Goal: Task Accomplishment & Management: Complete application form

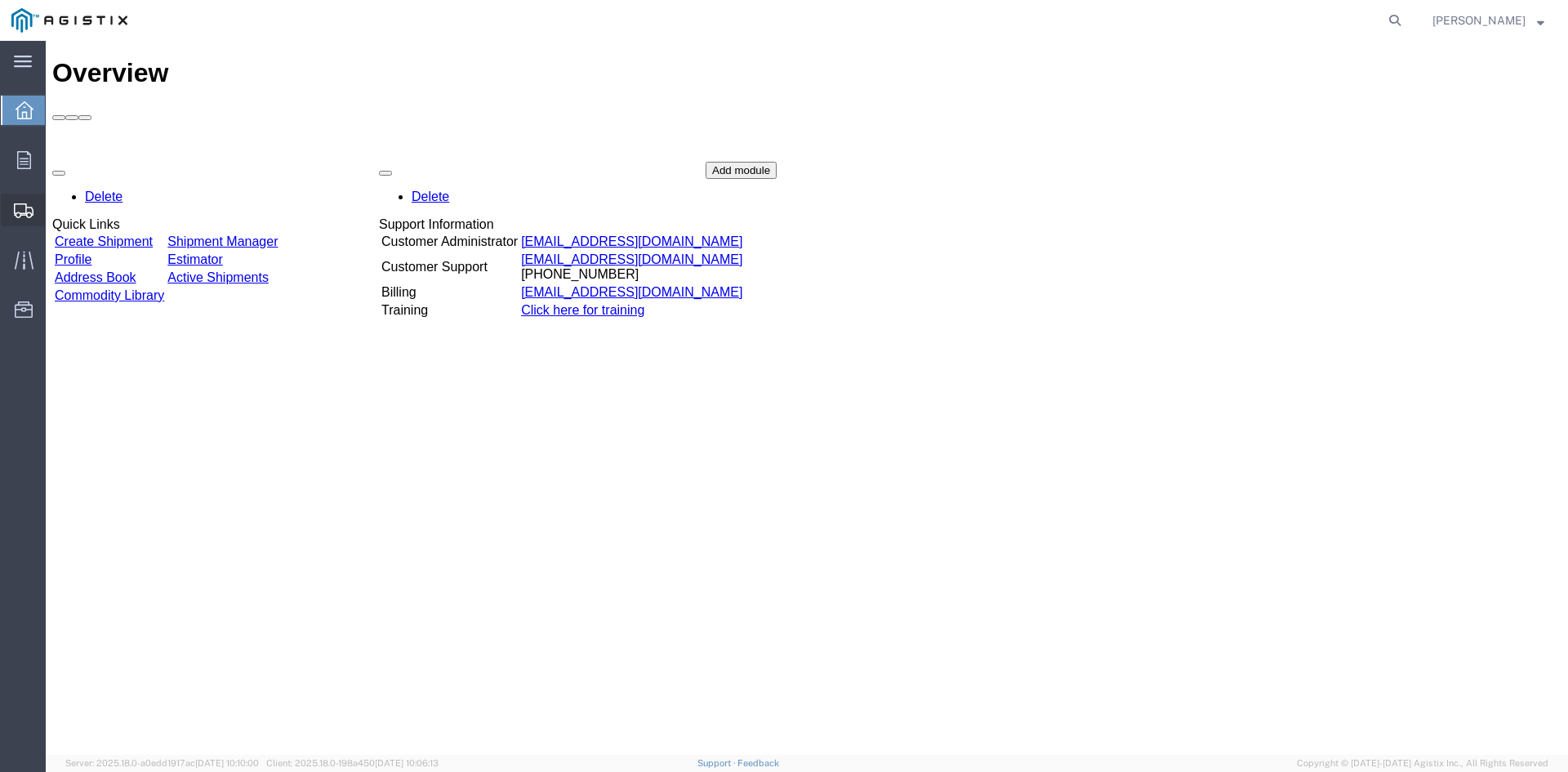
click at [0, 0] on span "Create from Template" at bounding box center [0, 0] width 0 height 0
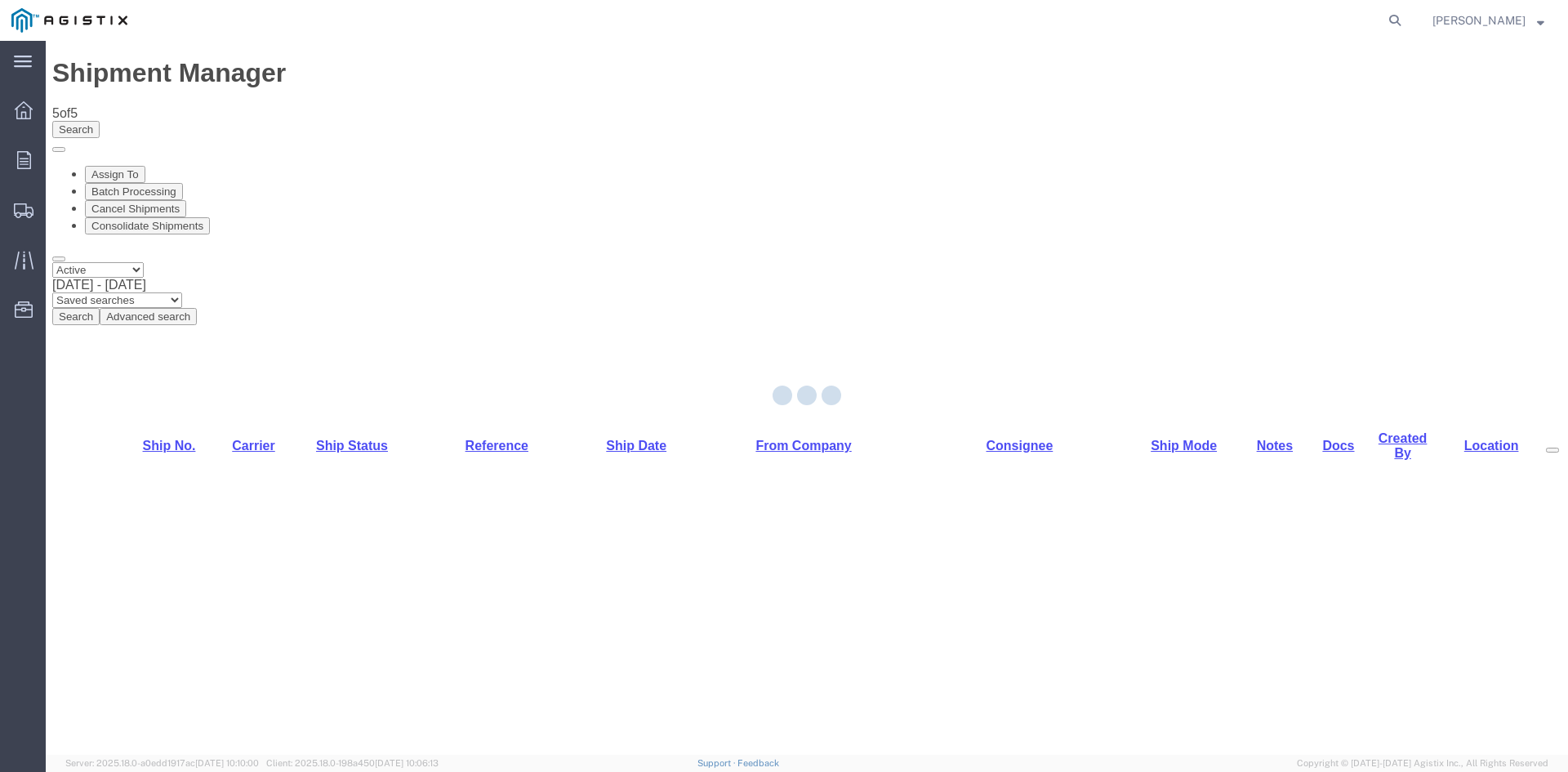
select select "PURCHORD"
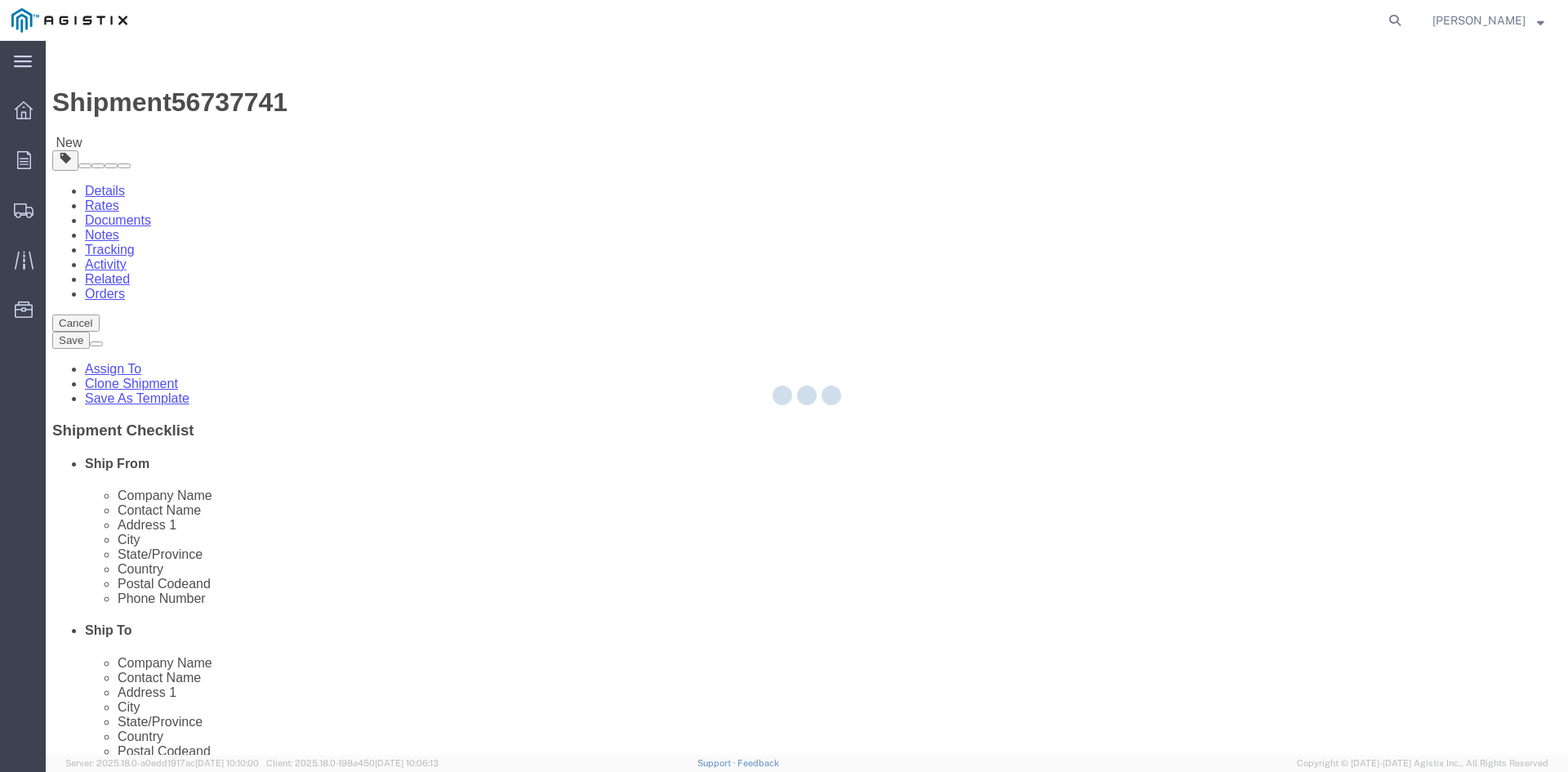
select select
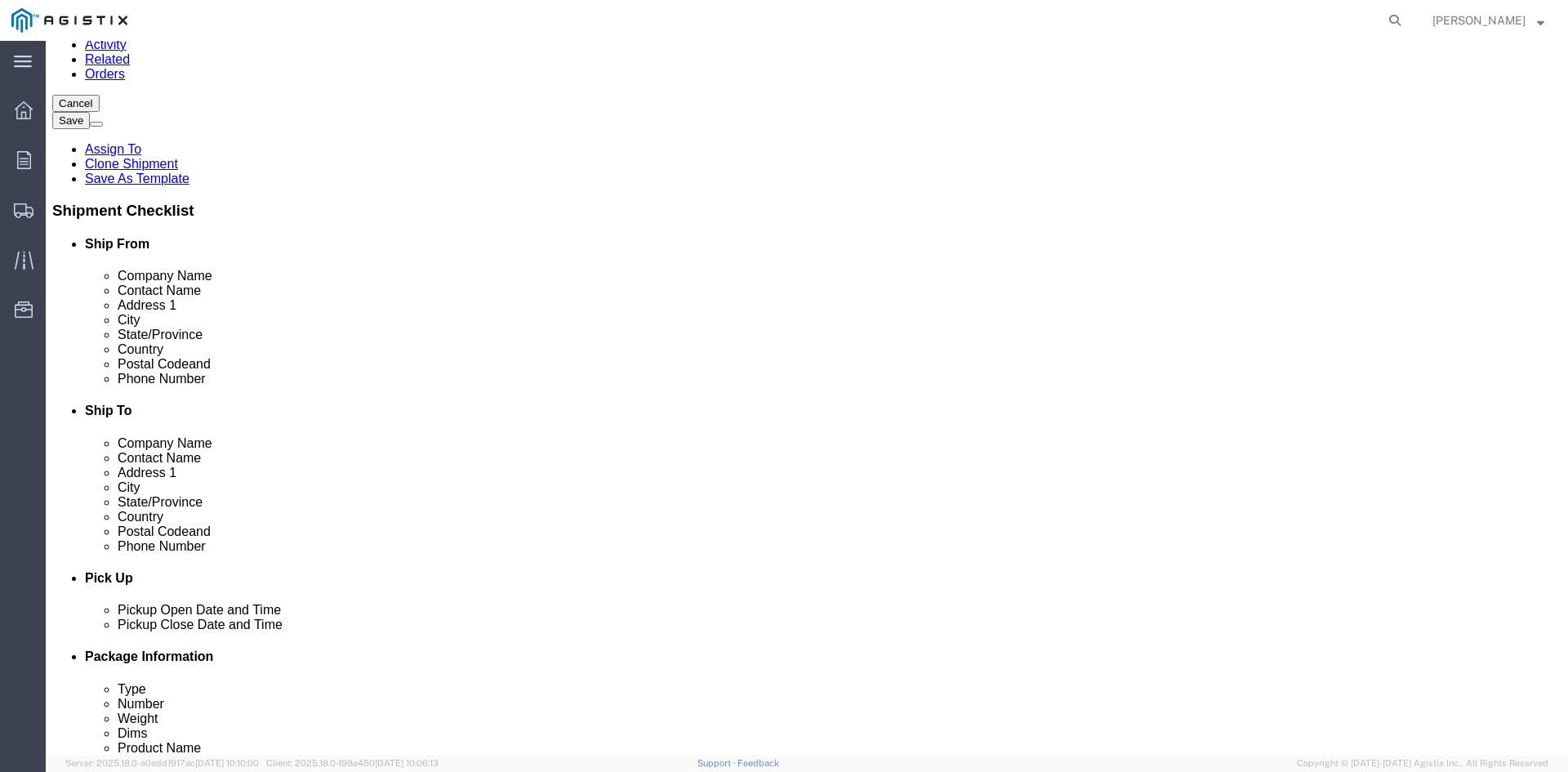
scroll to position [245, 0]
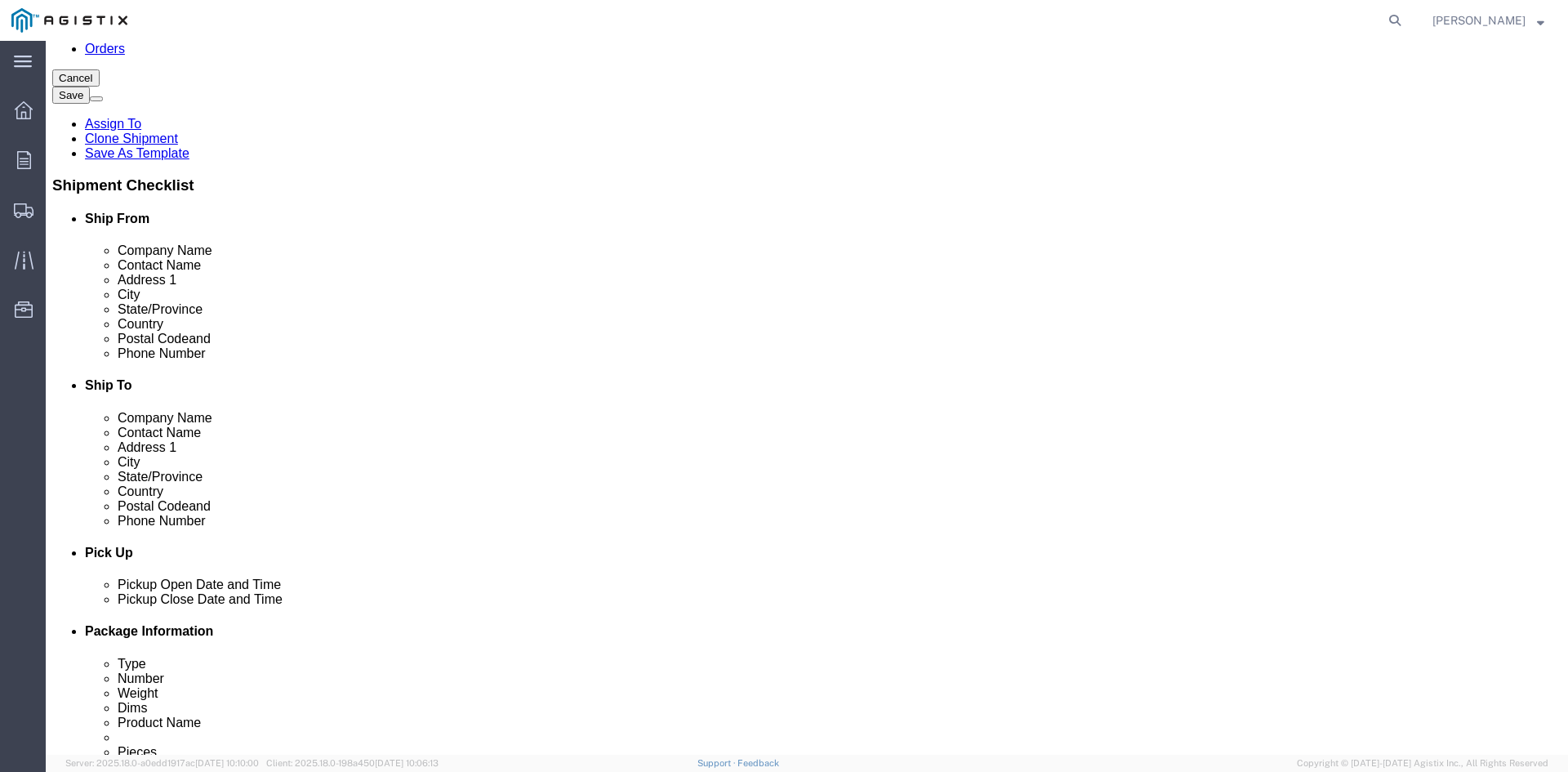
click input "[PERSON_NAME]"
type input "D"
click input "text"
type input "[PERSON_NAME]/[PERSON_NAME]"
click input "[PHONE_NUMBER]"
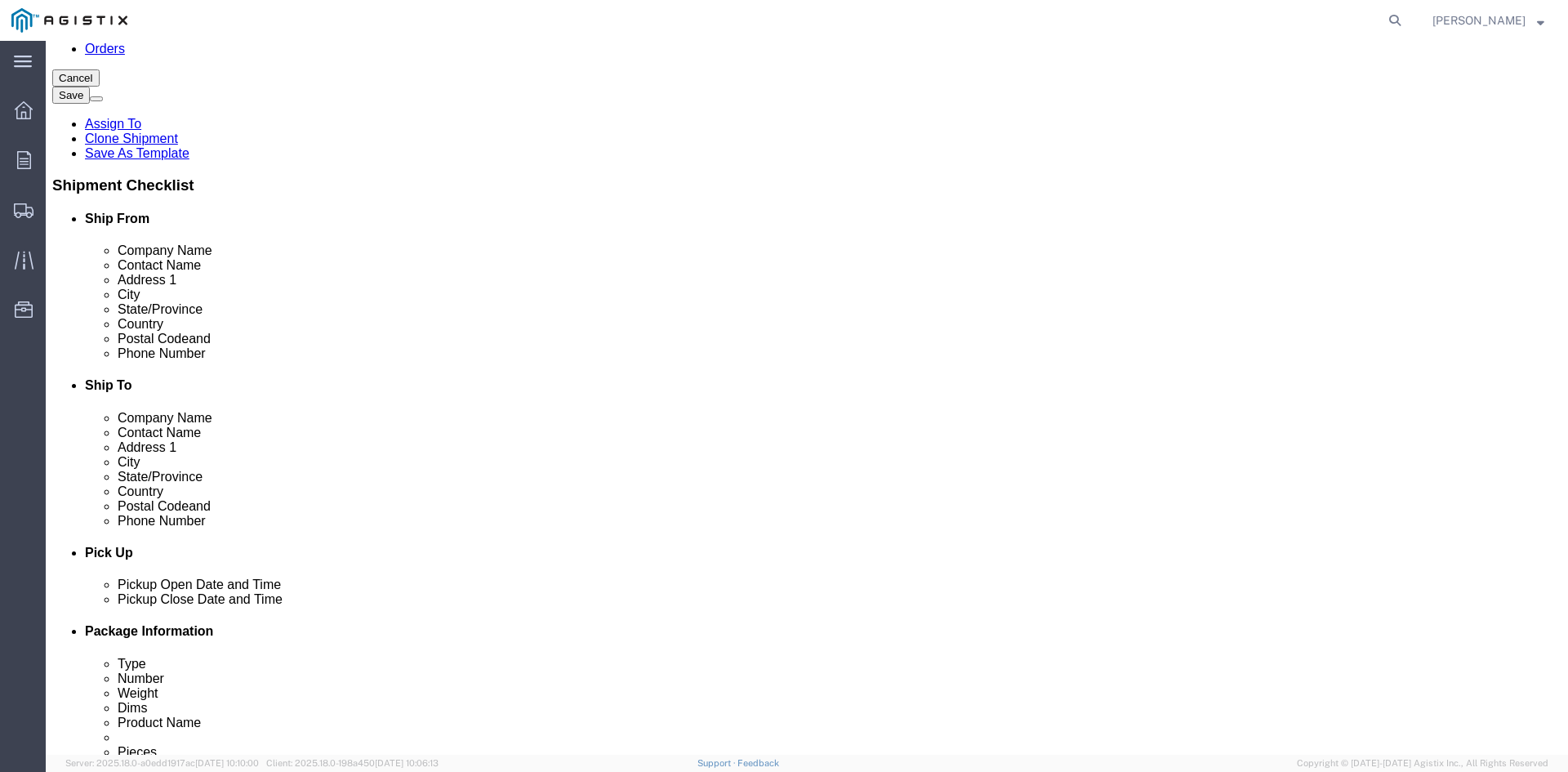
click input "text"
click input "[PHONE_NUMBER]"
click input "[PHONE_NUMBER] [PERSON_NAME] /"
type input "[PHONE_NUMBER] [PERSON_NAME]"
click input "[PERSON_NAME]/[PERSON_NAME]"
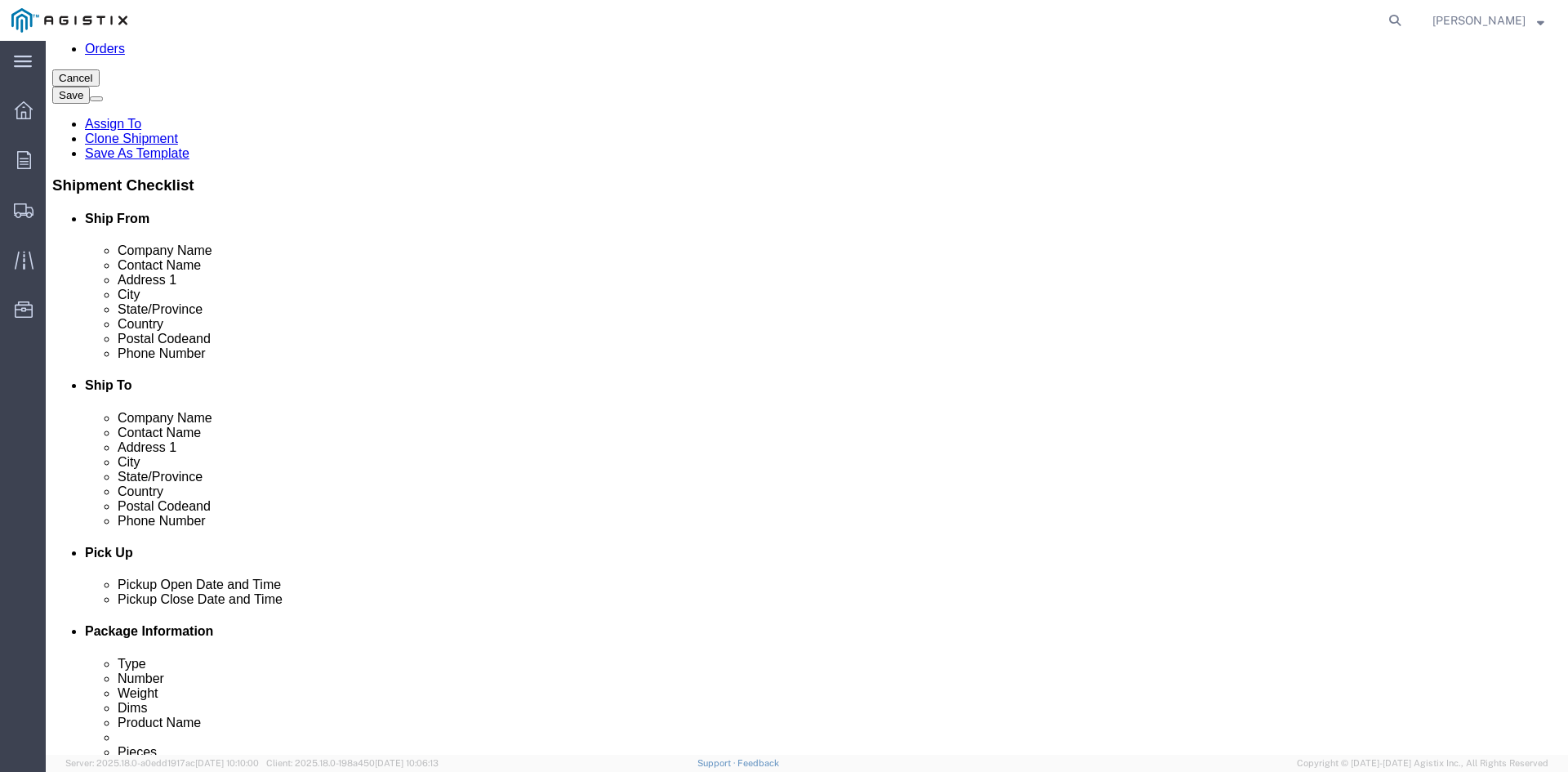
type input "[PERSON_NAME]/[PERSON_NAME] [PHONE_NUMBER]"
click input "[PHONE_NUMBER] [PERSON_NAME]"
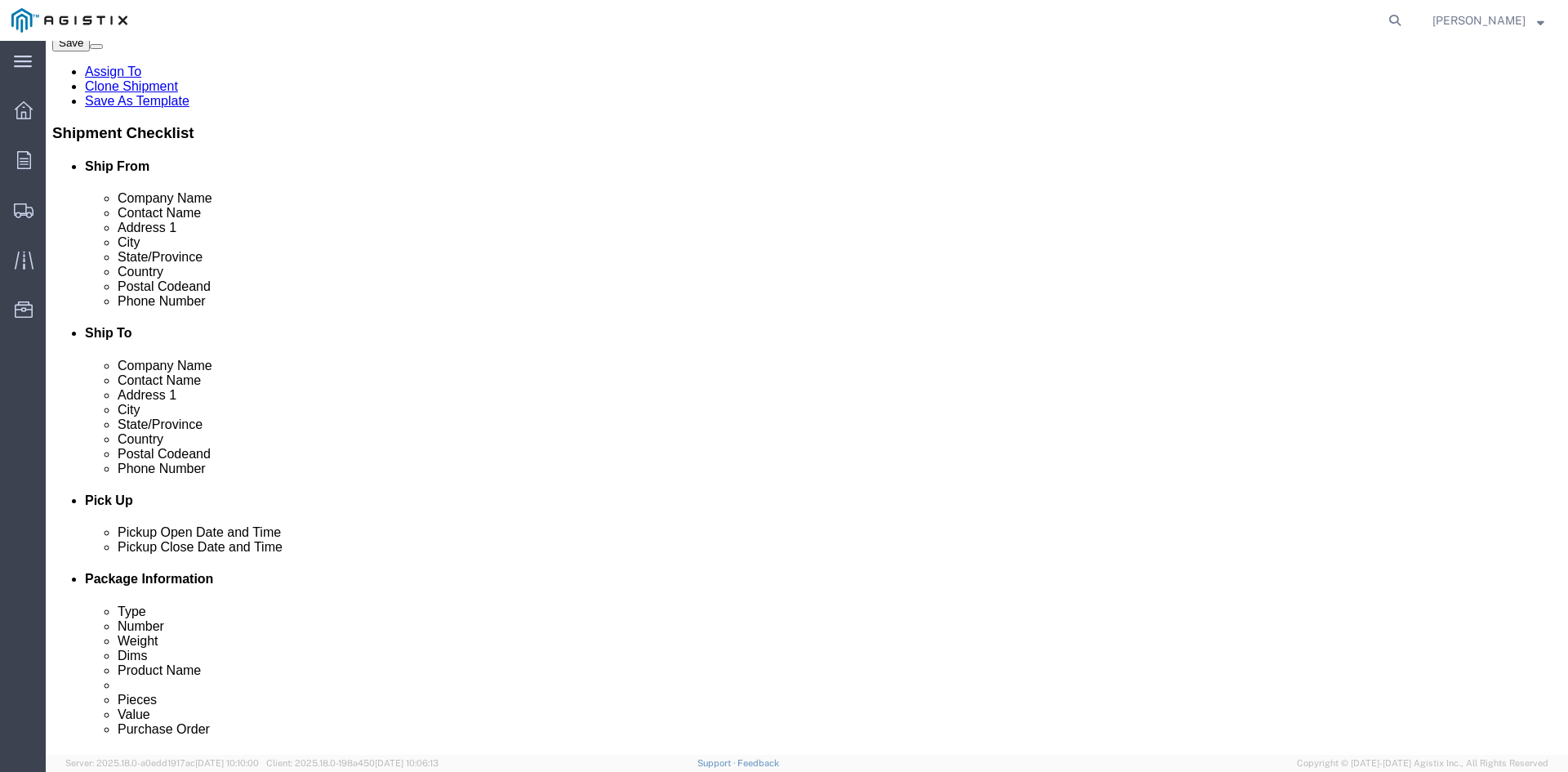
scroll to position [327, 0]
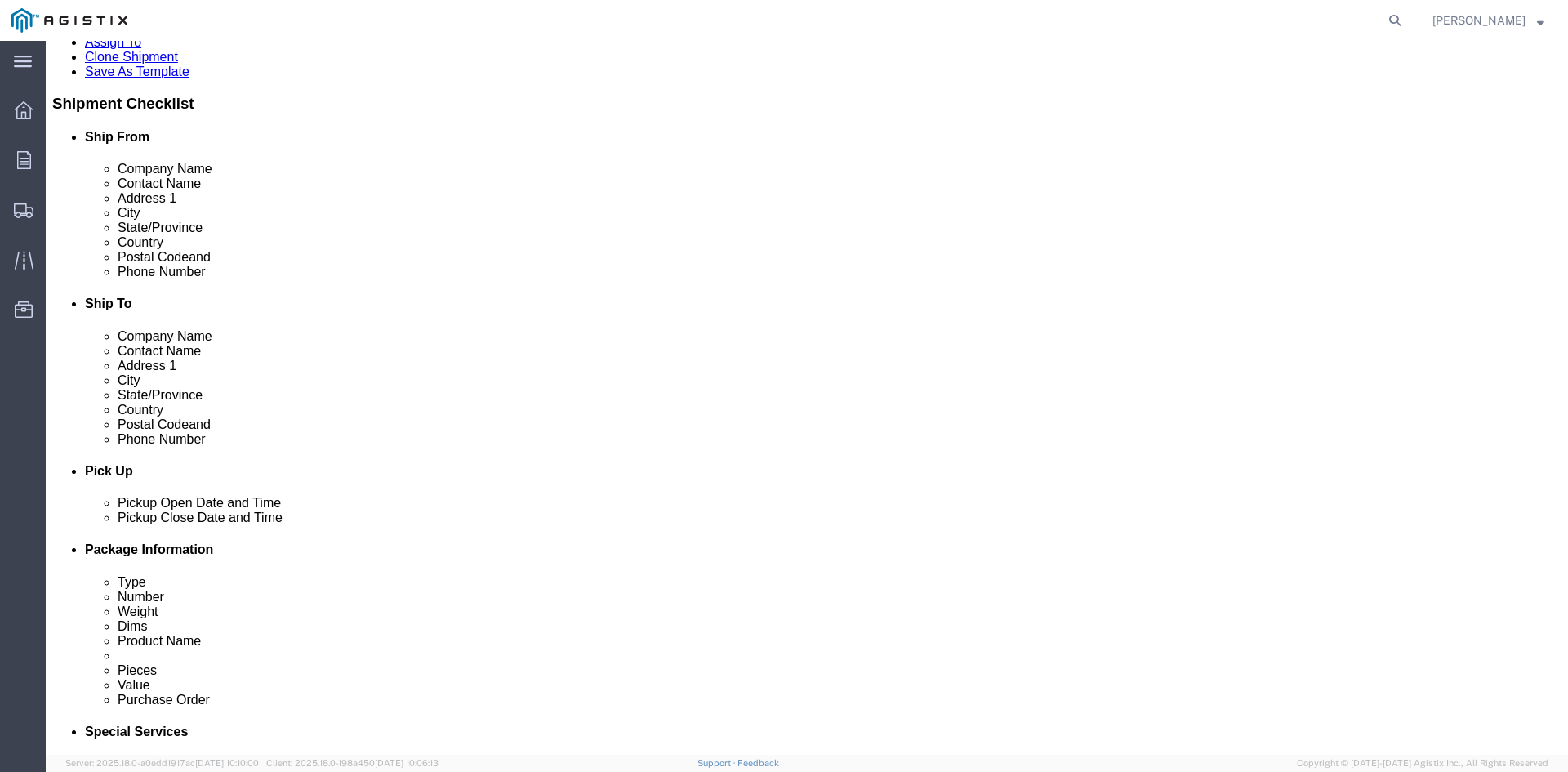
type input "[PHONE_NUMBER] [PERSON_NAME]"
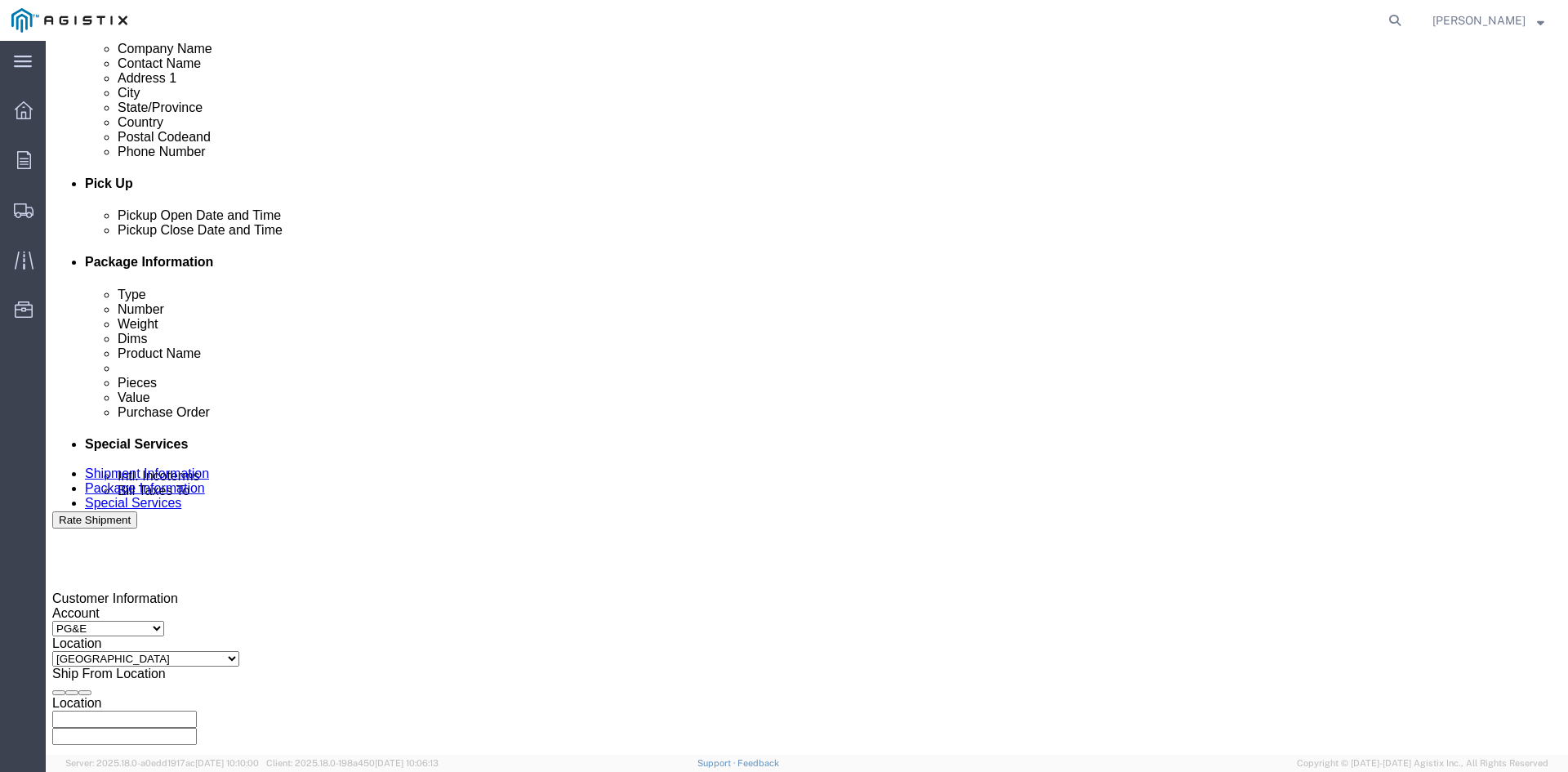
scroll to position [653, 0]
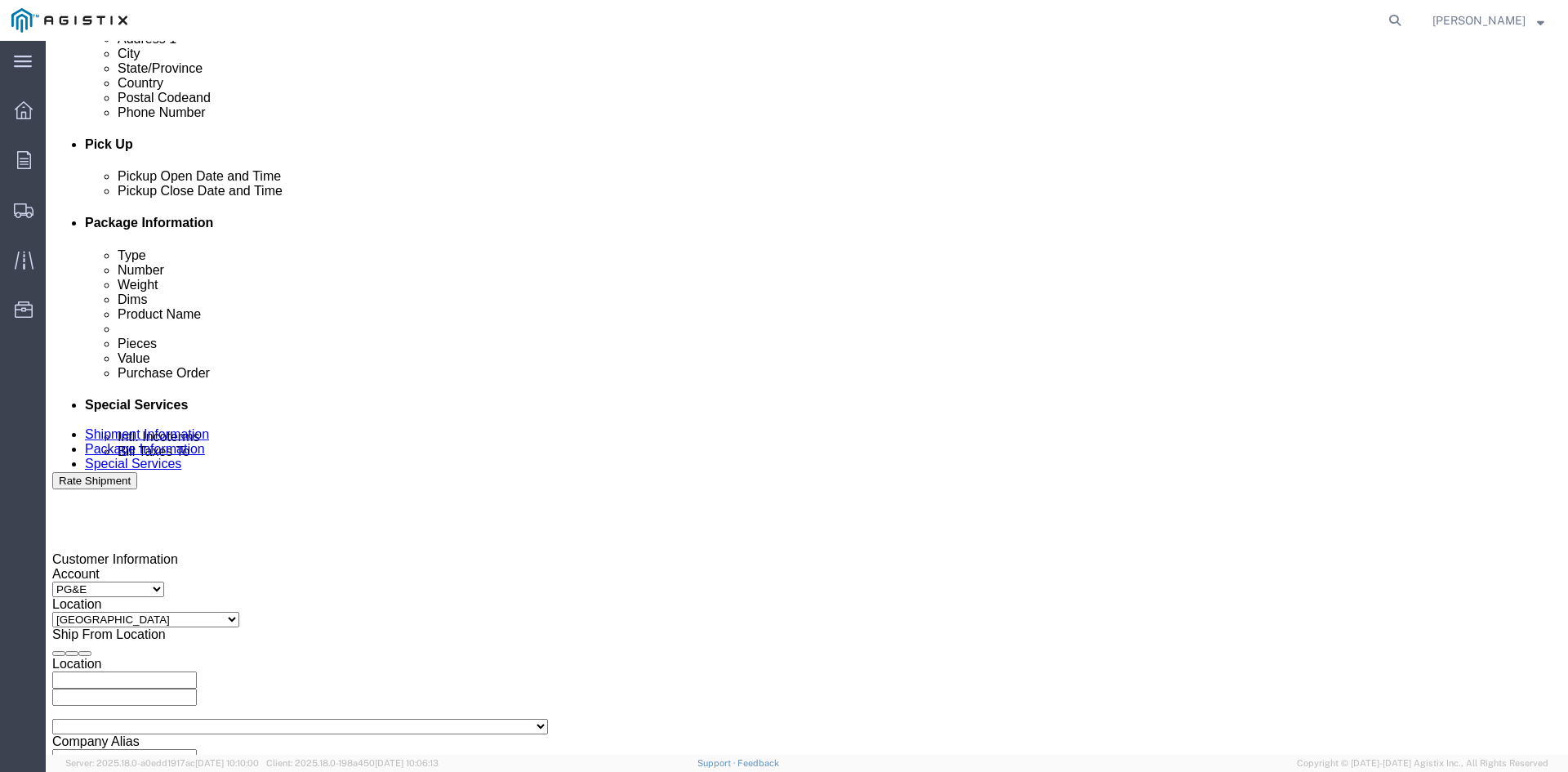
click div "[DATE] 2:59 PM"
type input "12:59 PM"
click button "Apply"
click div "[DATE] 1:59 PM"
click button "Apply"
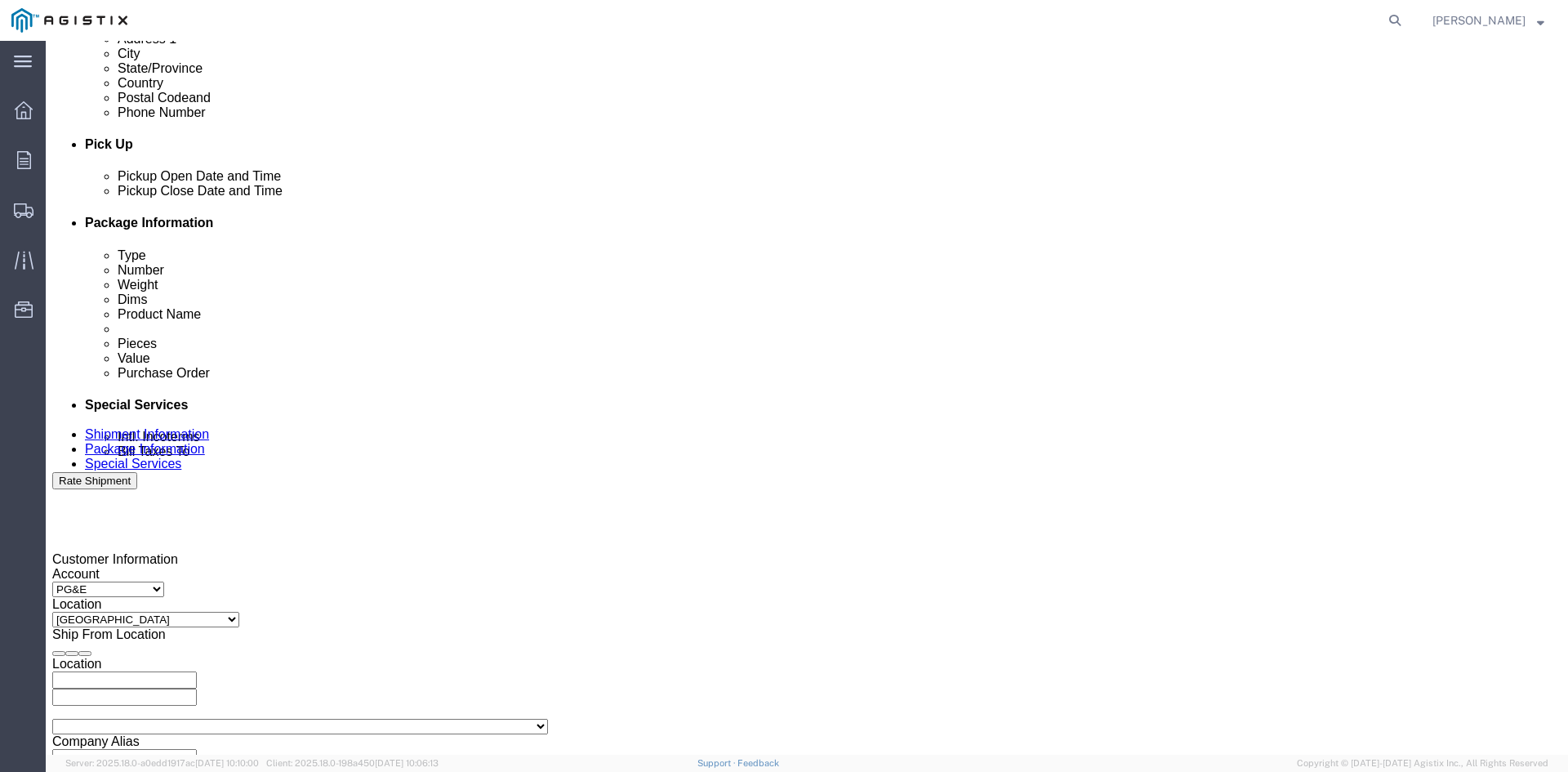
click div
click button "Apply"
drag, startPoint x: 970, startPoint y: 326, endPoint x: 977, endPoint y: 341, distance: 16.6
click div
click button "Apply"
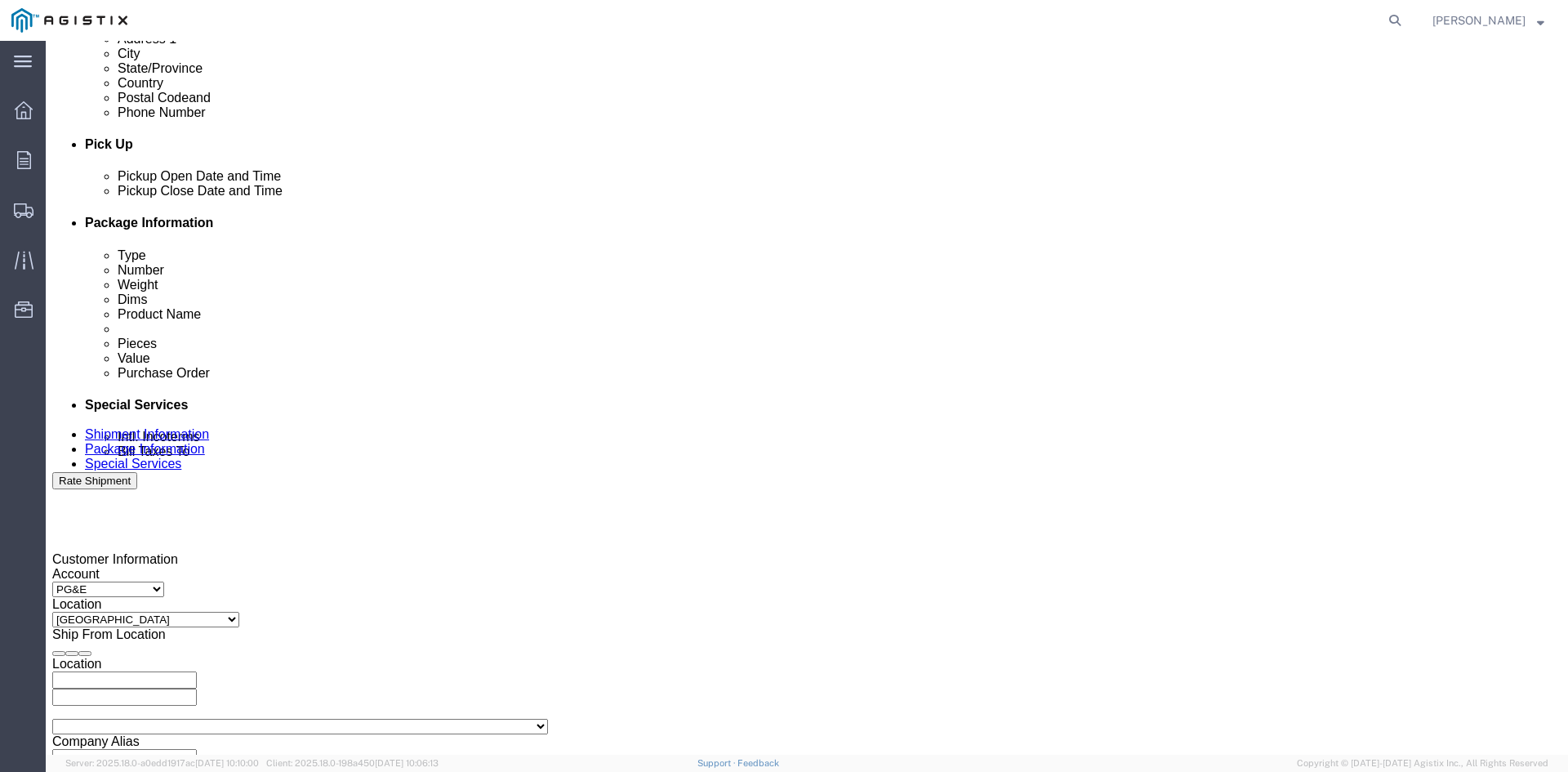
click input "3501116813"
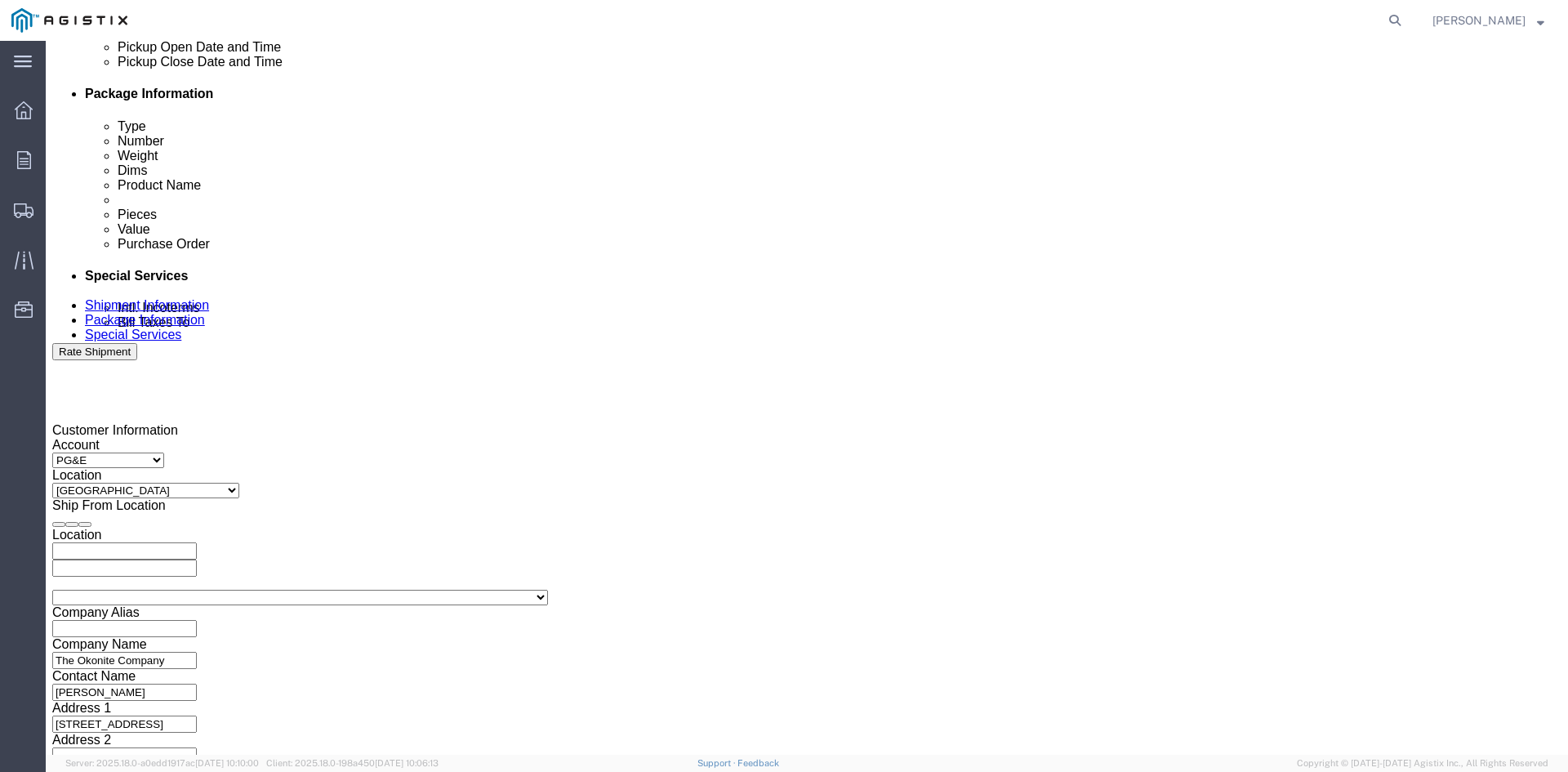
scroll to position [822, 0]
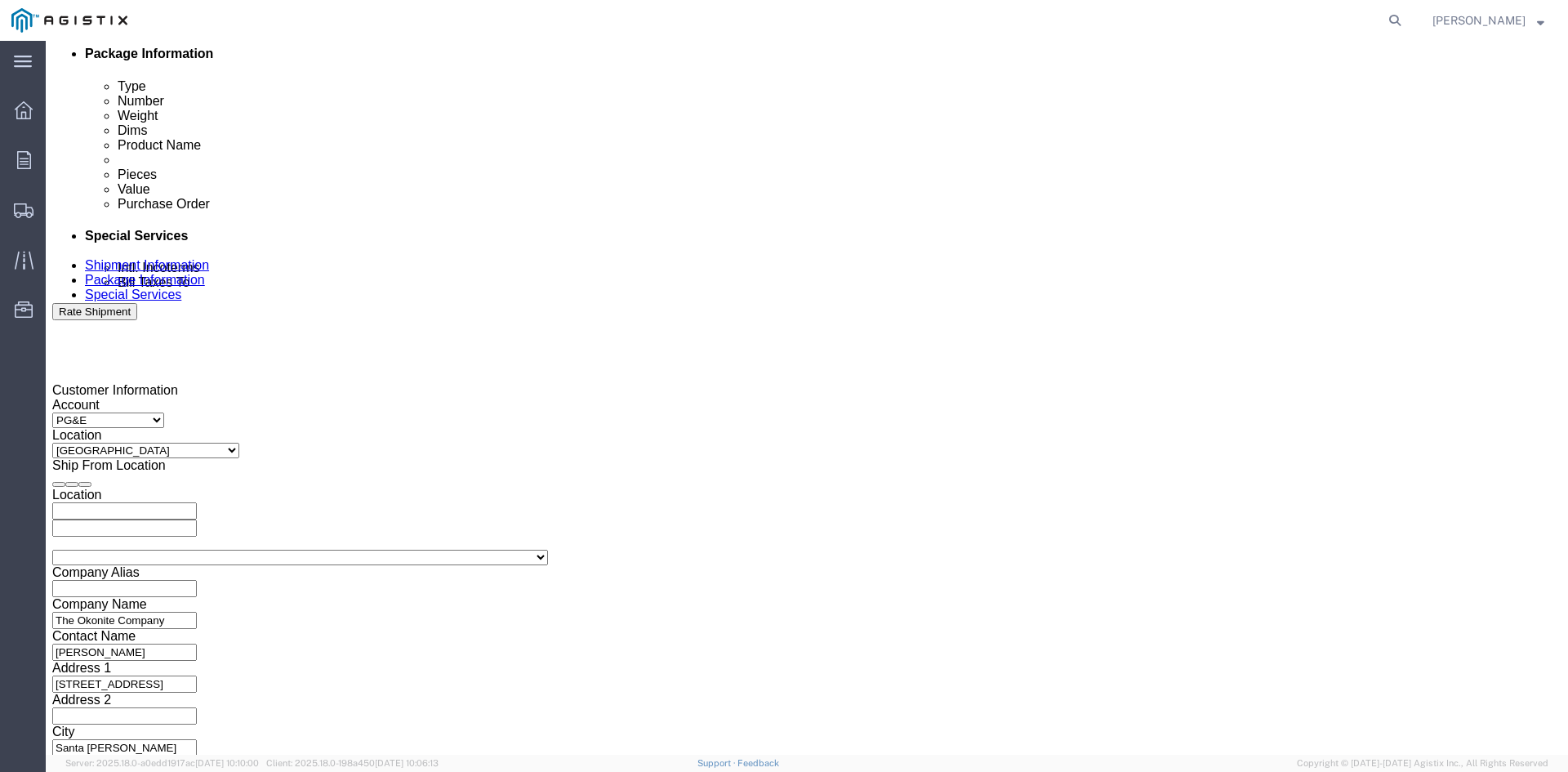
type input "3501419735"
click select "Select 1-Ton (PSS) 10 Wheel 10 Yard Dump Truck 20 Yard Dump Truck Bobtail Botto…"
select select
click select "Select 1-Ton (PSS) 10 Wheel 10 Yard Dump Truck 20 Yard Dump Truck Bobtail Botto…"
click button "Continue"
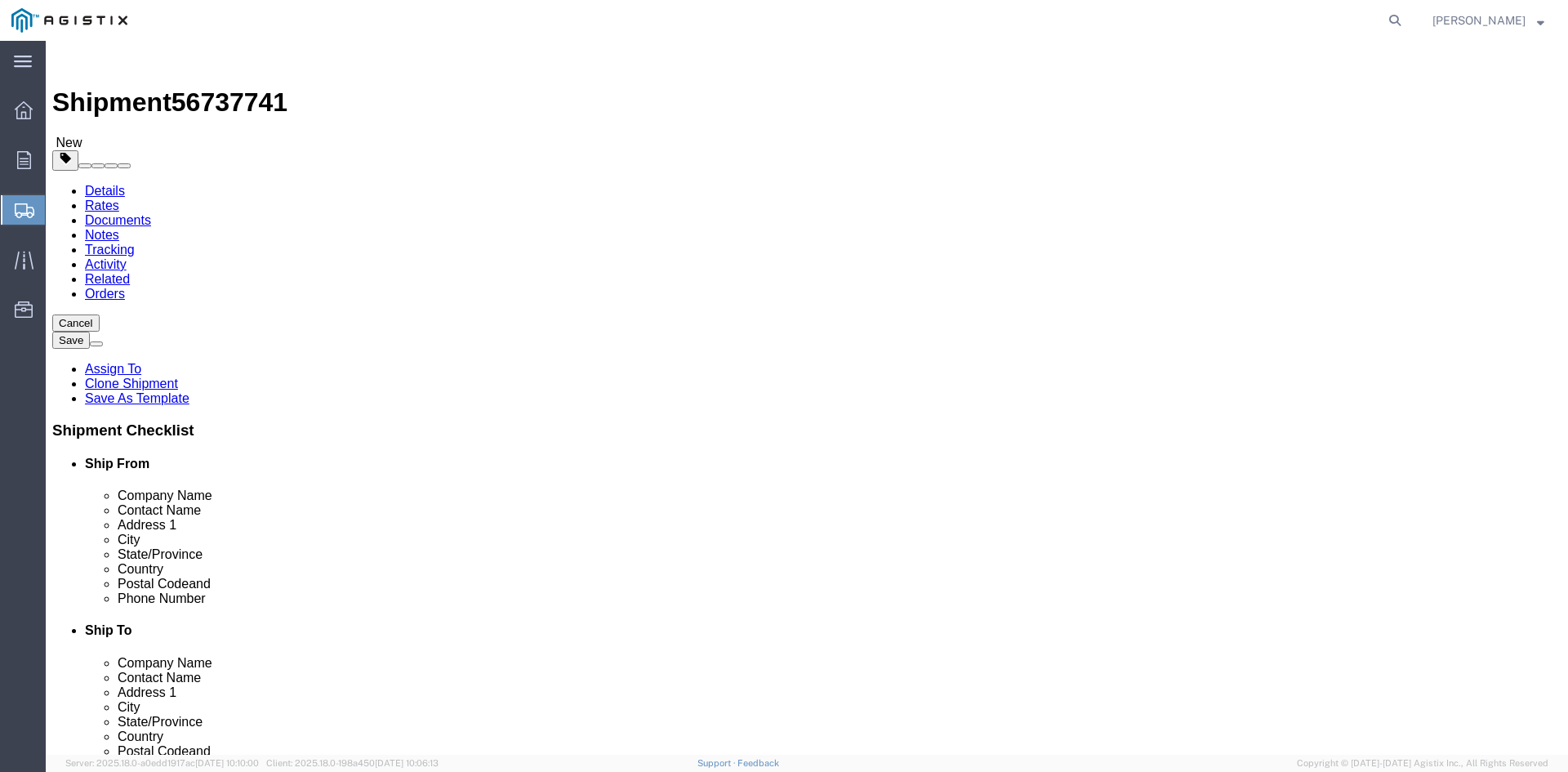
click input "66.00"
type input "6"
type input "58"
type input "32"
type input "28"
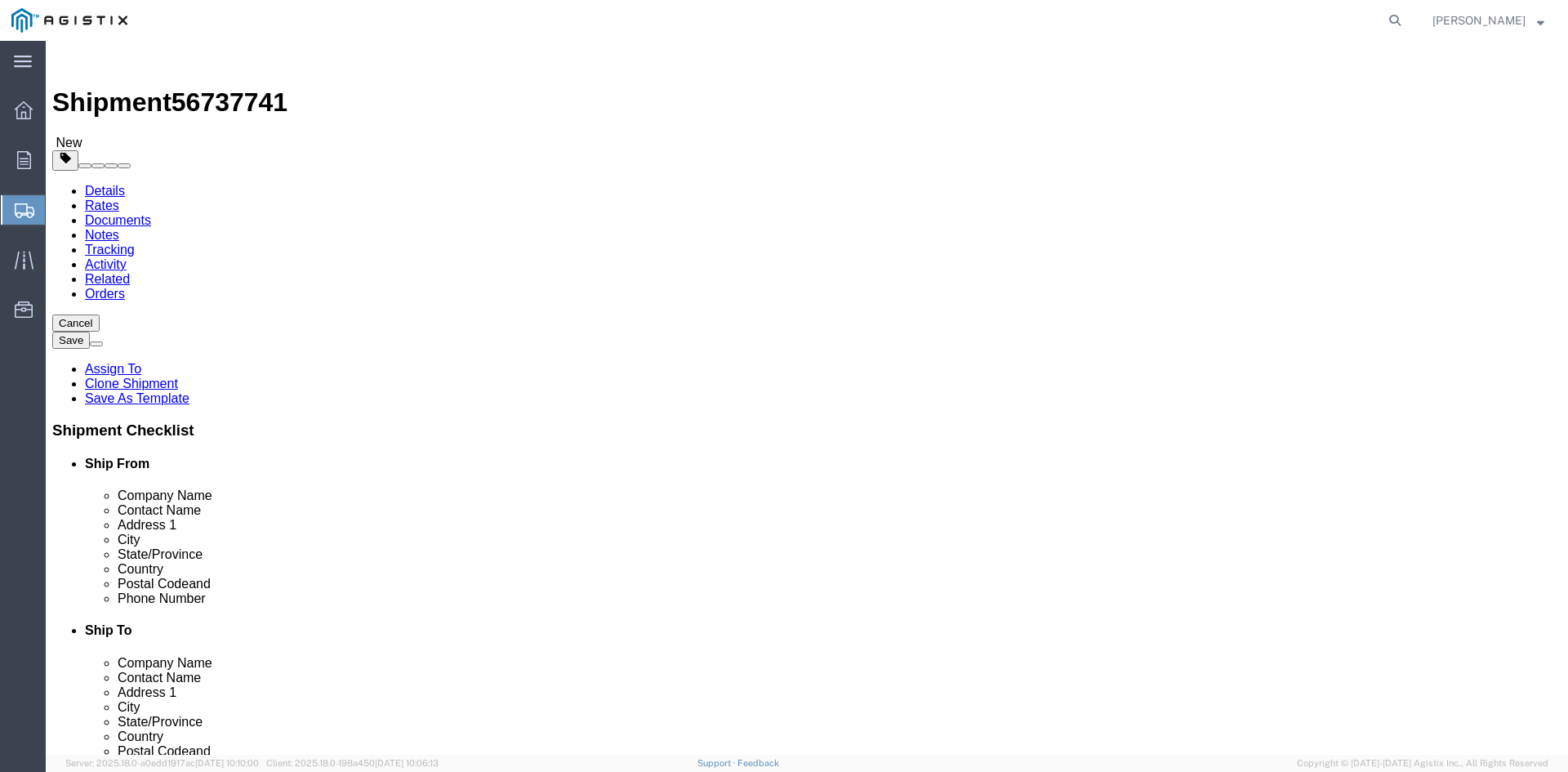
type input "4710"
click dd "3.00 Each"
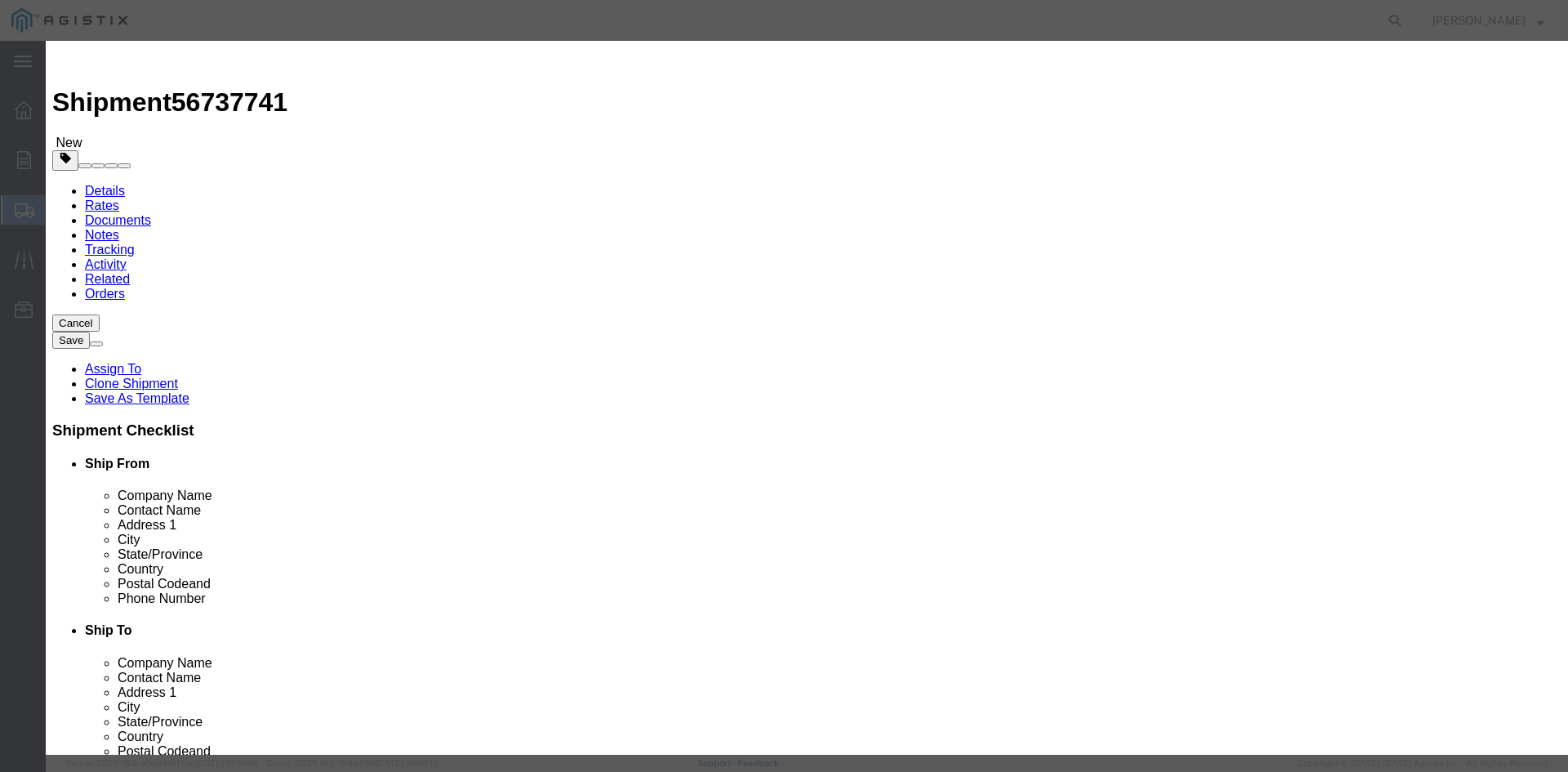
click input "text"
type input "M290365"
click td "Name: CABLE 600 KCMIL AL 25KV EPR-CONC-ENCAP"
select select
select select "USD"
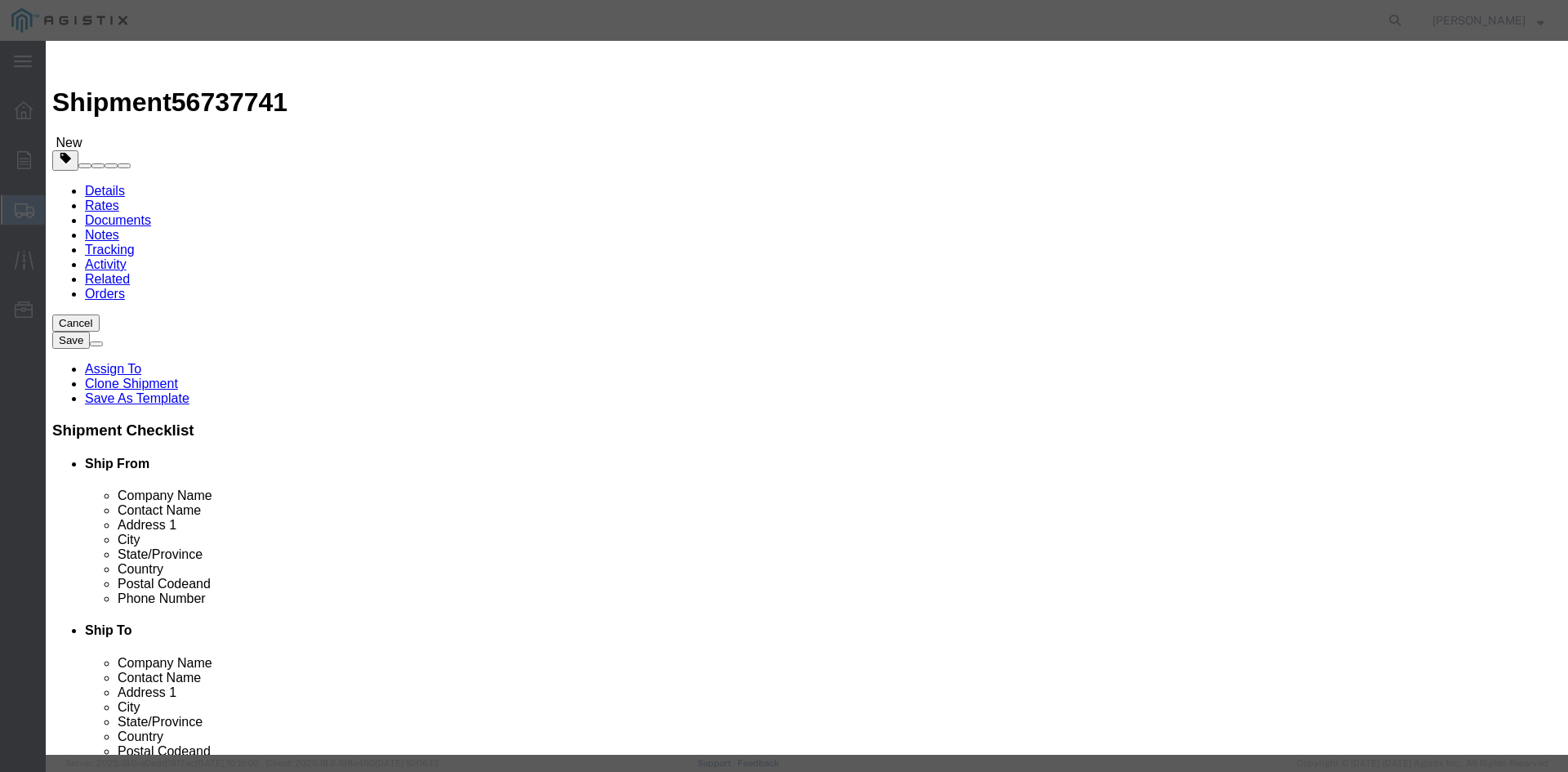
type input "CABLE 600 KCMIL AL 25KV EPR-CONC-ENCAP"
type input "M290365"
click input "text"
type input "3"
click input "text"
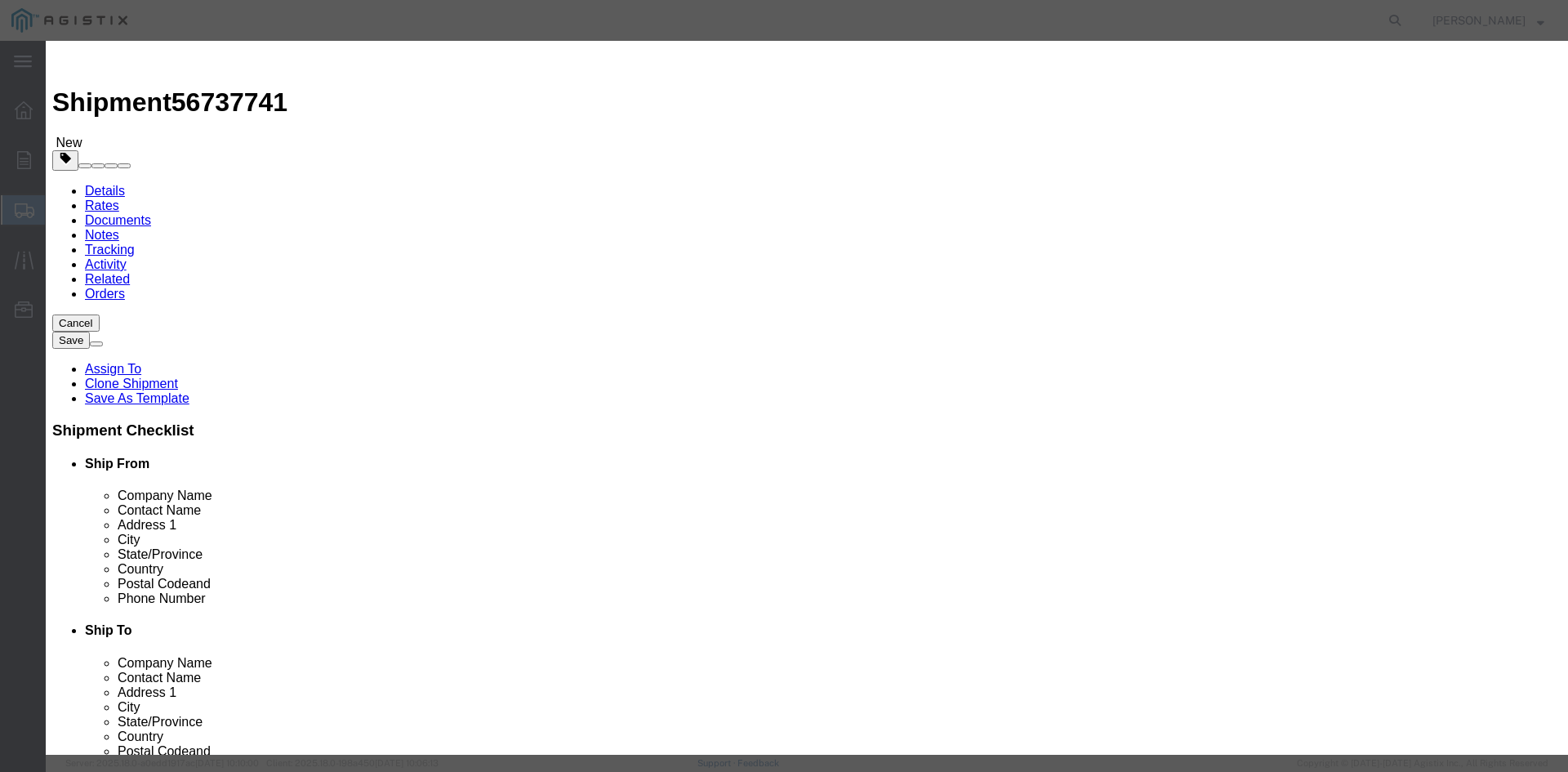
type input "14372"
click textarea
type textarea "This truck will need 2 sets of coil racks per DOT. Pick up notification required"
click textarea
paste textarea "[PERSON_NAME] [PHONE_NUMBER] / [PERSON_NAME] [PHONE_NUMBER]"
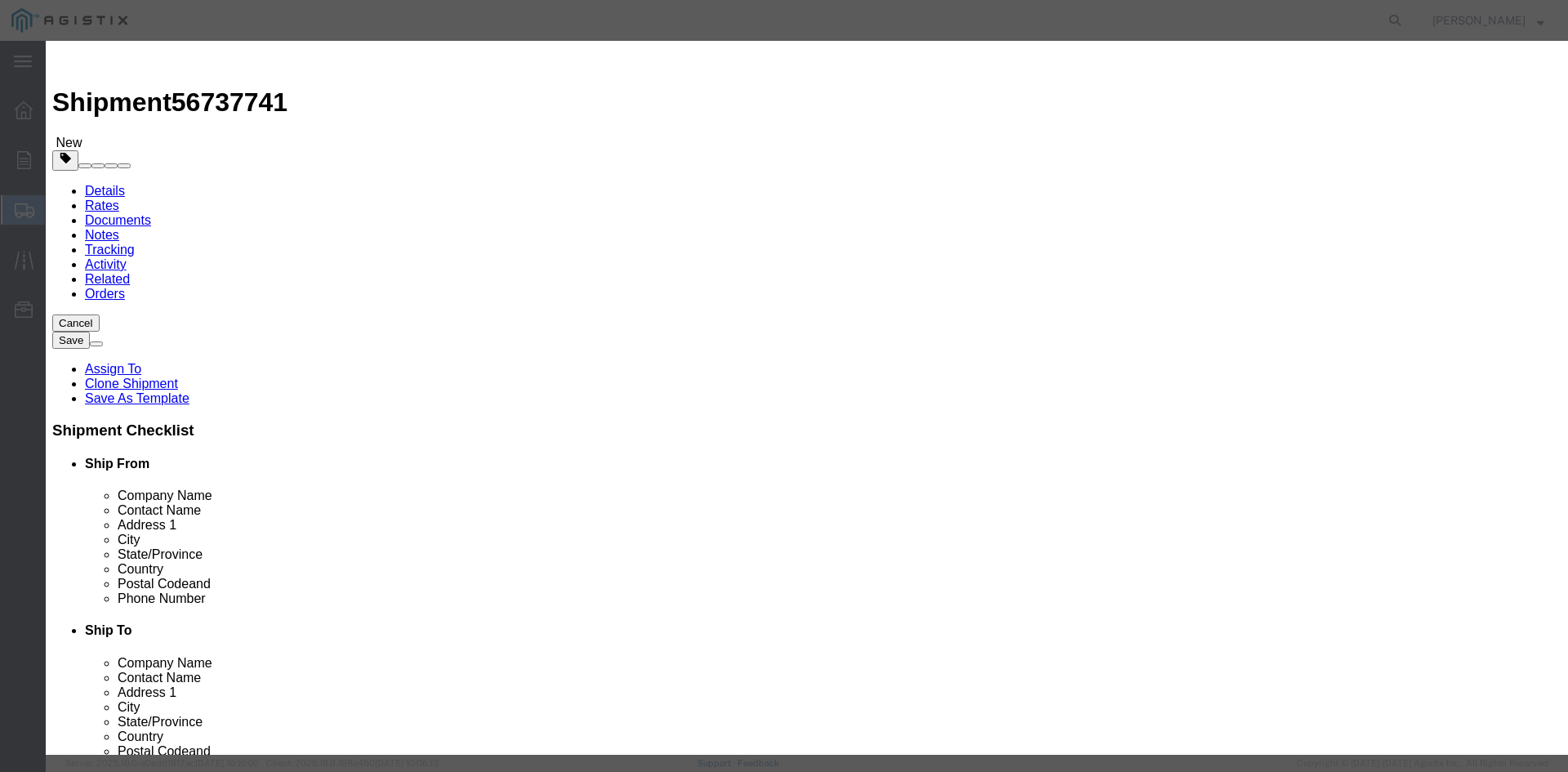
type textarea "[PERSON_NAME] [PHONE_NUMBER] / [PERSON_NAME] [PHONE_NUMBER]"
click textarea "This truck will need 2 sets of coil racks per DOT. Pick up notification required"
drag, startPoint x: 505, startPoint y: 248, endPoint x: 719, endPoint y: 263, distance: 214.5
click textarea "This truck will need 2 sets of coil racks and 4 chains per DOT. Pick up notific…"
type textarea "This truck will need 2 sets of coil racks and 4 chains per DOT. Pick up notific…"
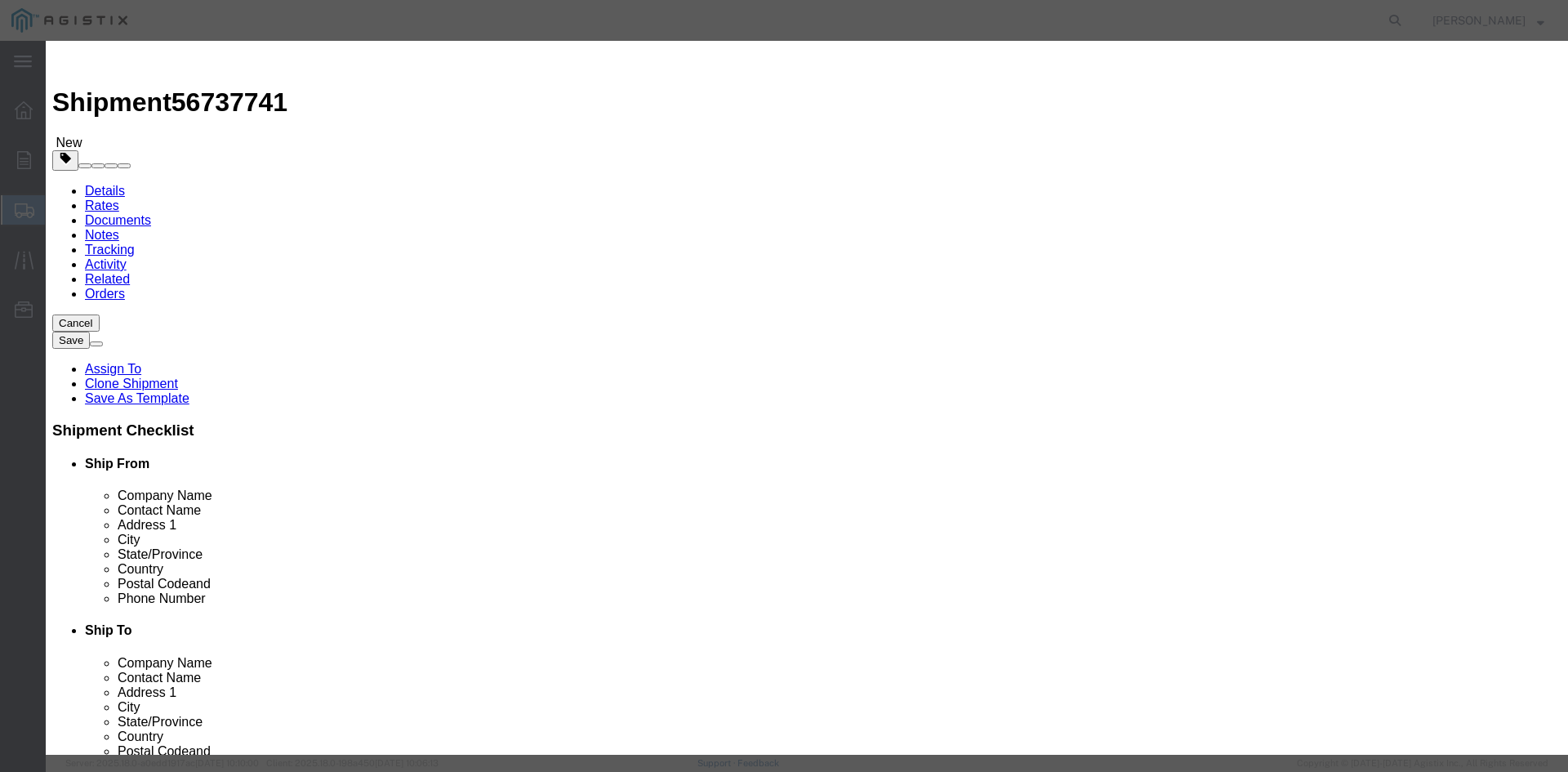
click textarea "[PERSON_NAME] [PHONE_NUMBER] / [PERSON_NAME] [PHONE_NUMBER]"
paste textarea "This truck will need 2 sets of coil racks and 4 chains per DOT. Pick up notific…"
type textarea "[PERSON_NAME] [PHONE_NUMBER] / [PERSON_NAME] [PHONE_NUMBER] This truck will nee…"
click select "Select Bag Barrels 100Board Feet Bottle Box Blister Pack Carats Can Capsule Car…"
select select "ROLL"
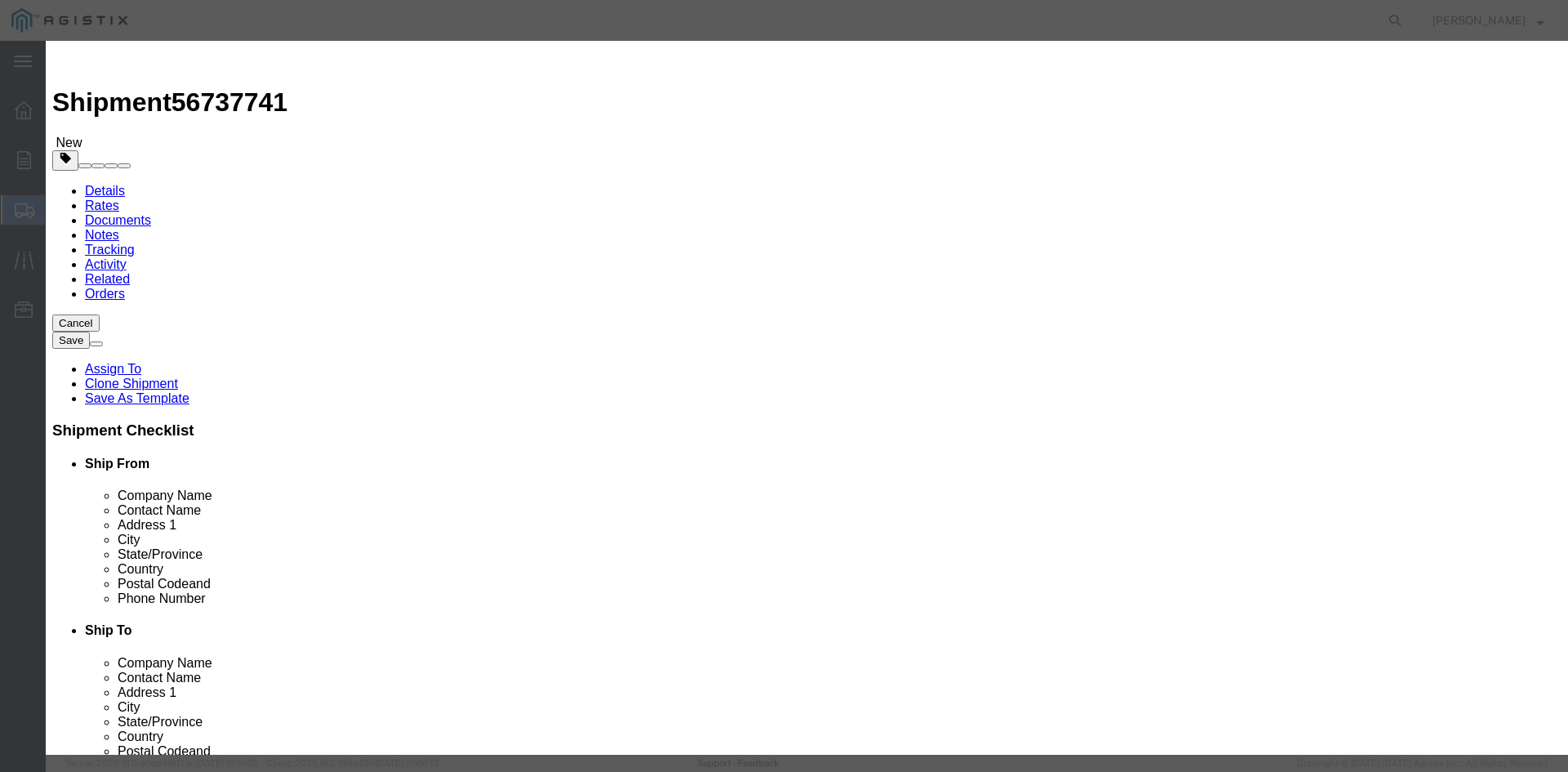
click select "Select Bag Barrels 100Board Feet Bottle Box Blister Pack Carats Can Capsule Car…"
click button "Save & Close"
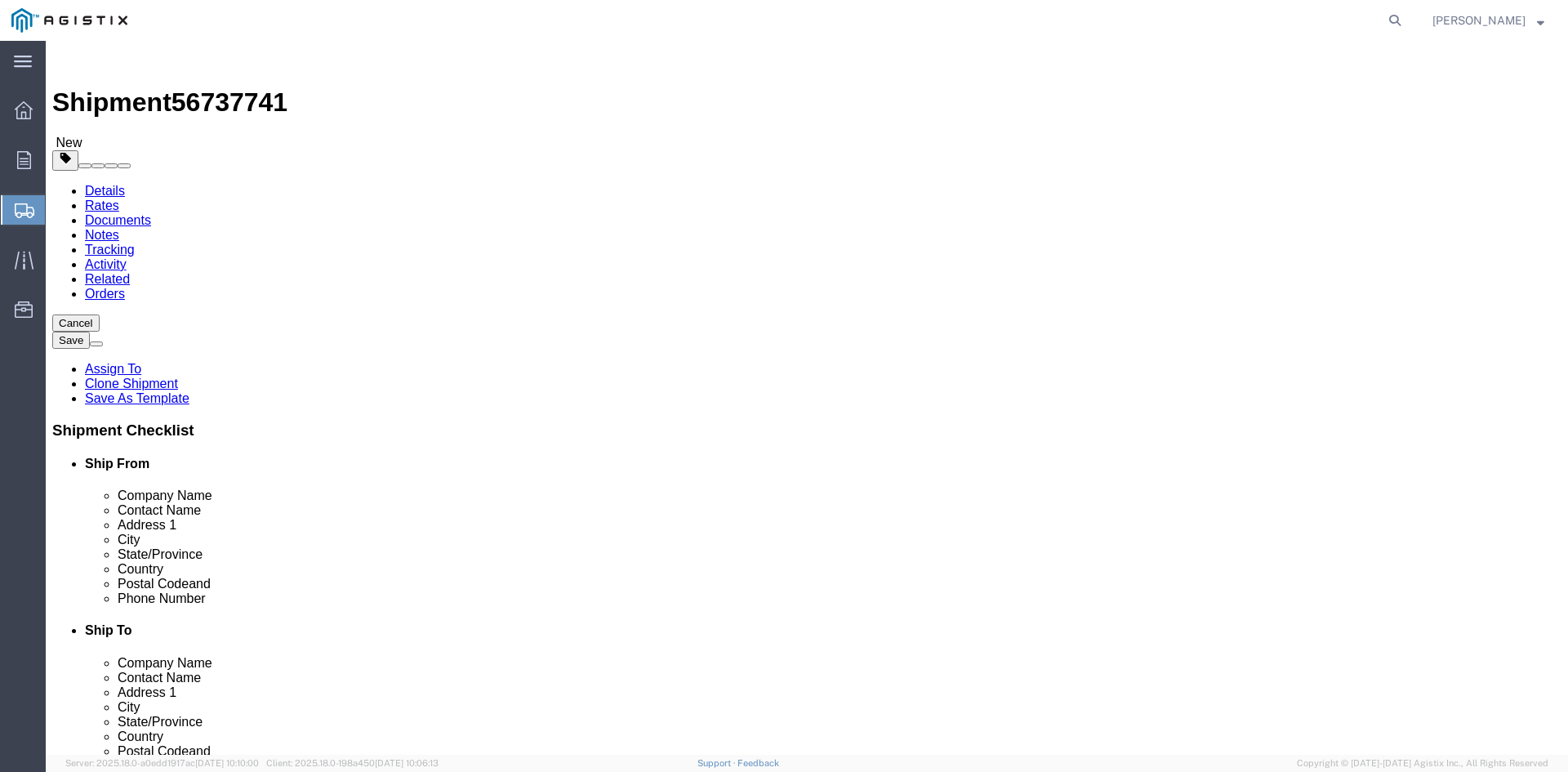
click dl "Pieces: 3.00 Roll Total value: 14372.00 USD"
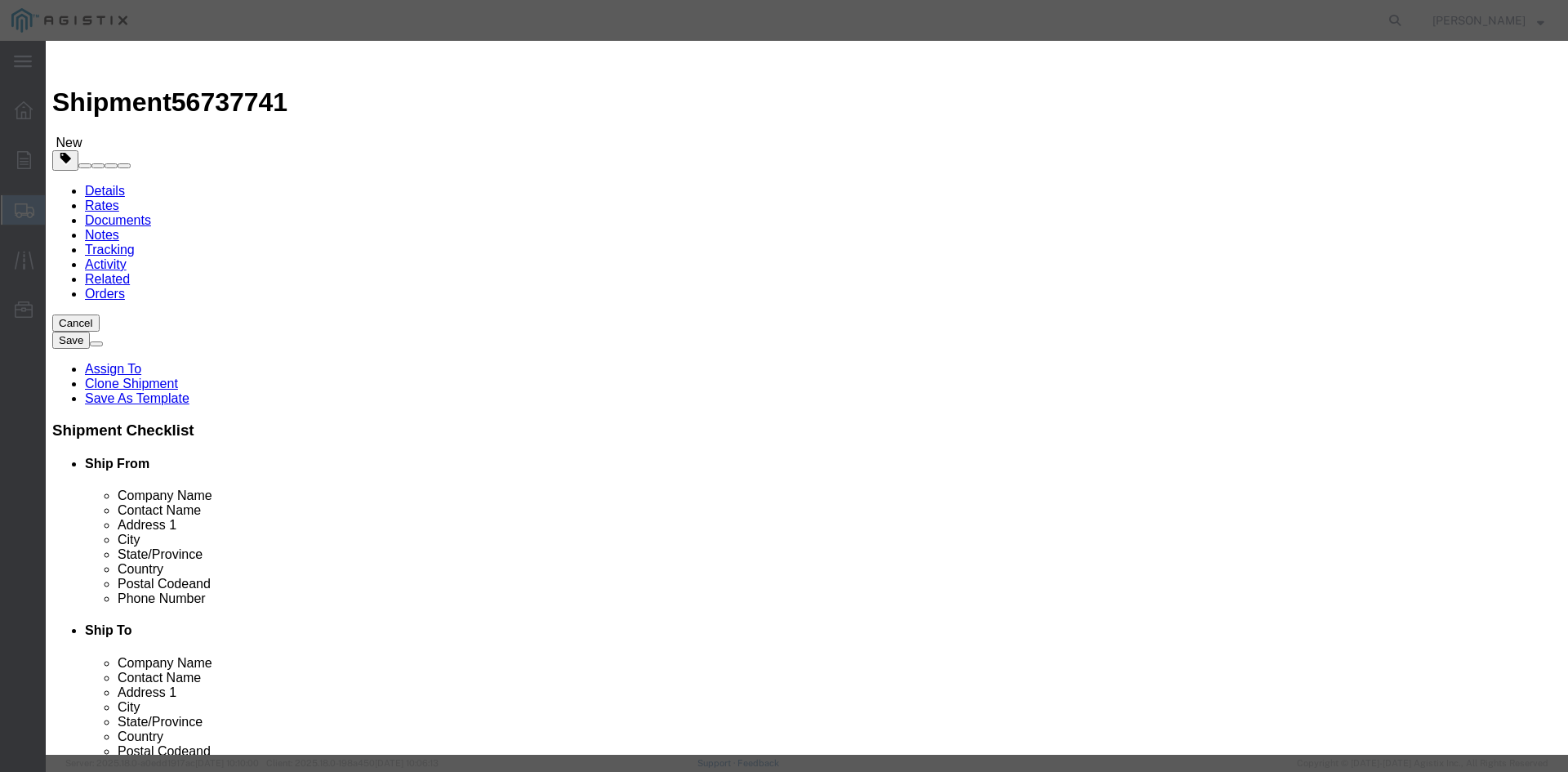
click textarea "[PERSON_NAME] [PHONE_NUMBER] / [PERSON_NAME] [PHONE_NUMBER] This truck will nee…"
type textarea "[PERSON_NAME] [PHONE_NUMBER] / [PERSON_NAME] [PHONE_NUMBER] For Immediate deliv…"
click button "Save & Close"
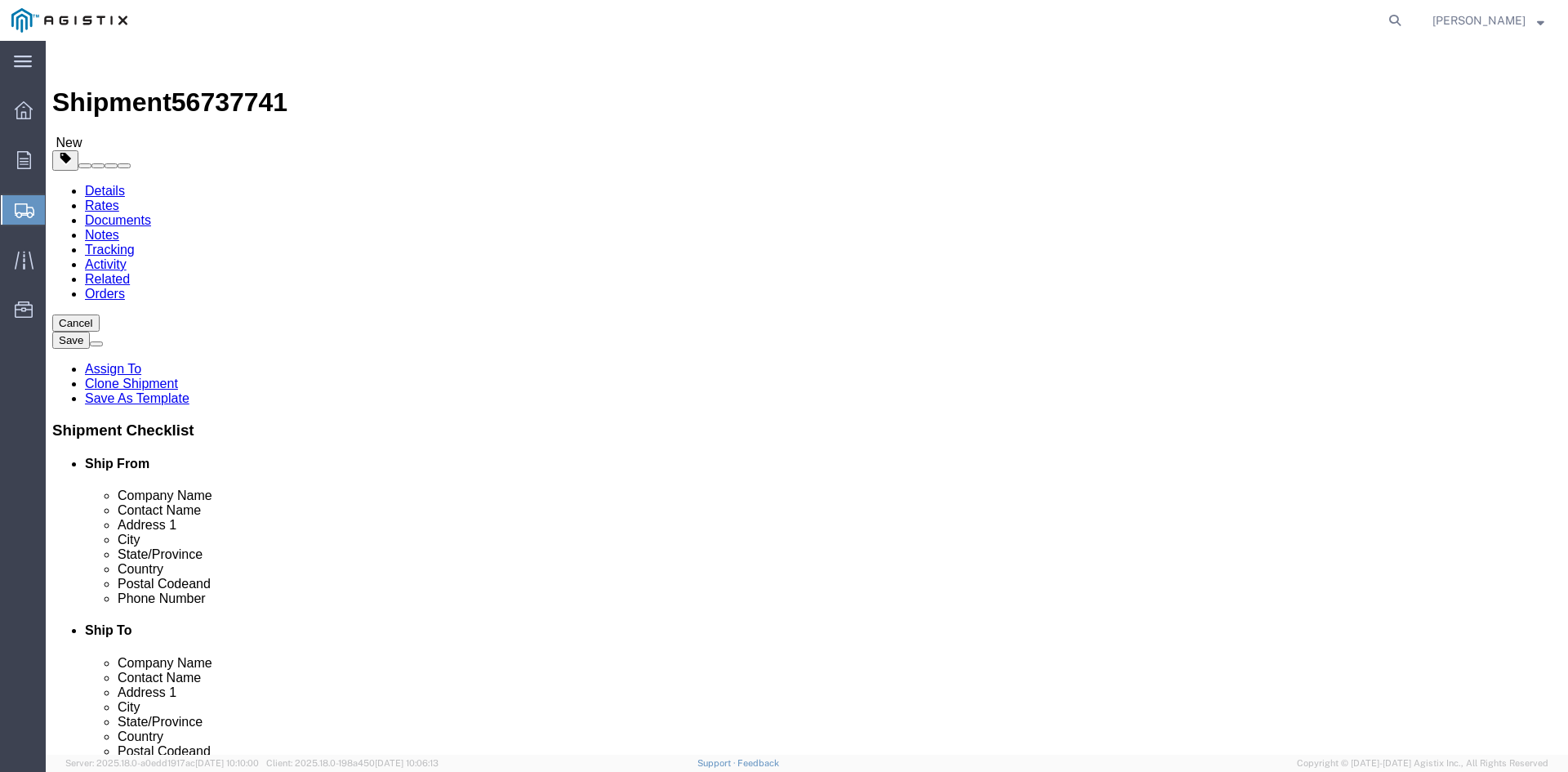
click button "Rate Shipment"
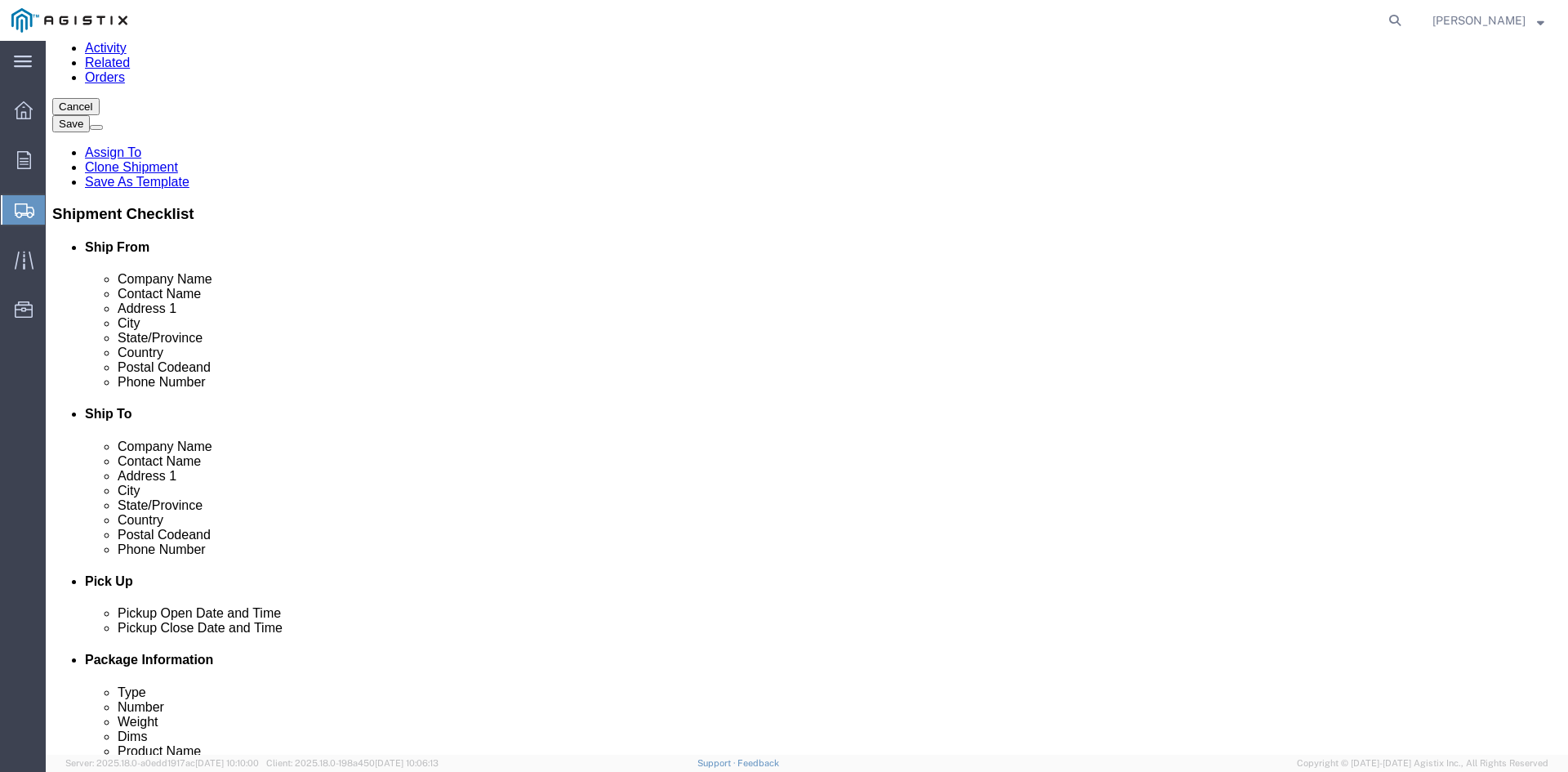
scroll to position [245, 0]
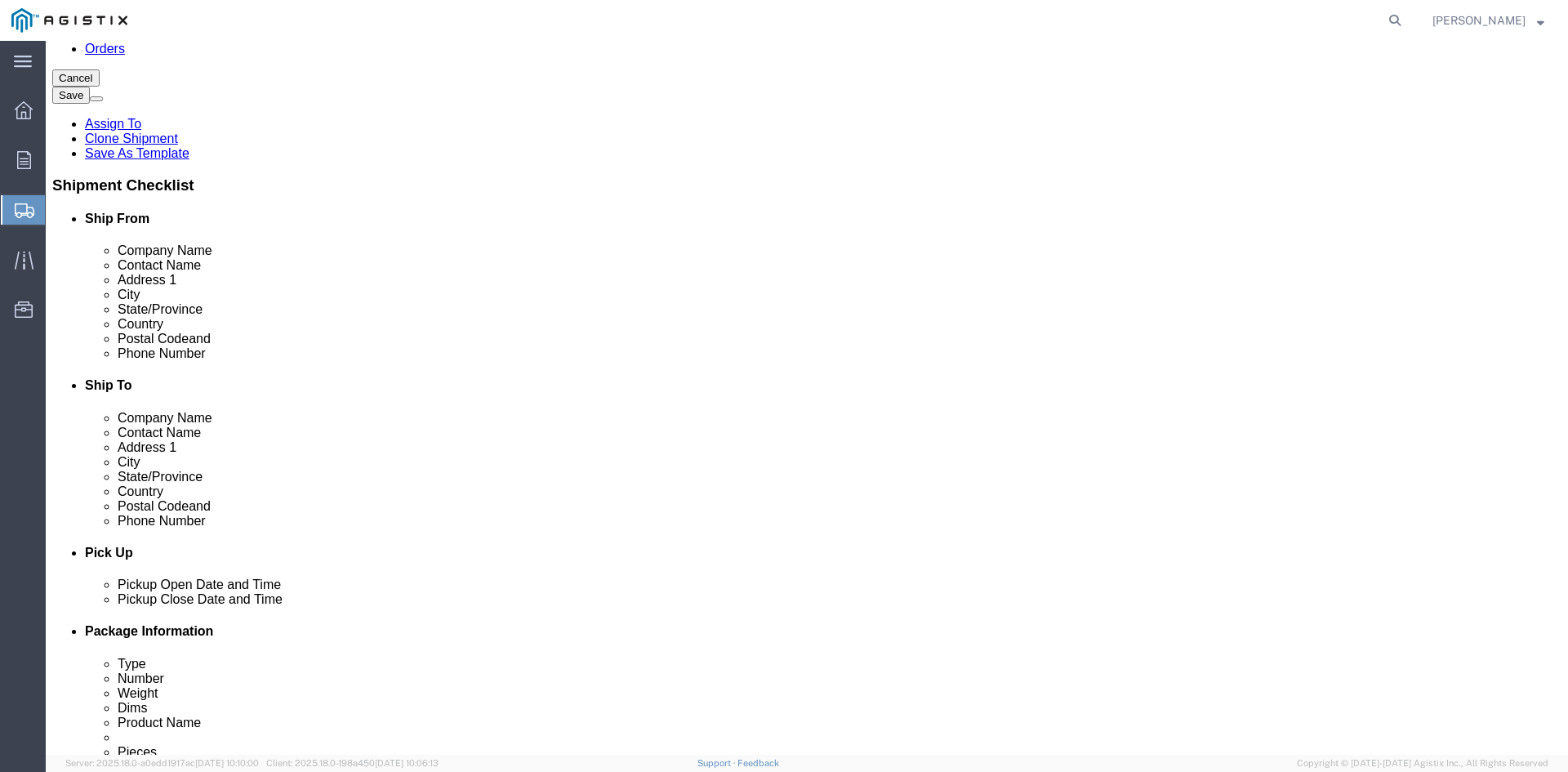
click input "[PHONE_NUMBER] [PERSON_NAME]"
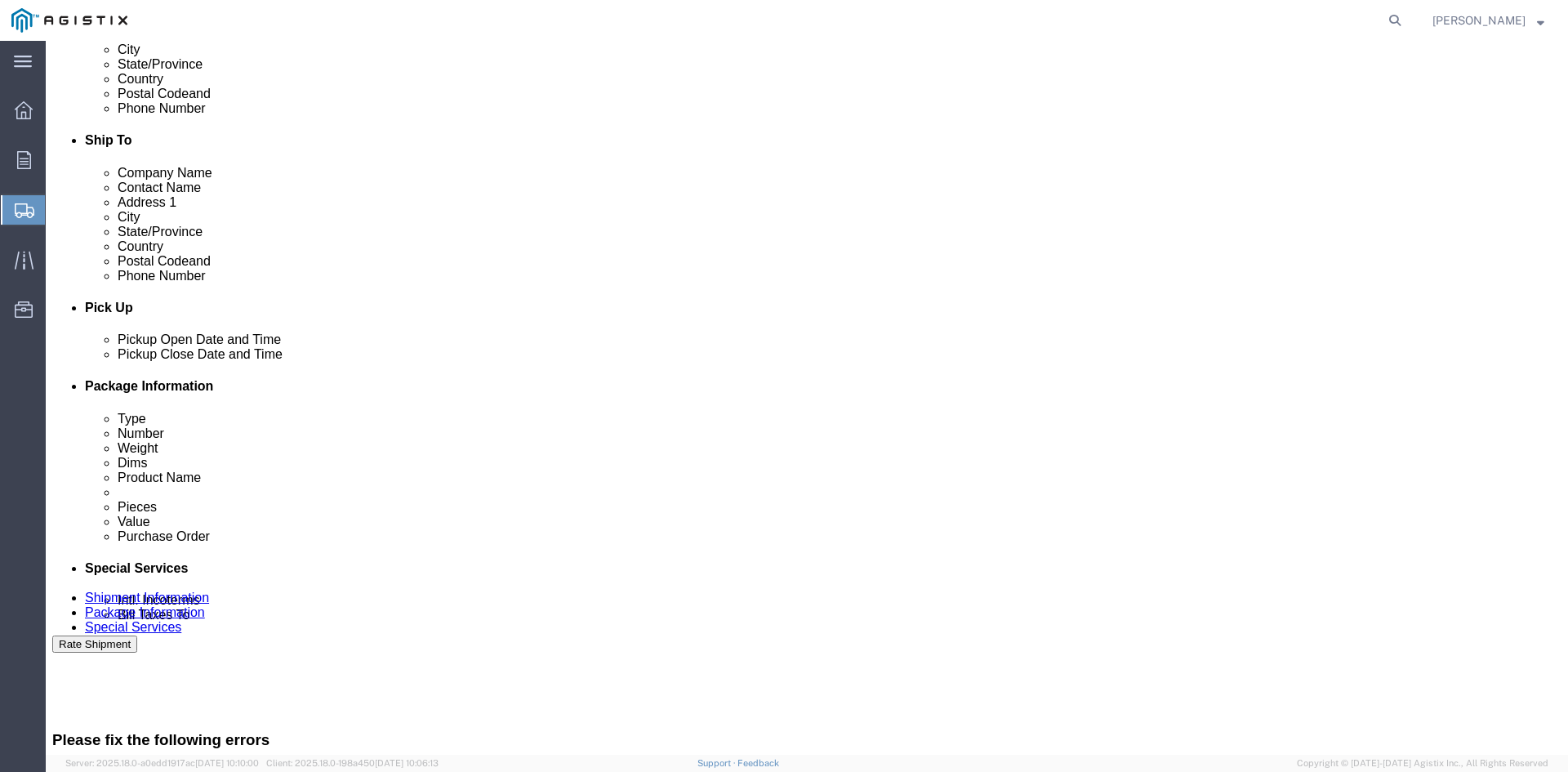
scroll to position [572, 0]
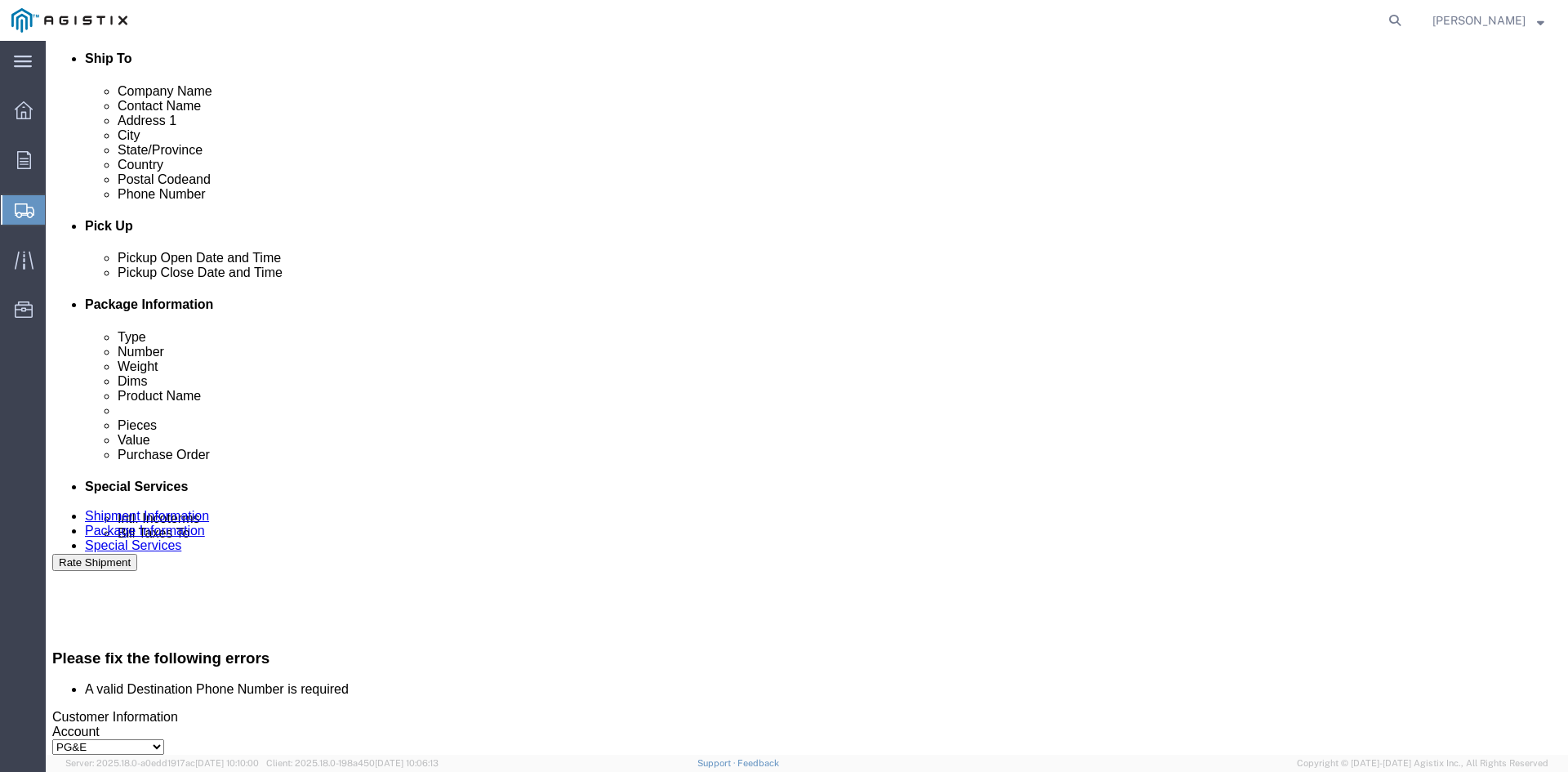
type input "[PHONE_NUMBER]"
click button "Rate Shipment"
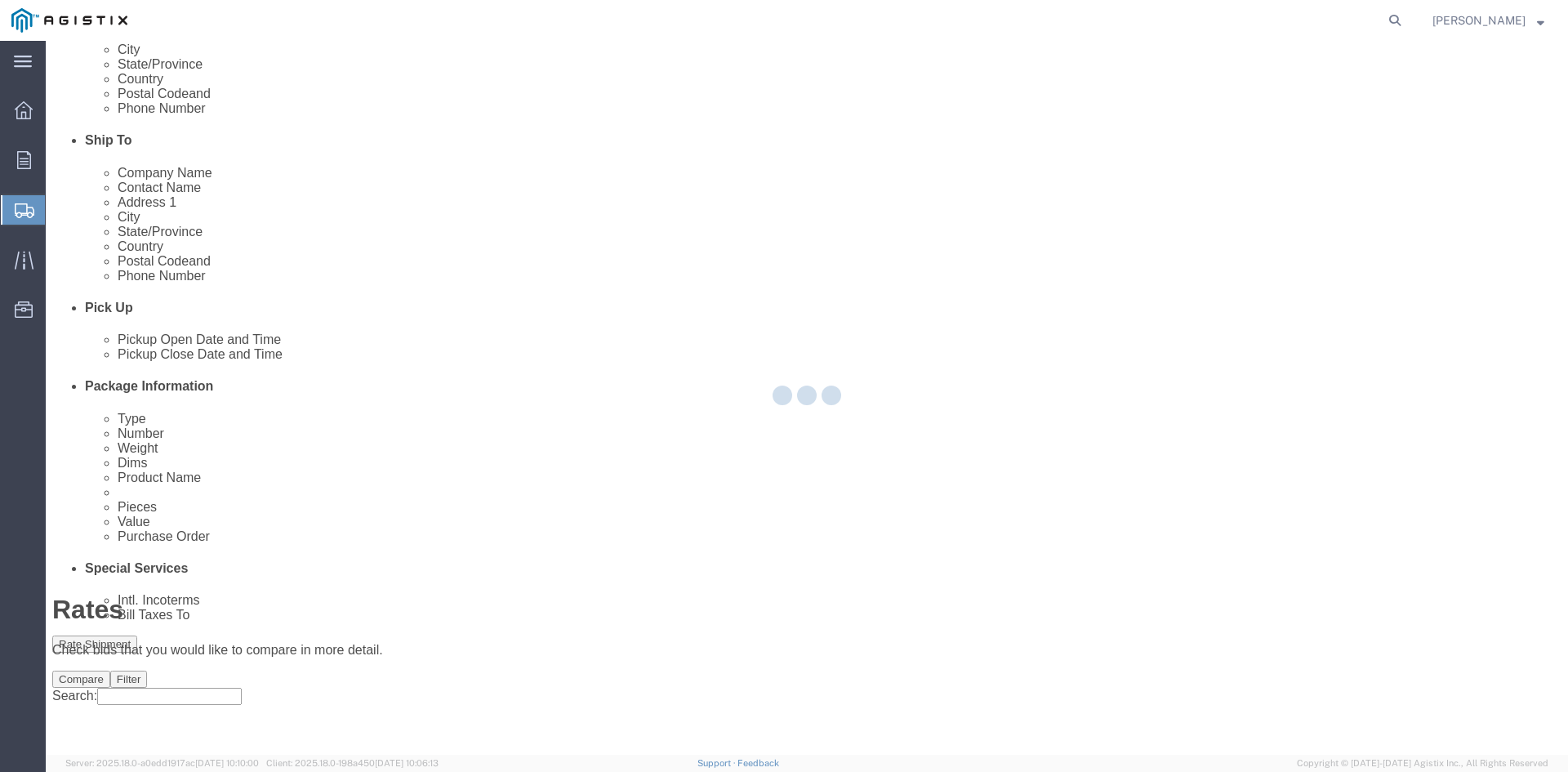
scroll to position [0, 0]
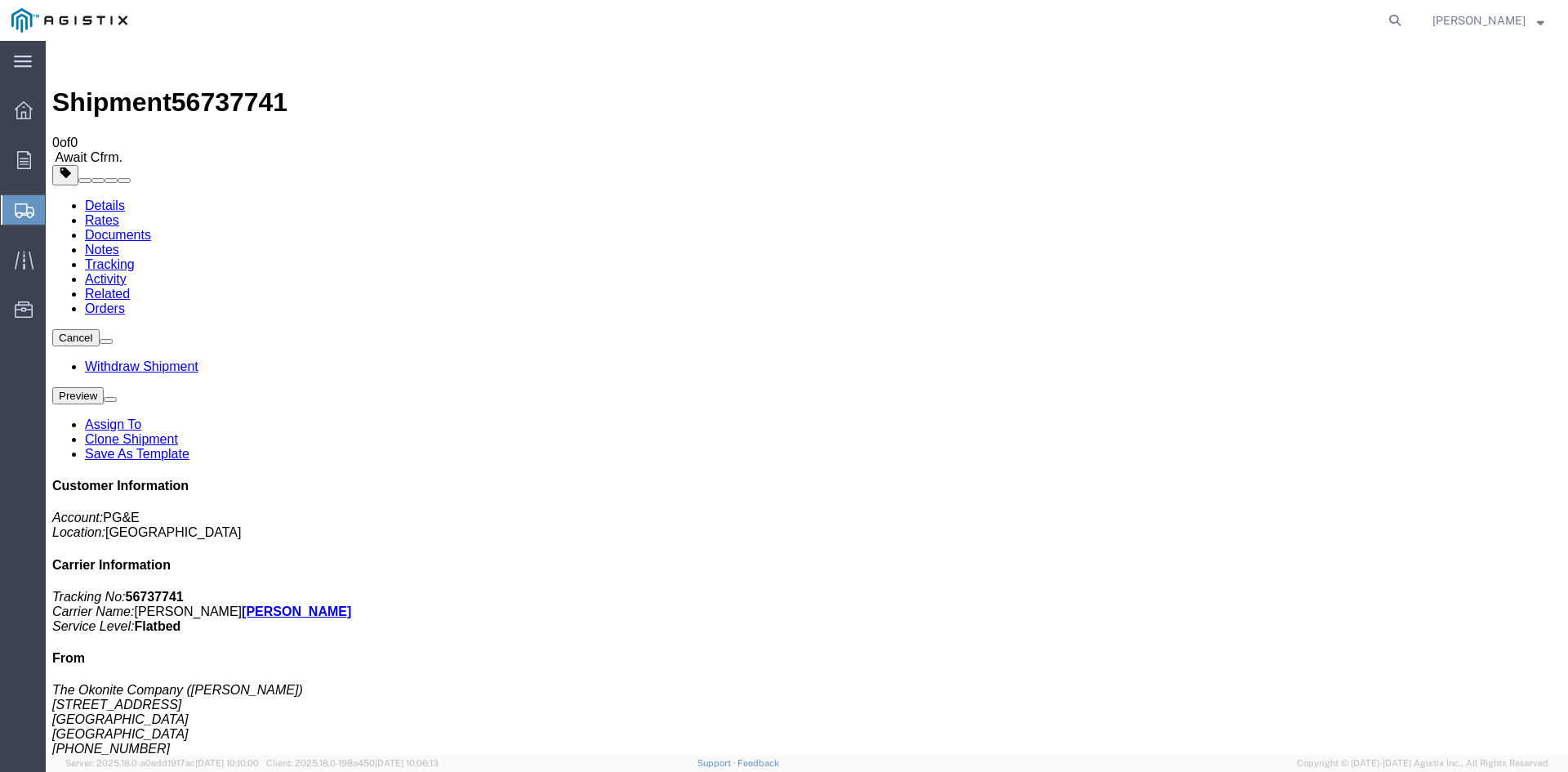
click at [0, 0] on span "Create from Template" at bounding box center [0, 0] width 0 height 0
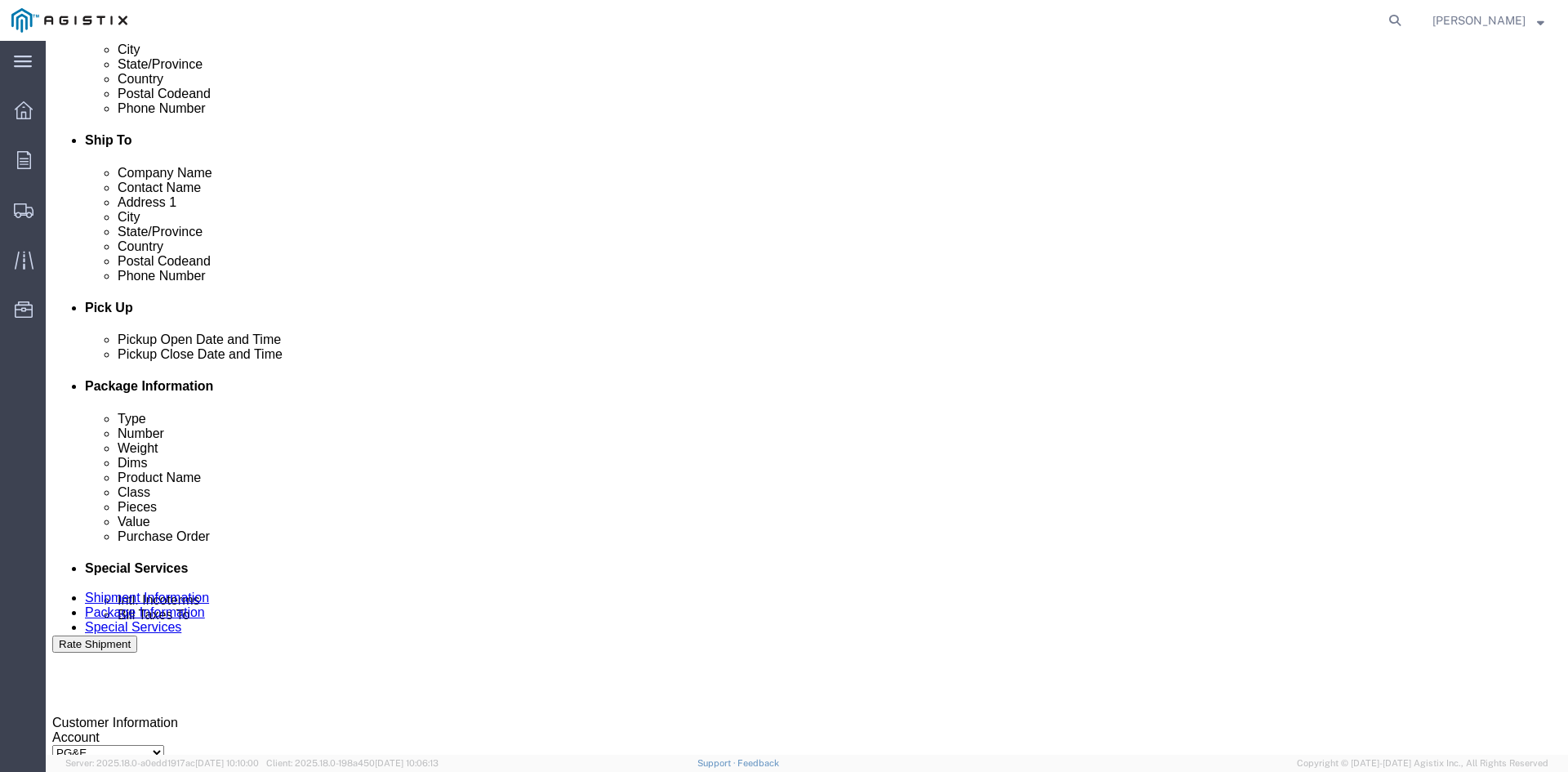
scroll to position [572, 0]
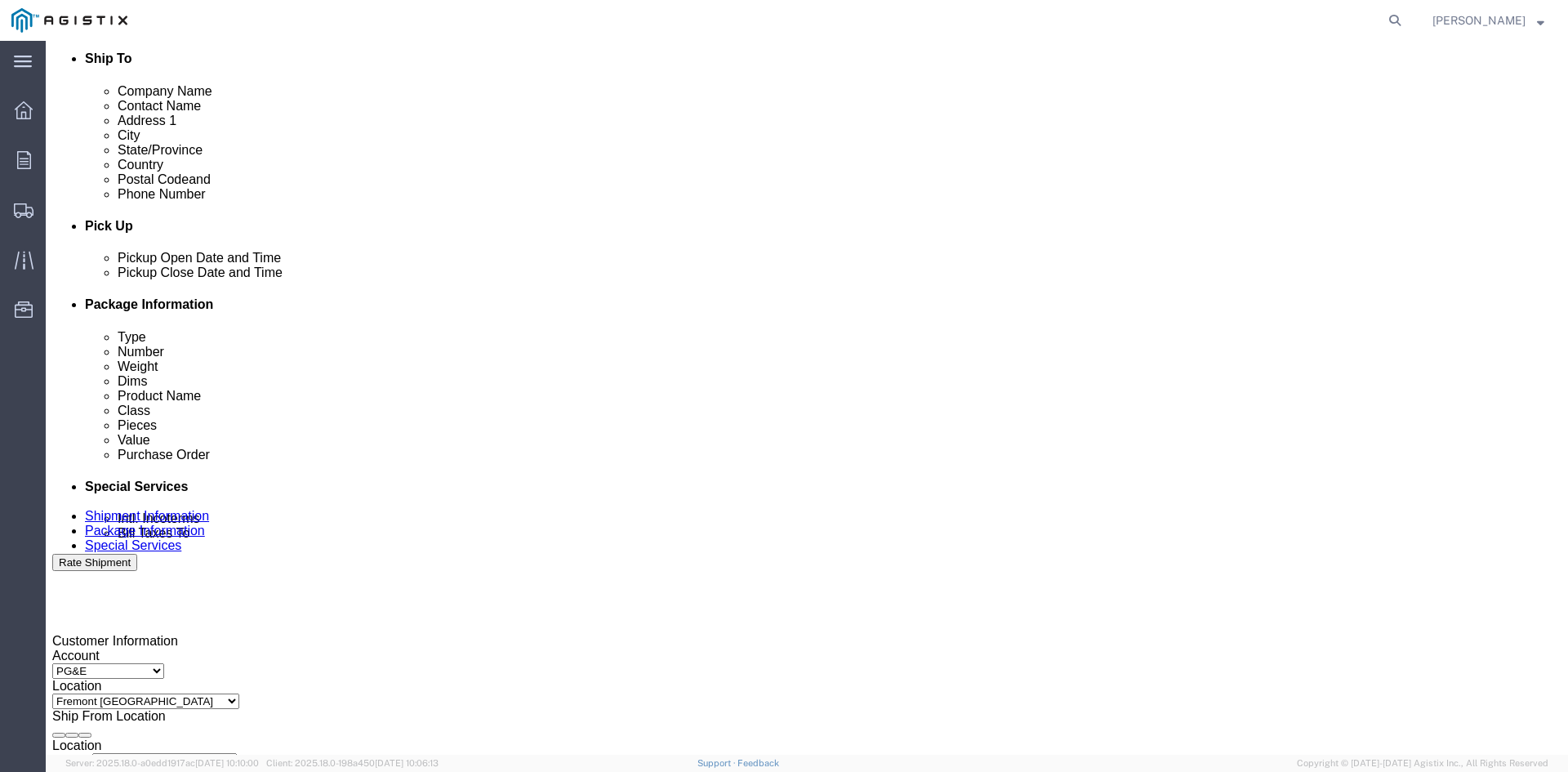
click div "[DATE] 3:08 PM"
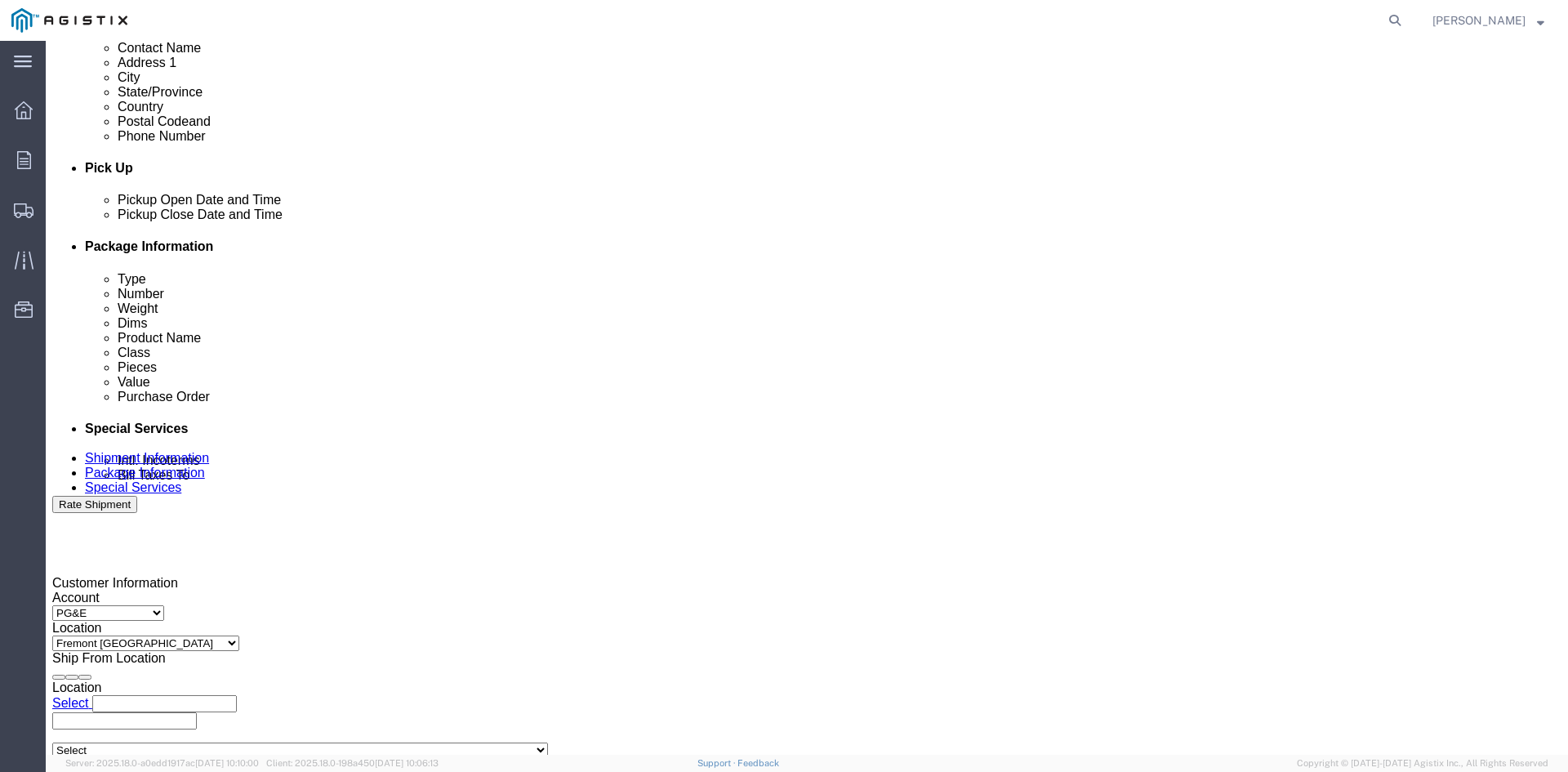
scroll to position [658, 0]
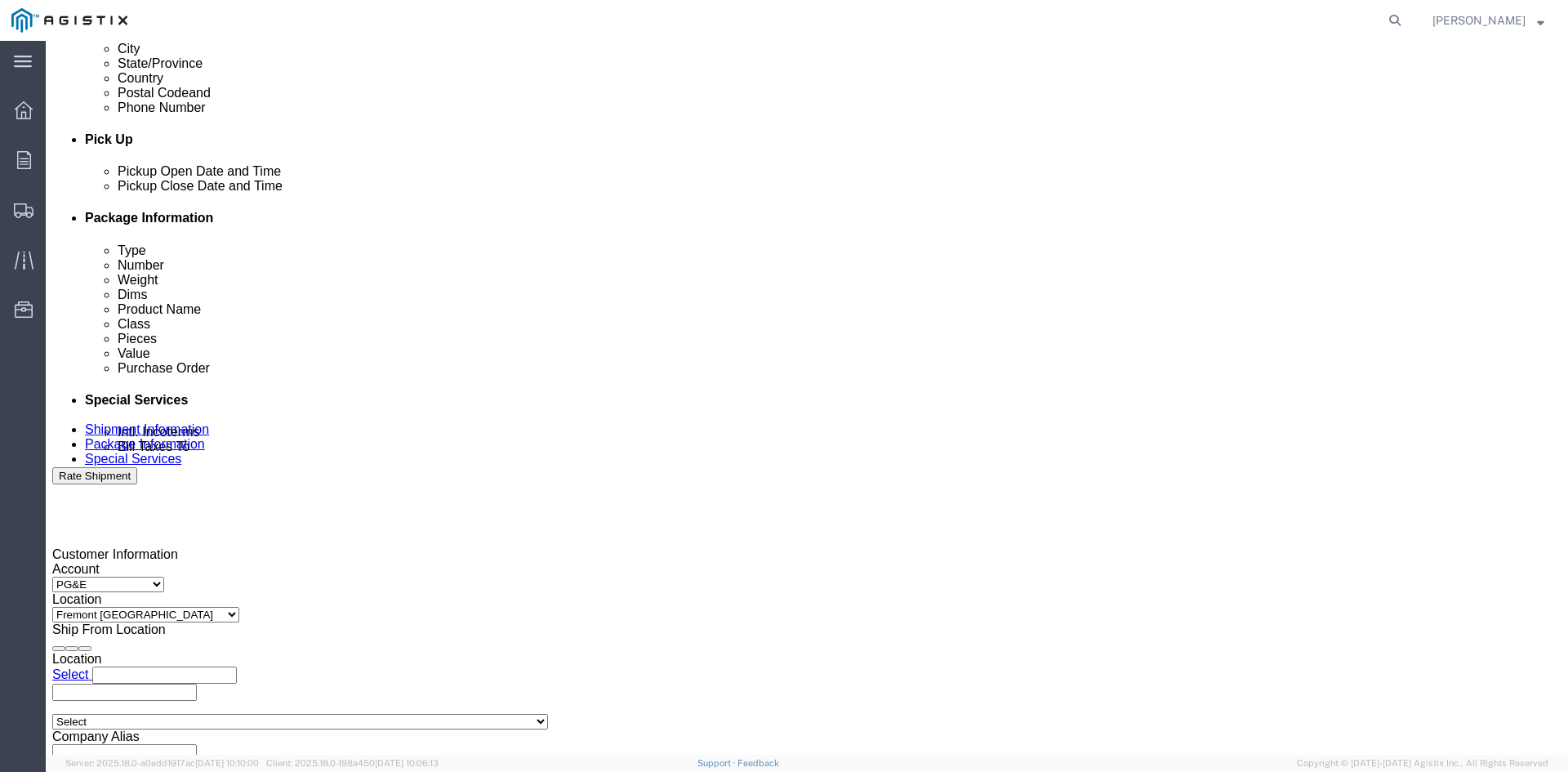
click input "3:08 PM"
type input "12:08 PM"
click button "Apply"
click div "[DATE] 1:08 PM"
click button "Apply"
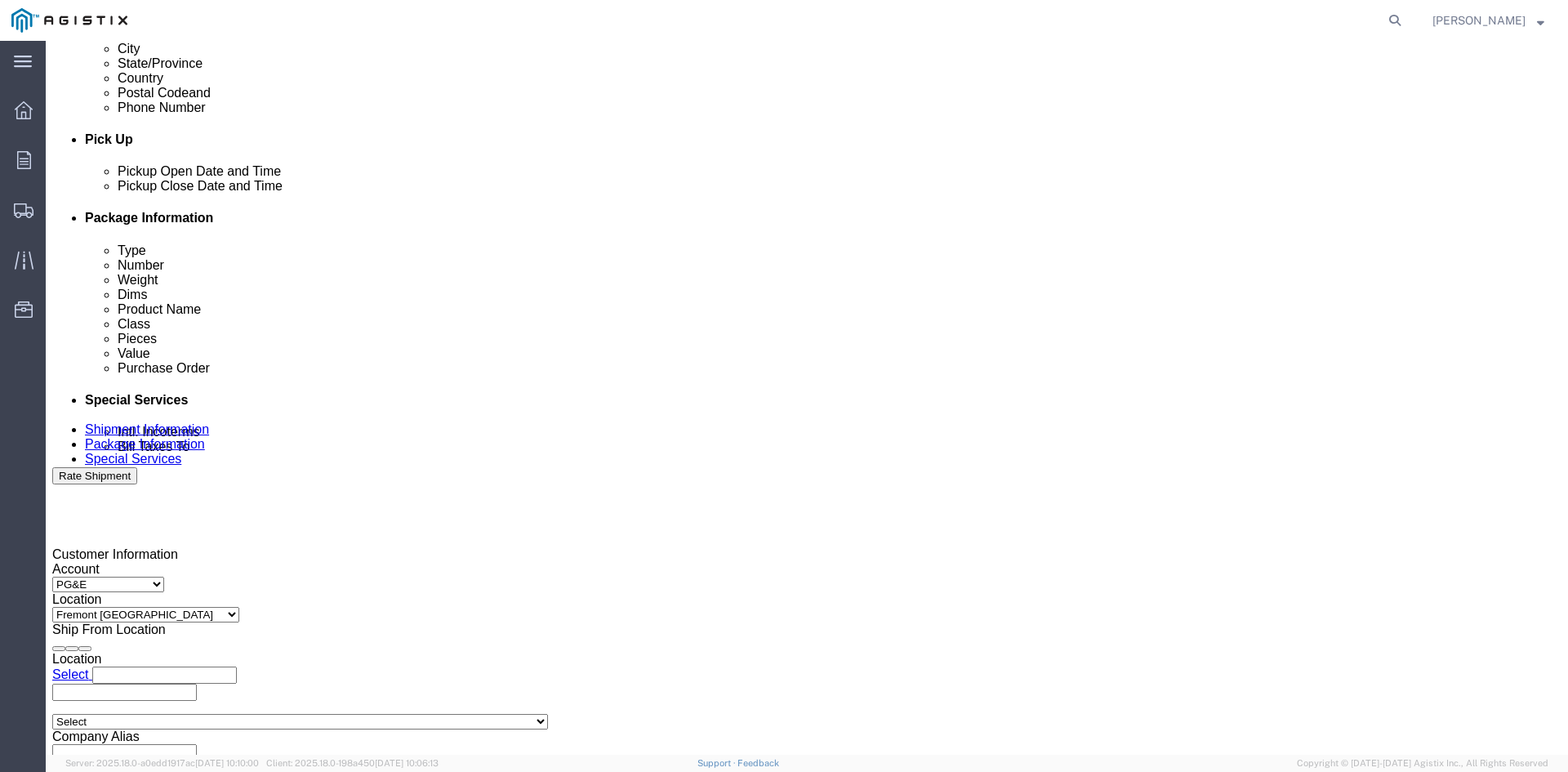
click input "3501279878"
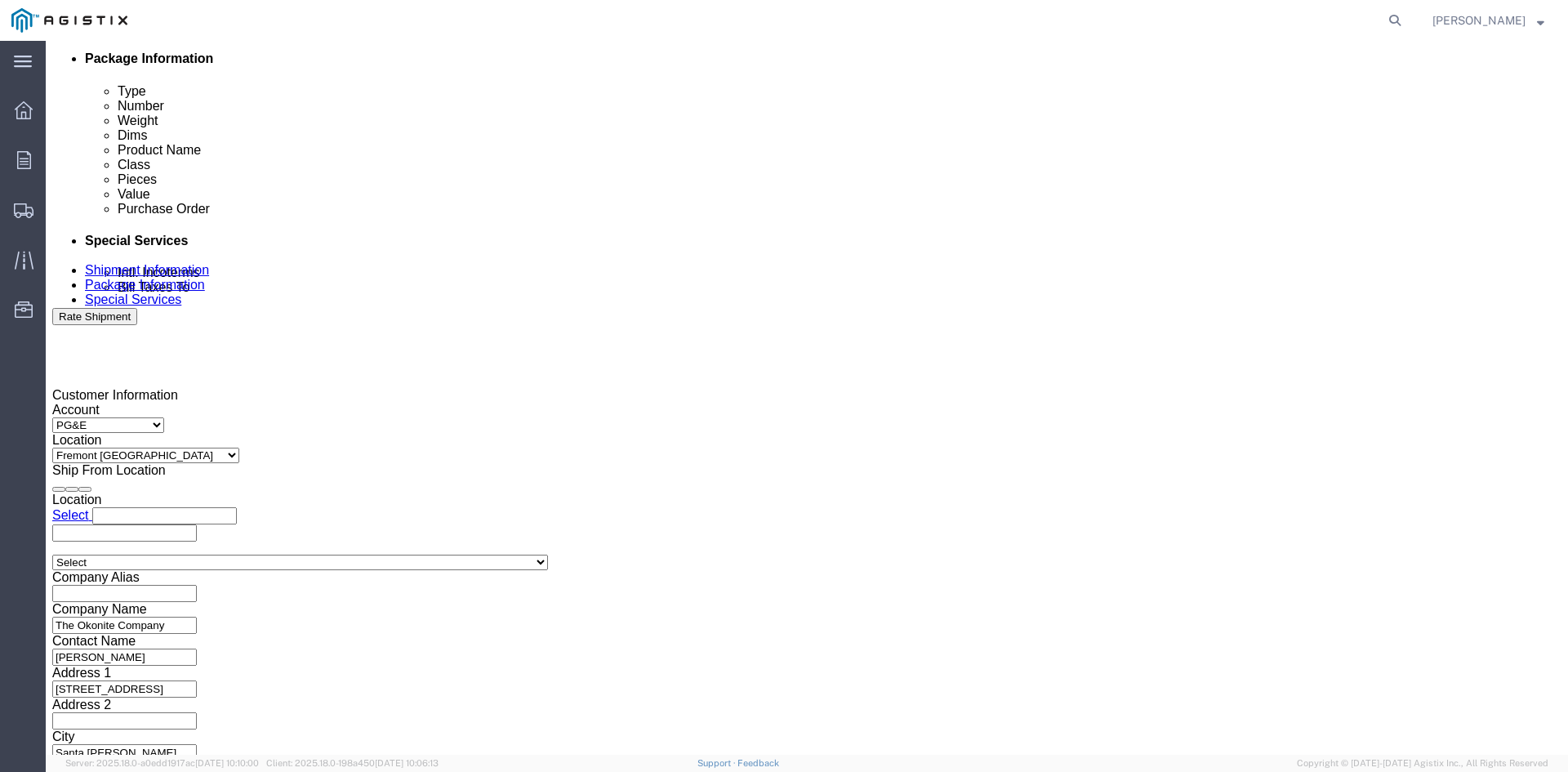
scroll to position [822, 0]
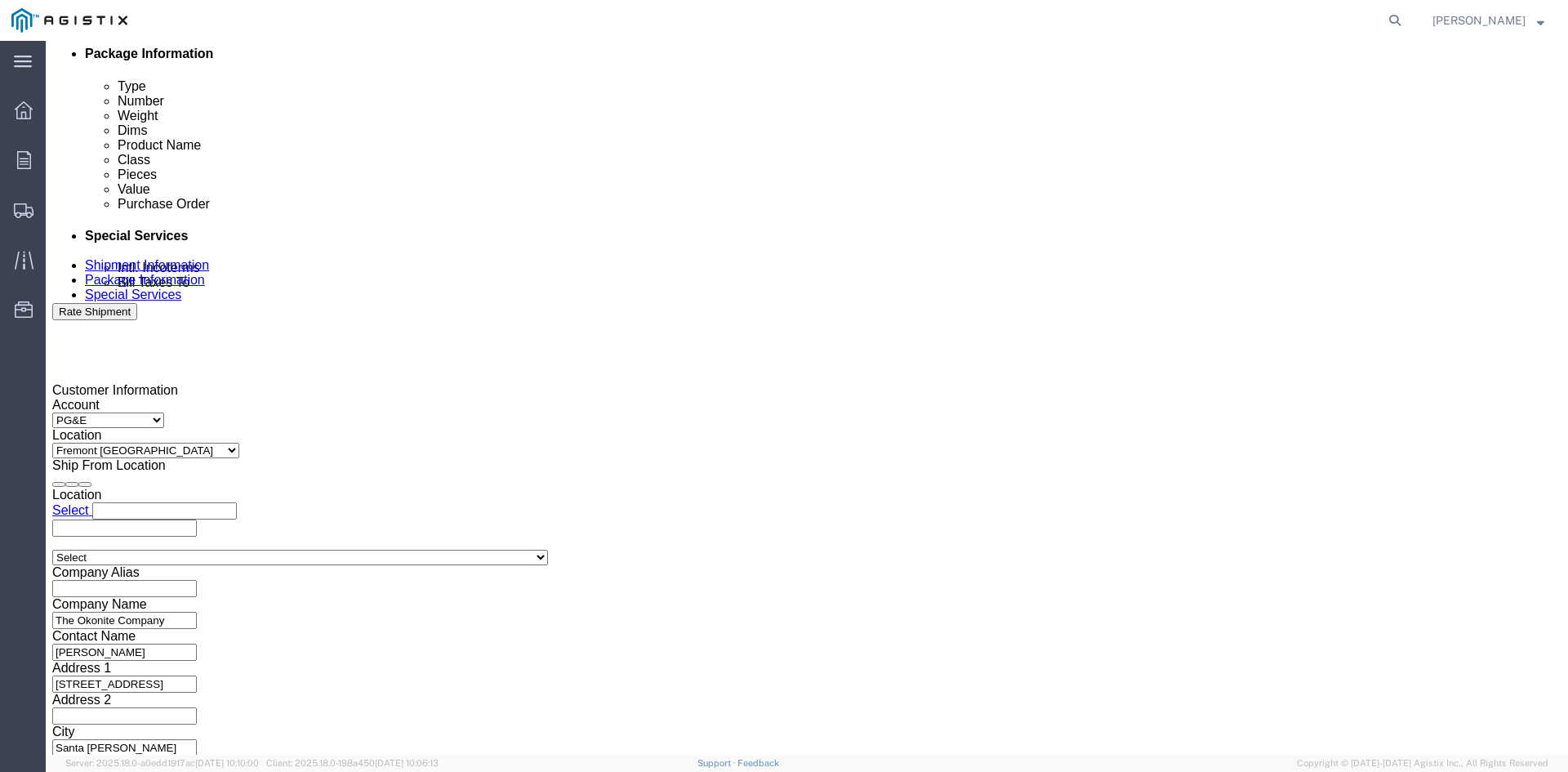
type input "3501413786"
click select "Select Air Less than Truckload Multi-Leg Ocean Freight Rail Small Parcel Truckl…"
select select "TL"
click select "Select Air Less than Truckload Multi-Leg Ocean Freight Rail Small Parcel Truckl…"
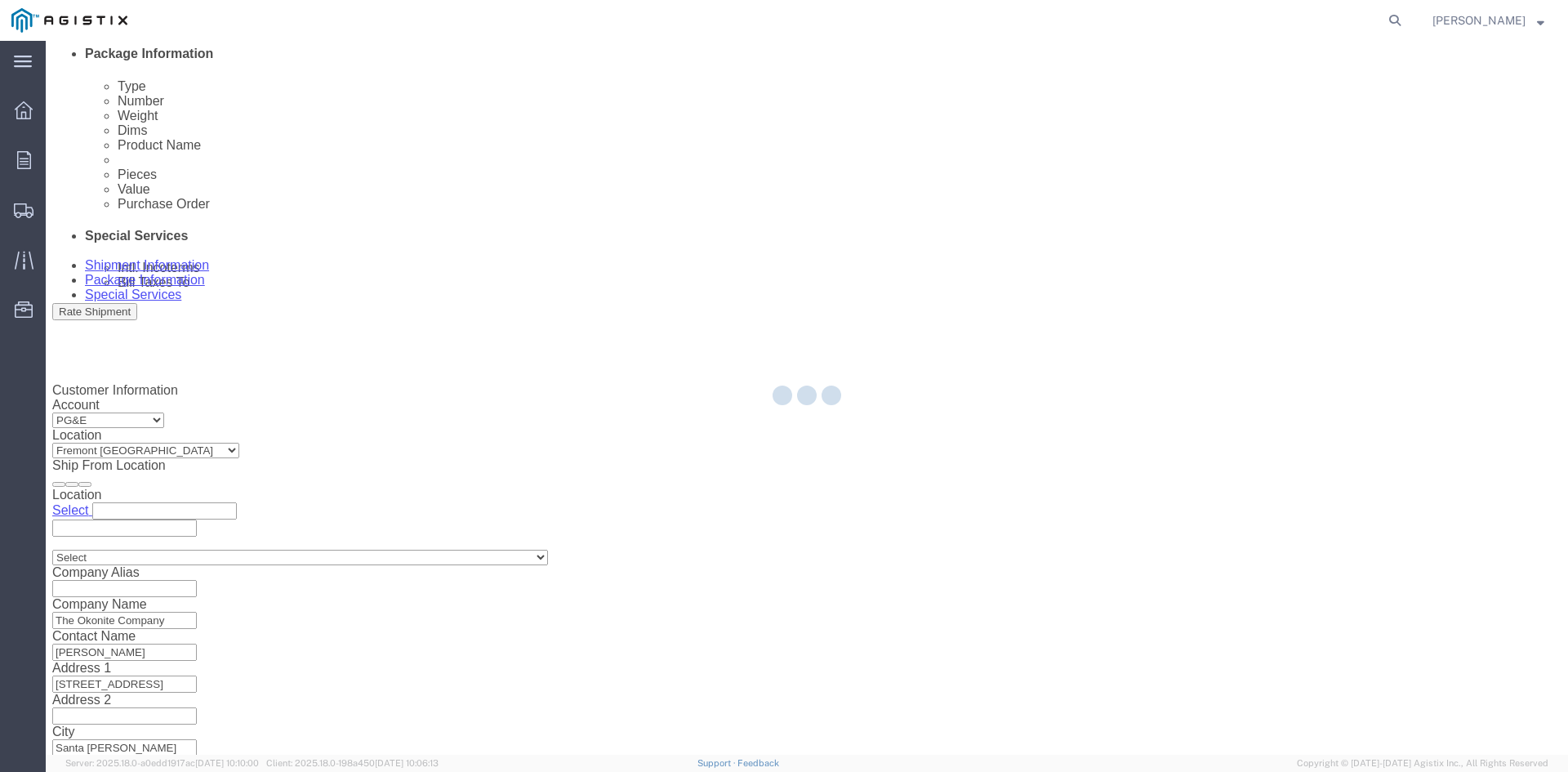
select select
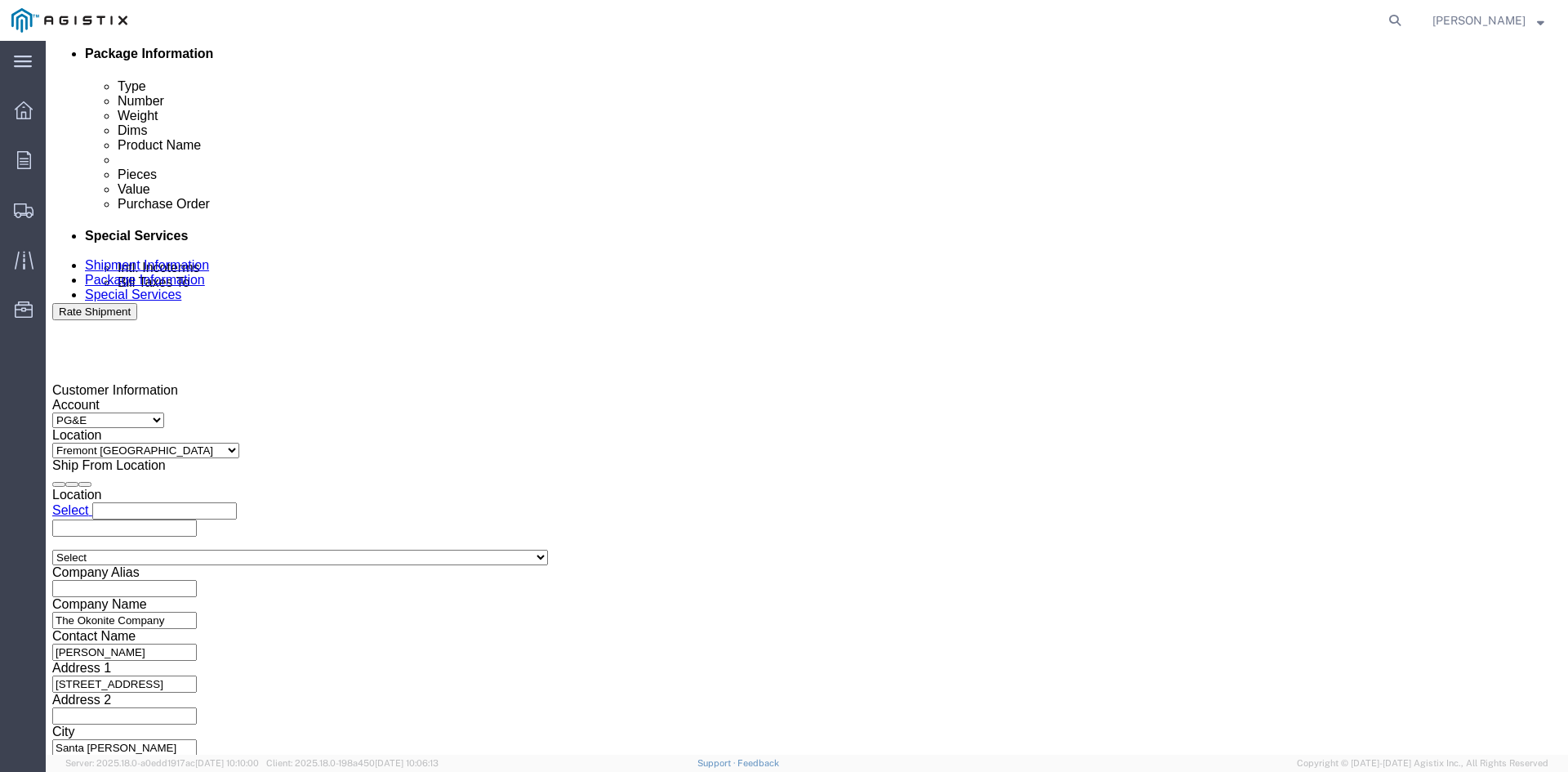
click button "Continue"
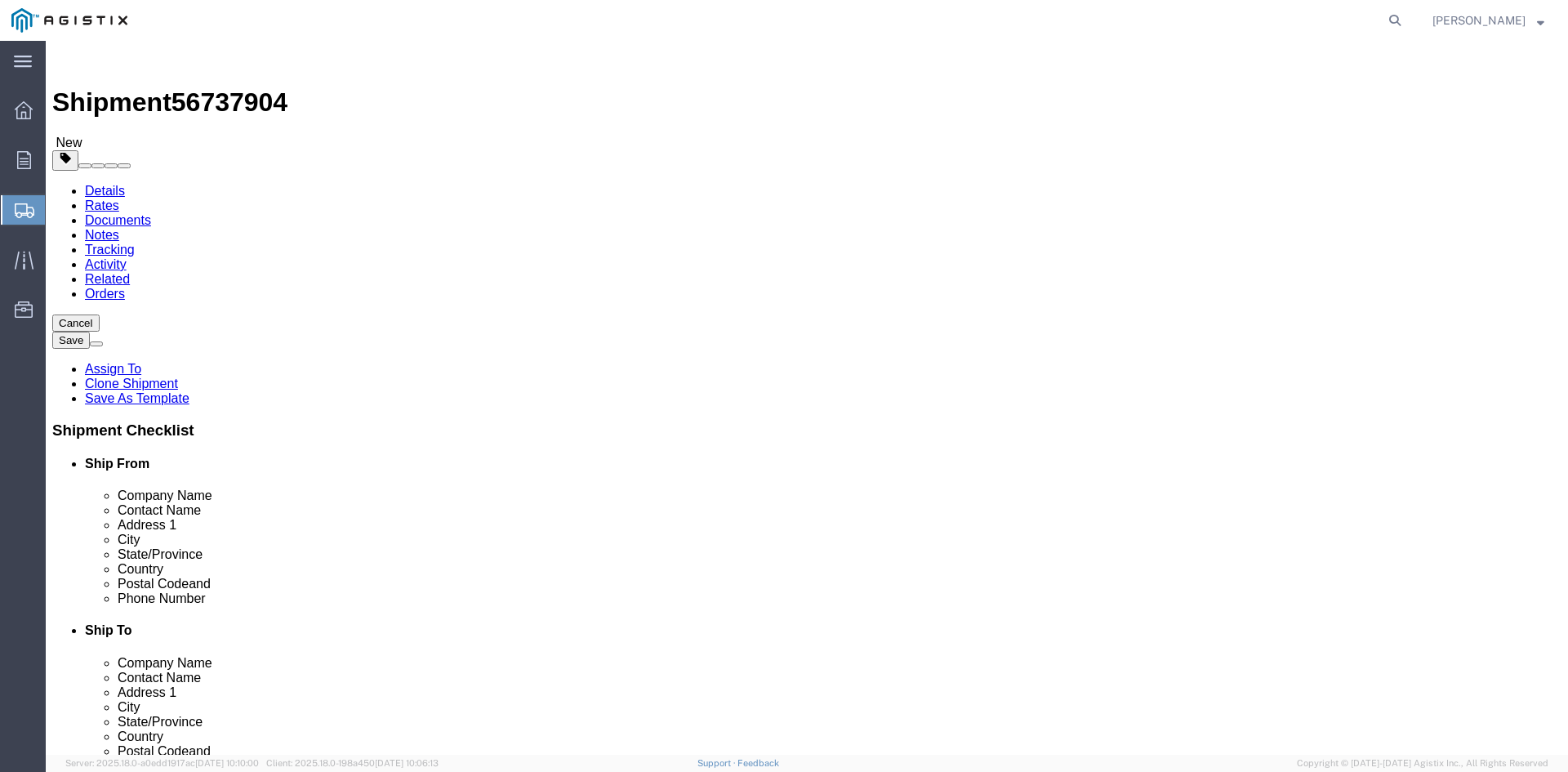
click input "41400.00"
type input "4"
type input "41600"
click dd "8.00 Each"
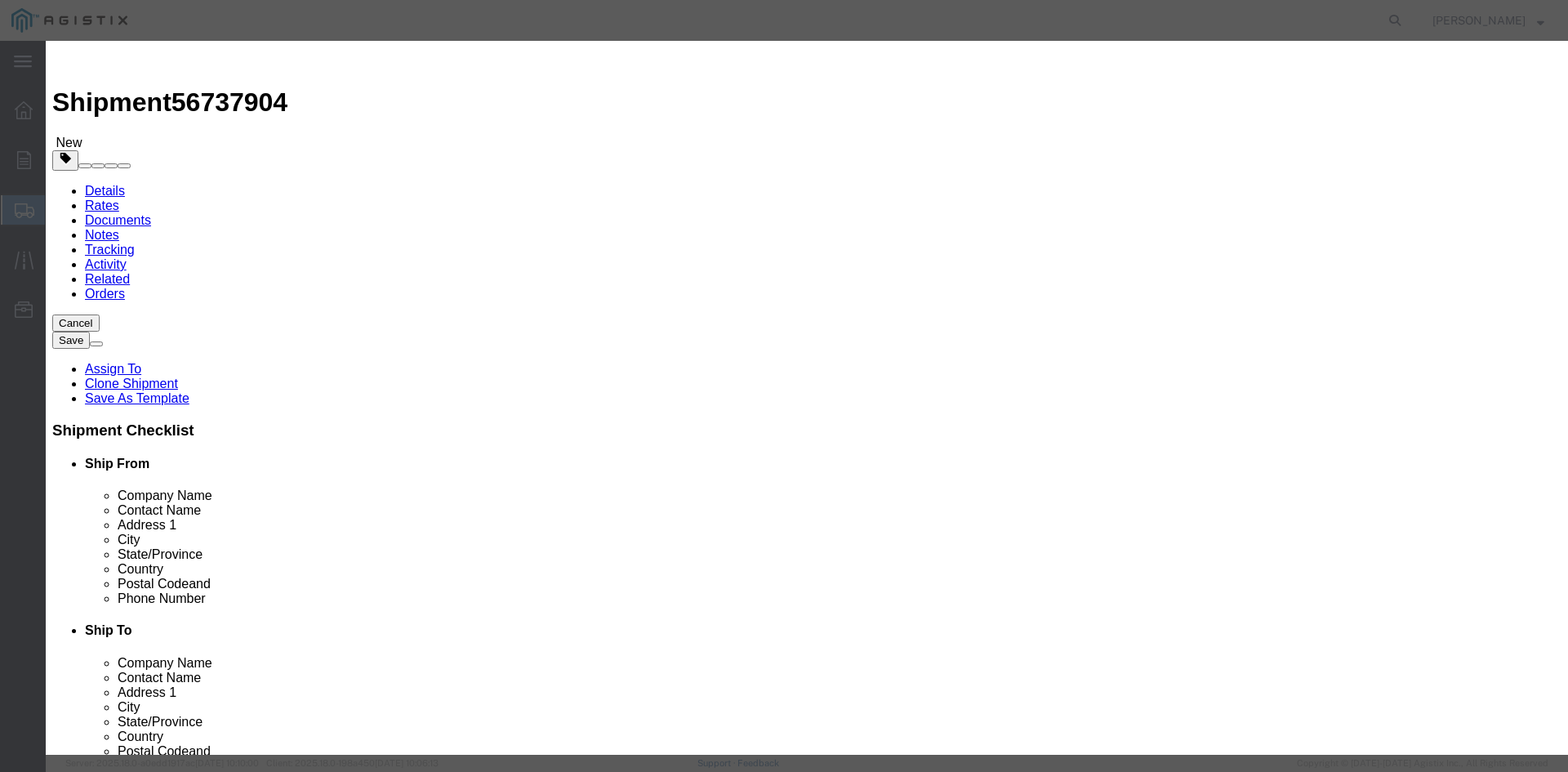
click input "93354.00"
type input "9"
type input "148403"
drag, startPoint x: 485, startPoint y: 250, endPoint x: 691, endPoint y: 268, distance: 206.8
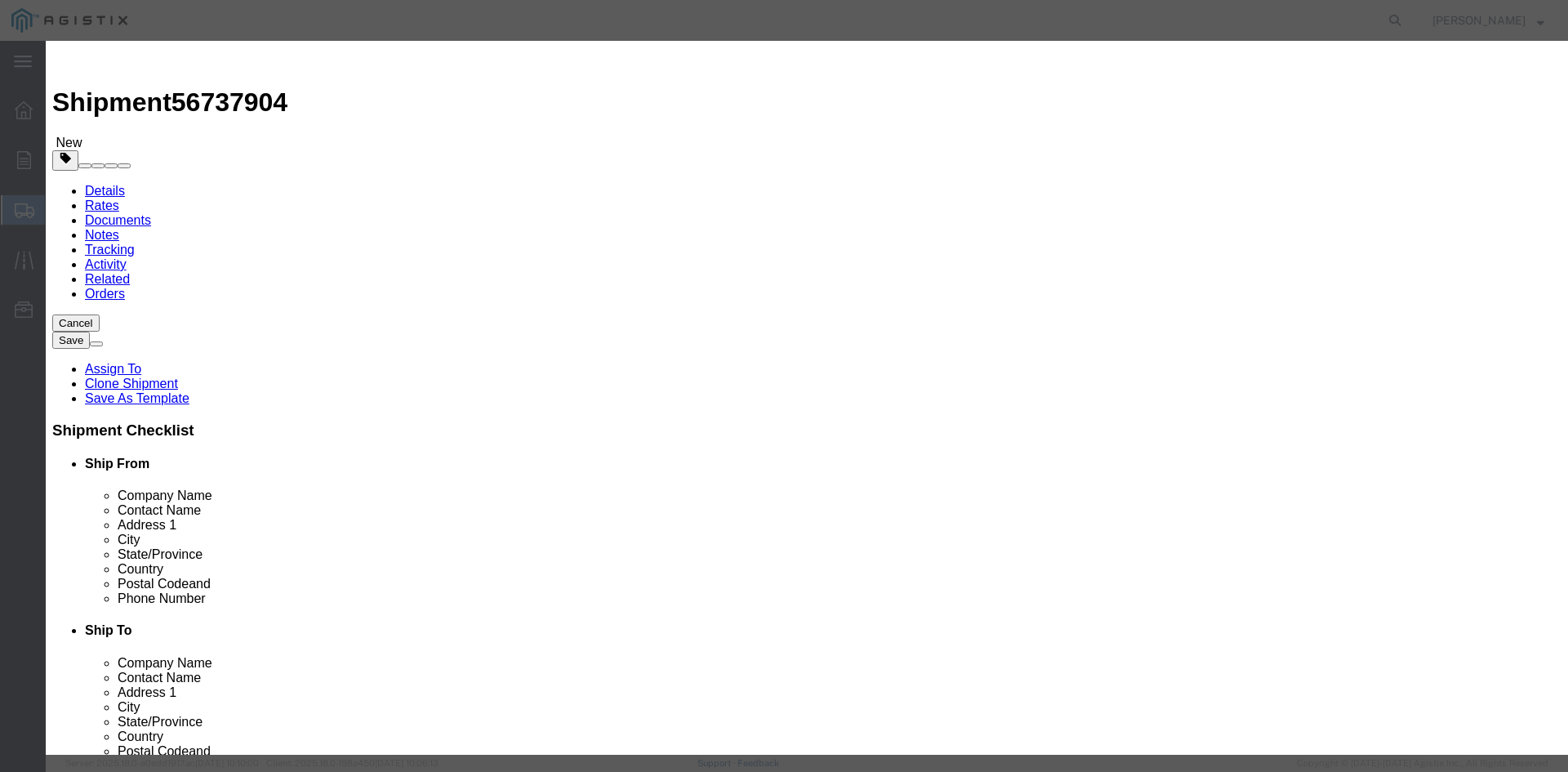
click textarea "THIS LOAD REQUIRES 4 SETS OF COIL RACKS AND 8 CHAINS. ADVANCED PICK UP NOTICE R…"
click textarea
paste textarea "THIS LOAD REQUIRES 4 SETS OF COIL RACKS AND 8 CHAINS. ADVANCED PICK UP NOTICE R…"
type textarea "THIS LOAD REQUIRES 4 SETS OF COIL RACKS AND 8 CHAINS. ADVANCED PICK UP NOTICE R…"
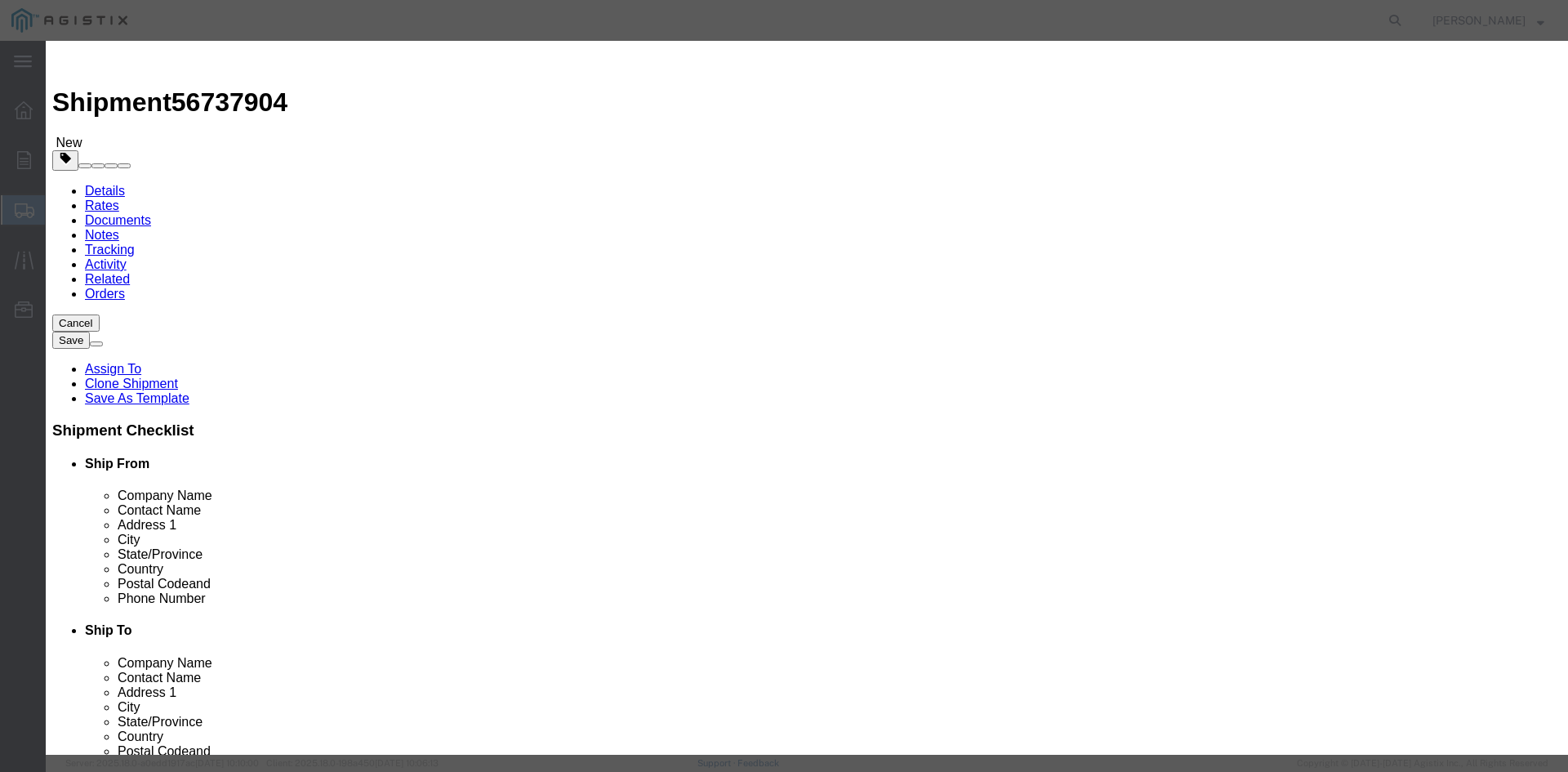
click input "text"
type input "M290047"
click div "Product Name Power Cable Pieces 8.00 Select Bag Barrels 100Board Feet Bottle Bo…"
click button "Save & Close"
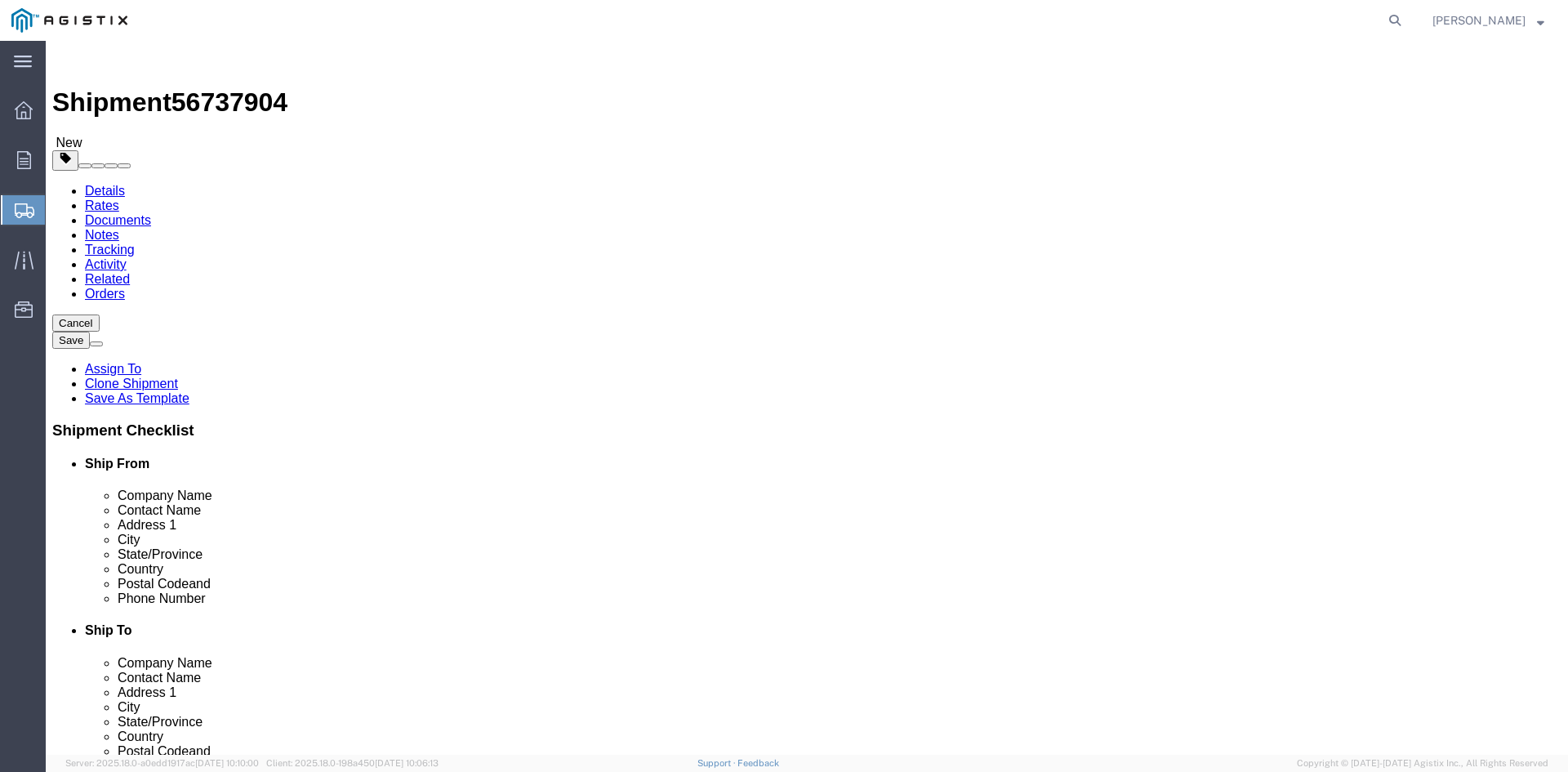
click button "Rate Shipment"
click link "Details"
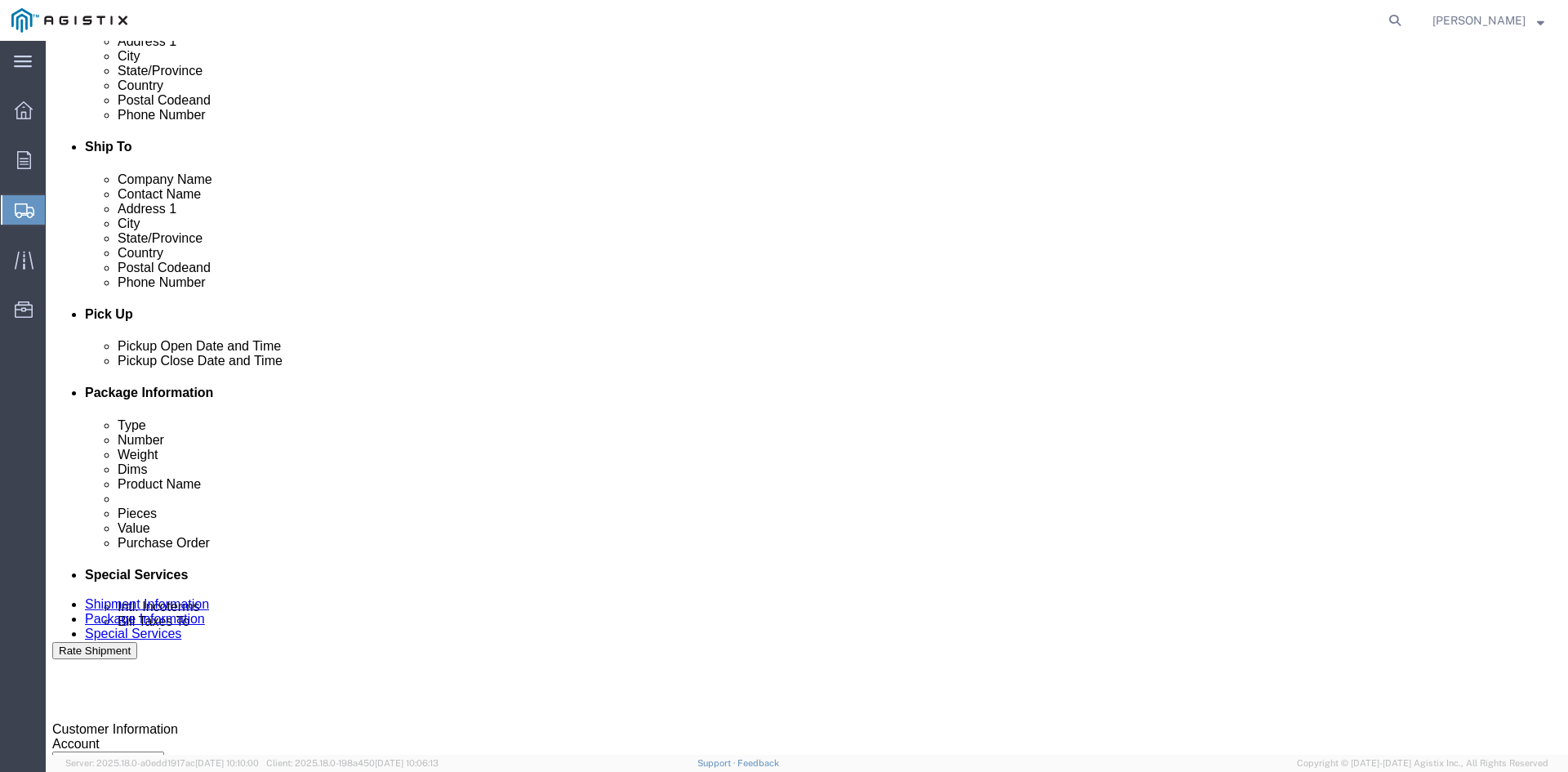
scroll to position [485, 0]
click div
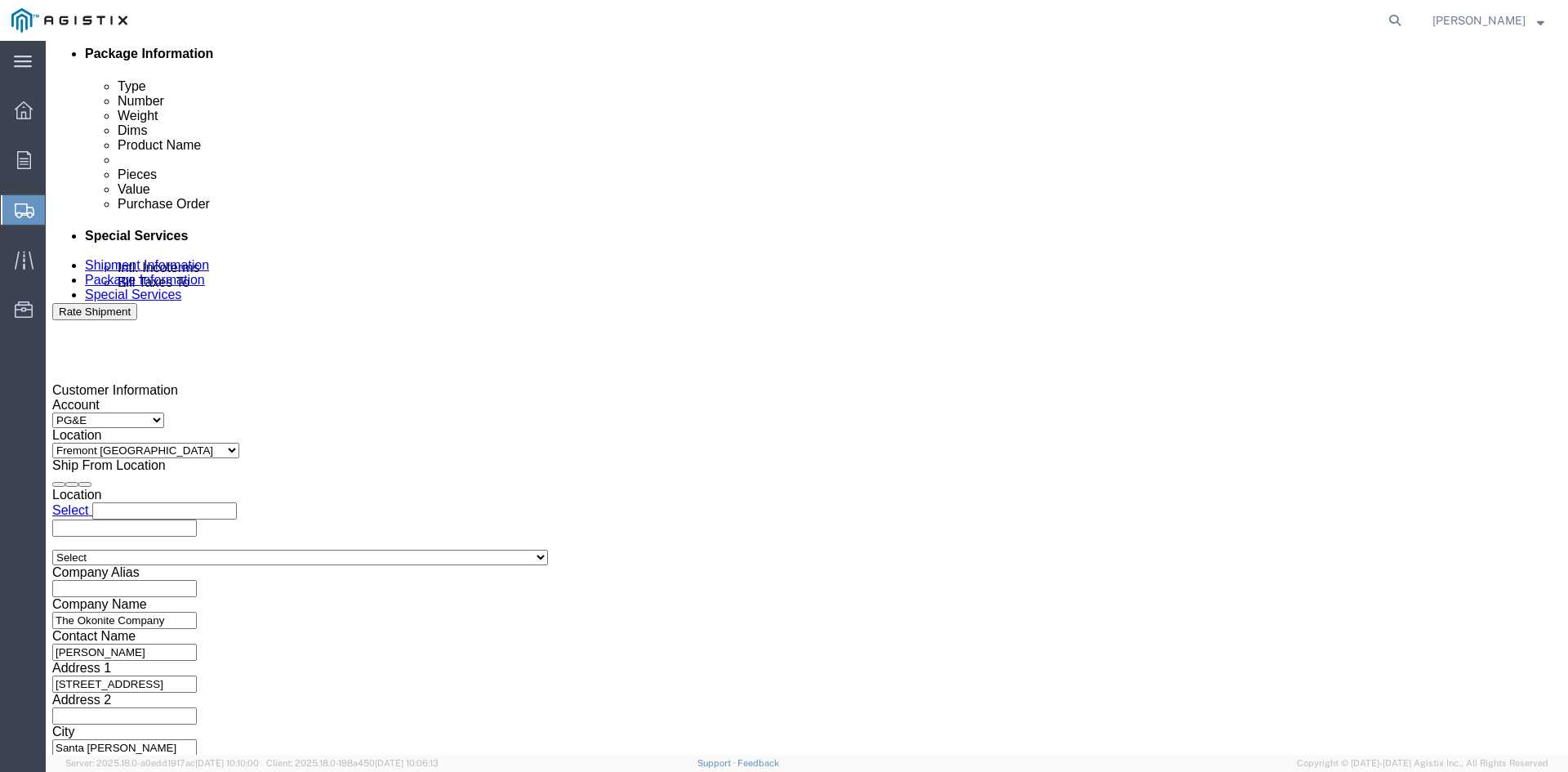
click button "Apply"
click div
click button "Apply"
click button "Rate Shipment"
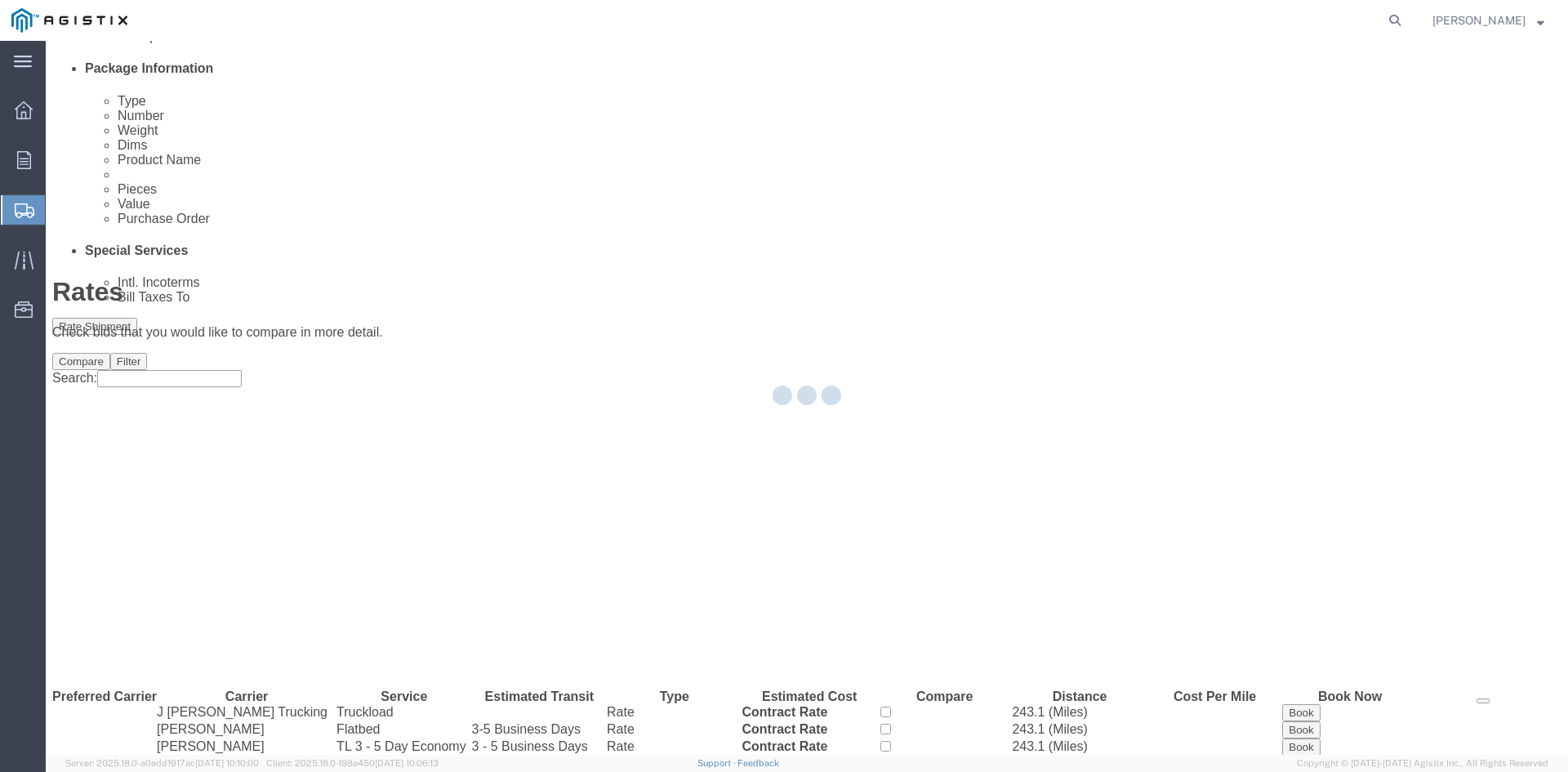
scroll to position [0, 0]
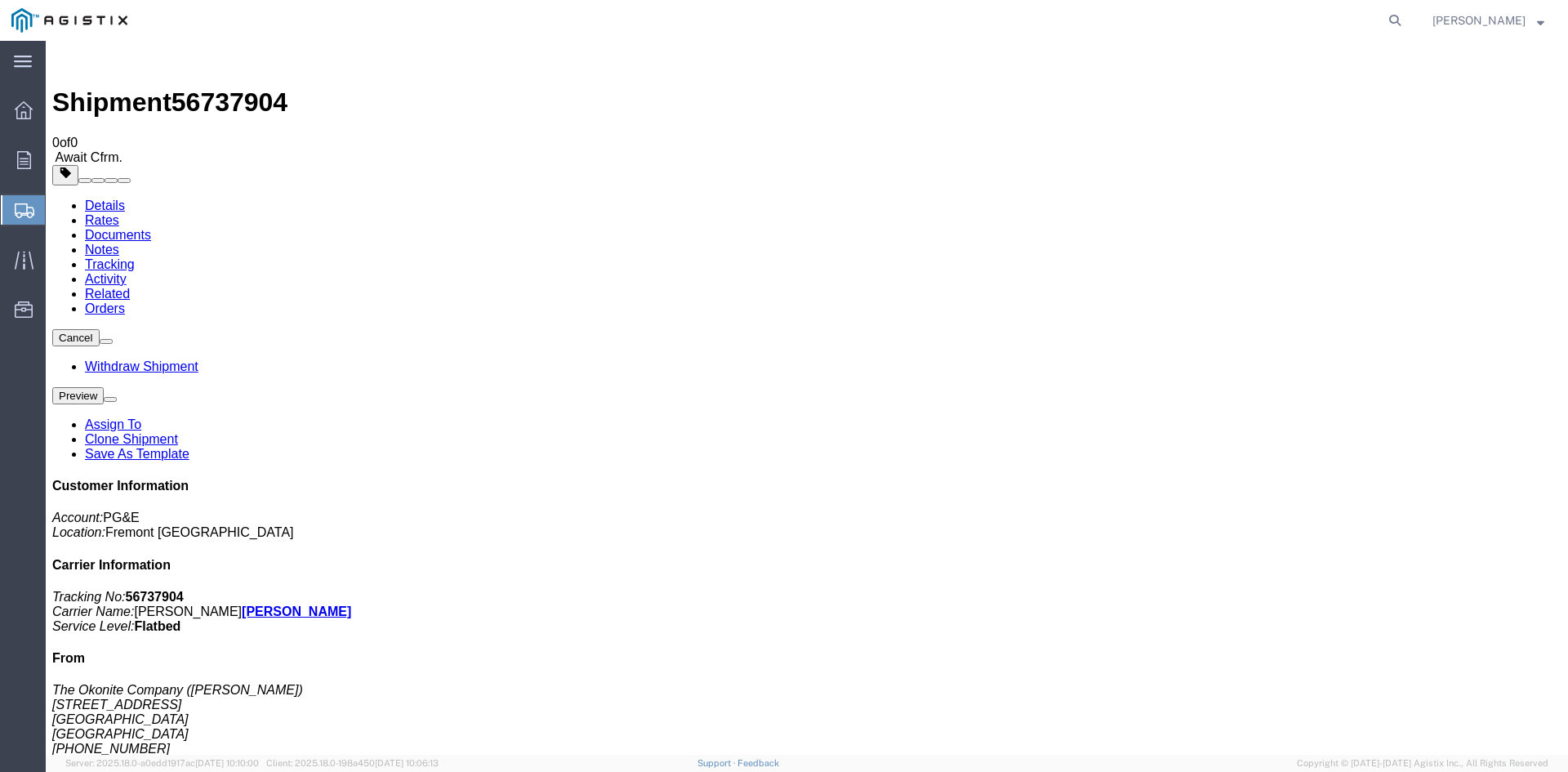
click at [0, 0] on span "Create from Template" at bounding box center [0, 0] width 0 height 0
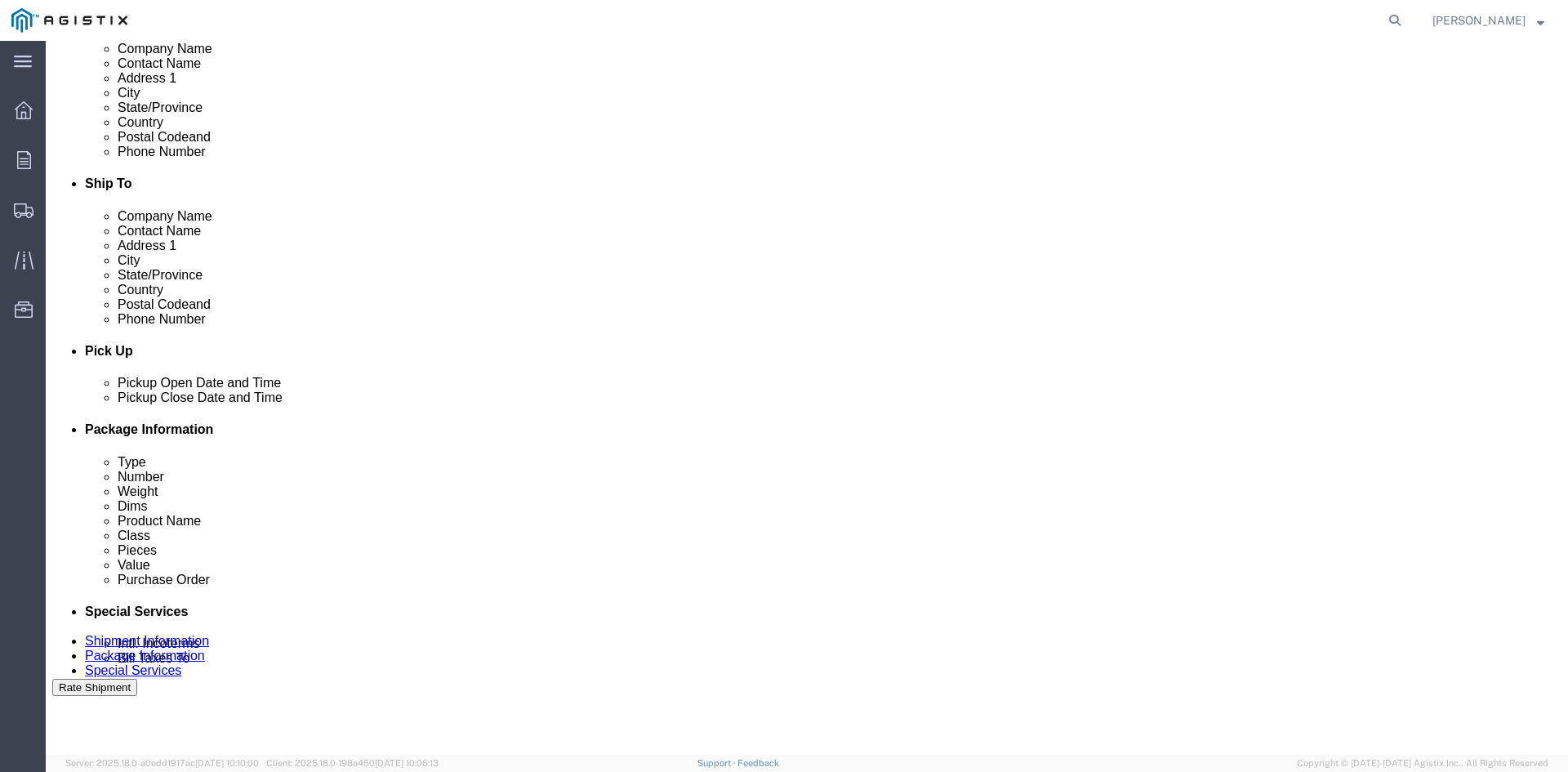
scroll to position [490, 0]
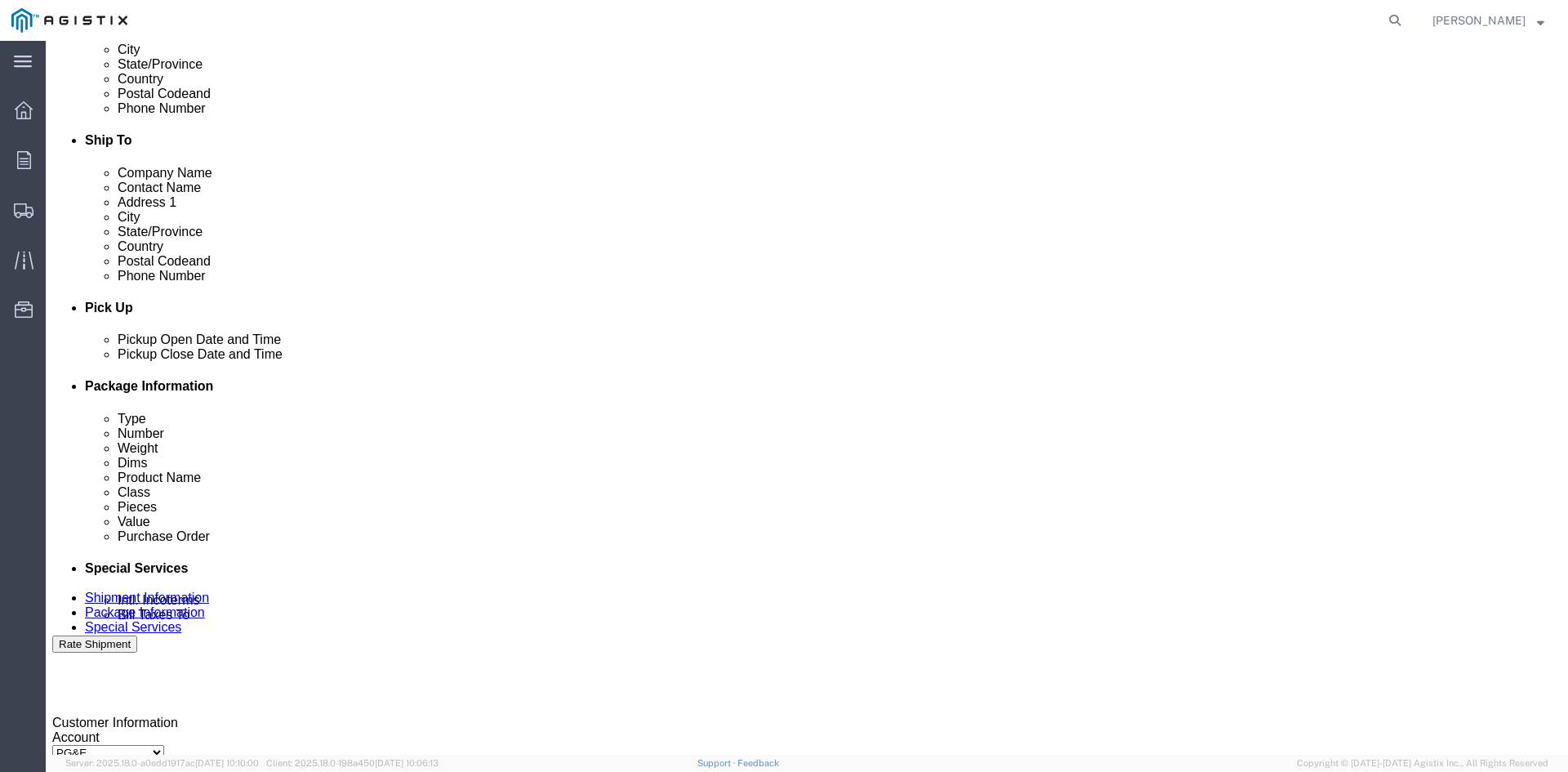
click div "[DATE] 3:12 PM"
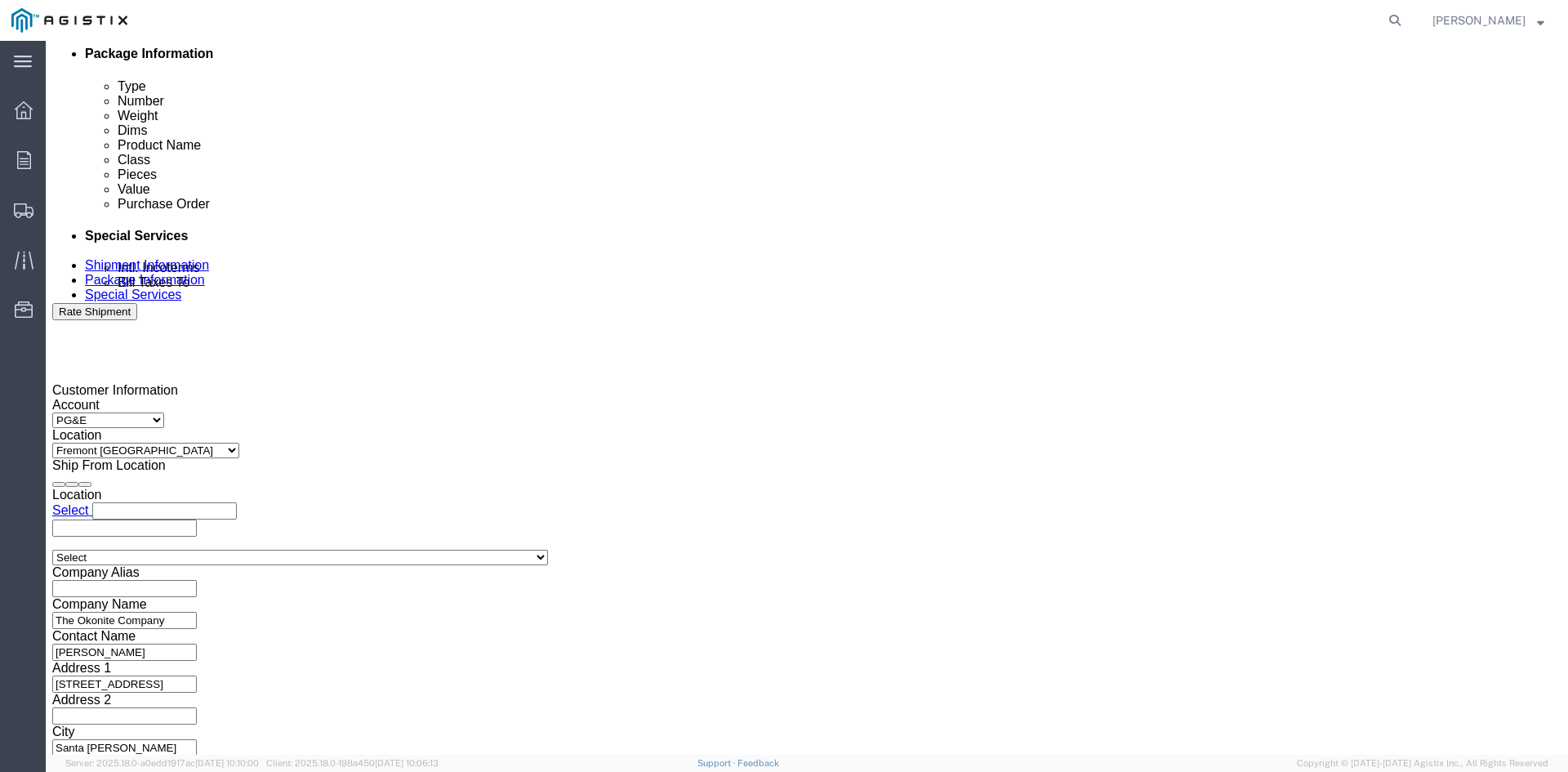
type input "12:12 PM"
click button "Apply"
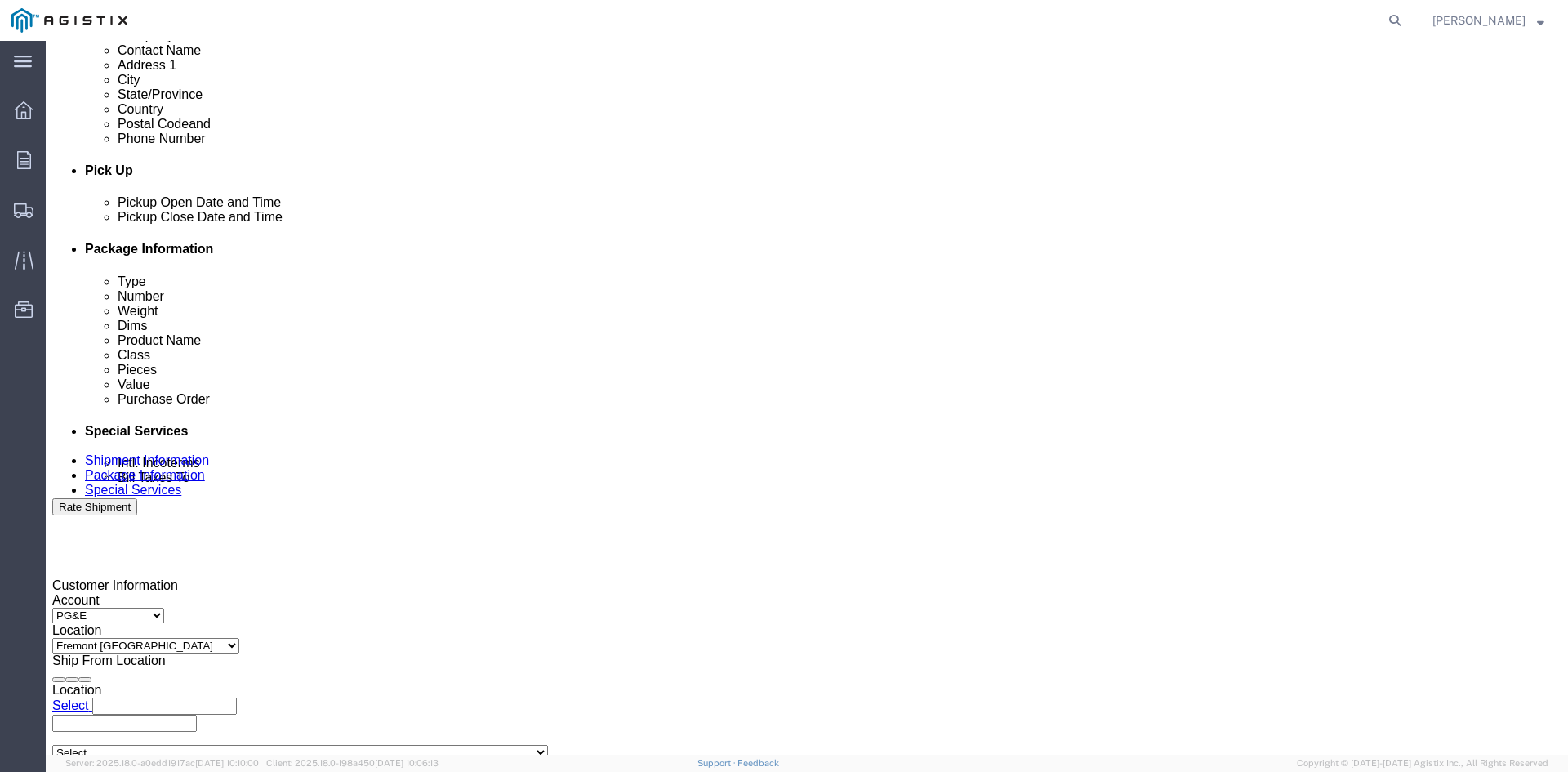
scroll to position [577, 0]
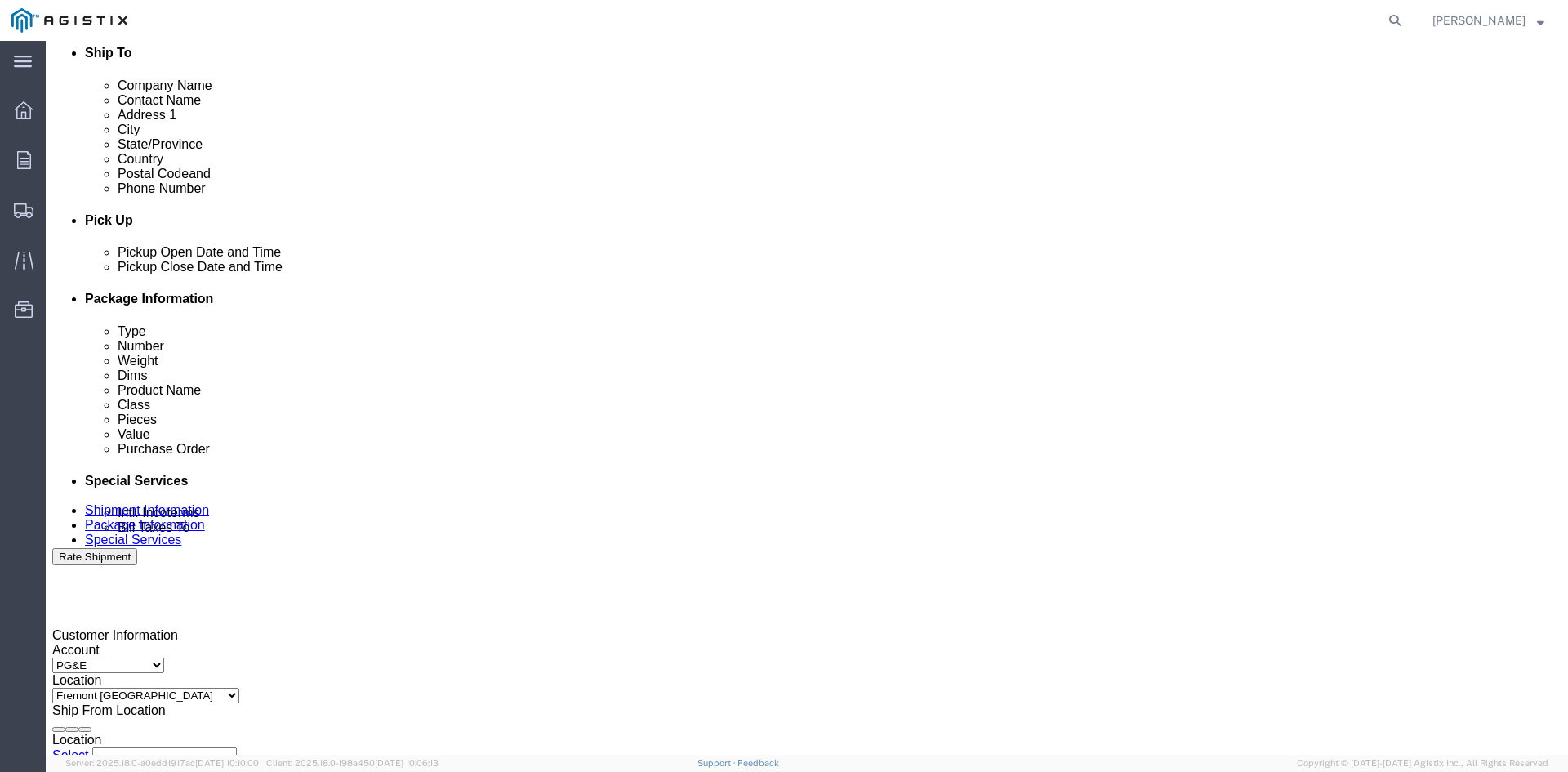
click div "[DATE] 12:12 PM"
click button "Apply"
click div "[DATE] 1:12 PM"
click button "Apply"
click div
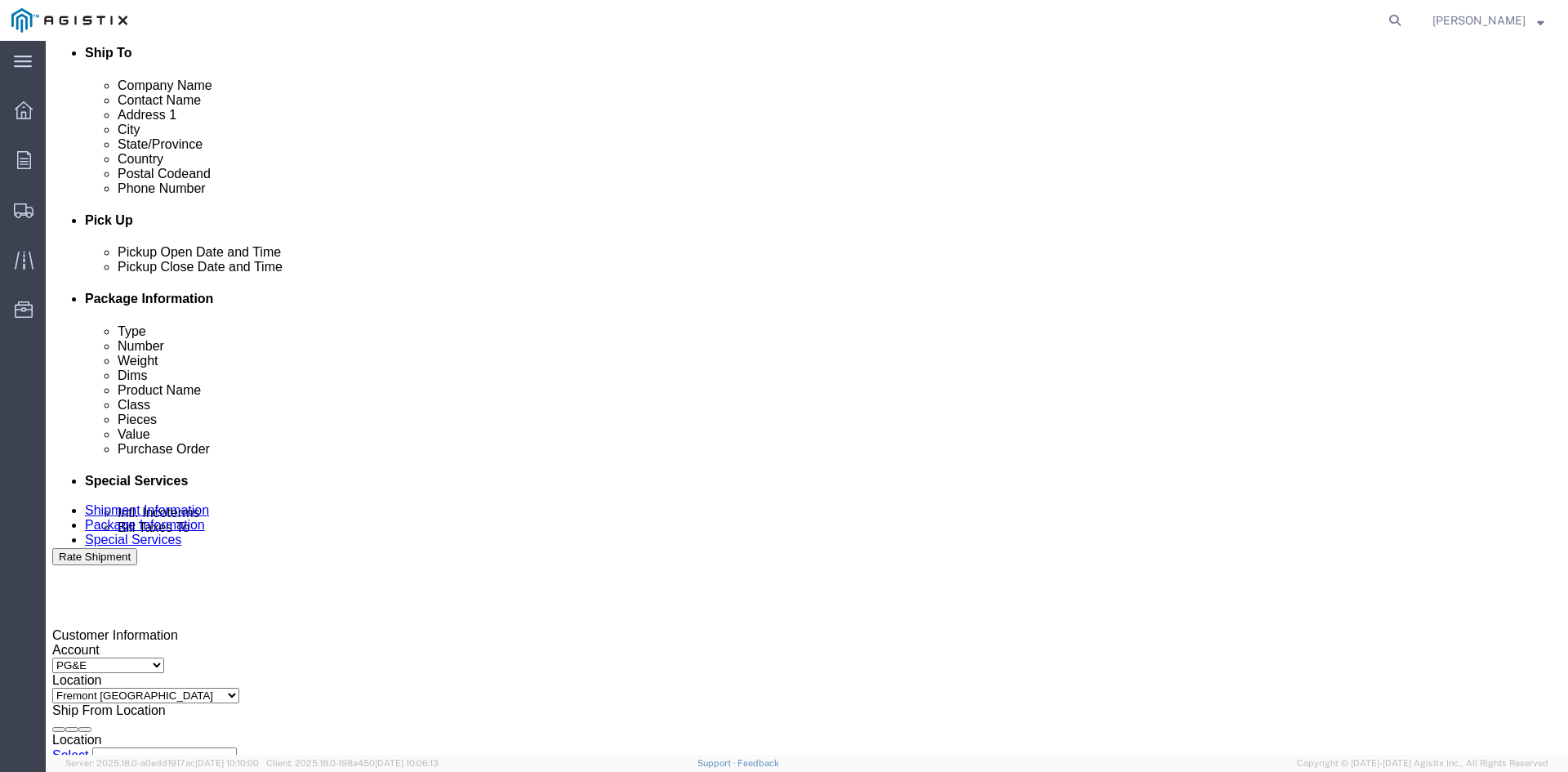
drag, startPoint x: 814, startPoint y: 700, endPoint x: 876, endPoint y: 632, distance: 92.0
click button "Apply"
click div
click button "Apply"
click input "3501279878"
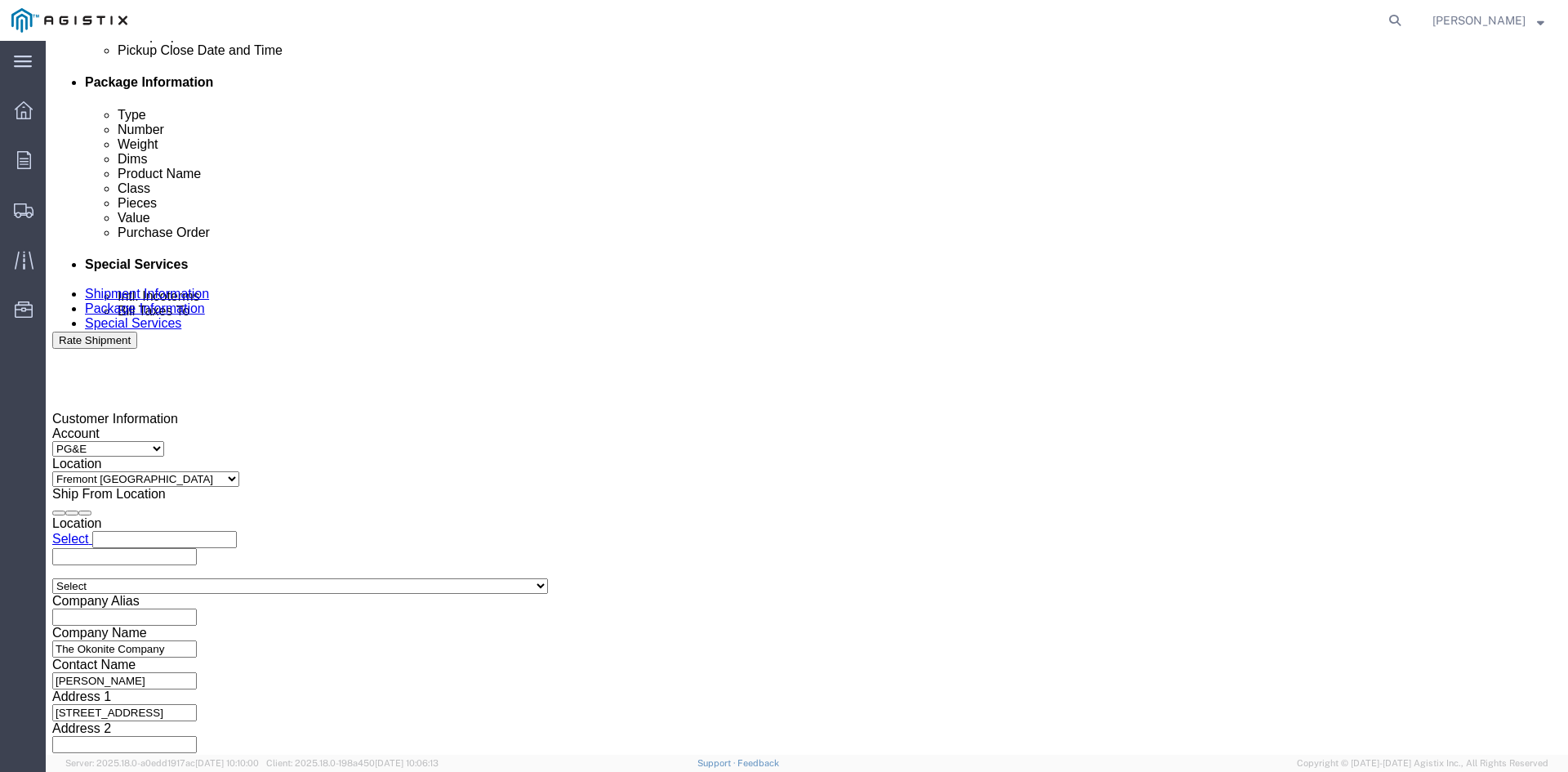
scroll to position [822, 0]
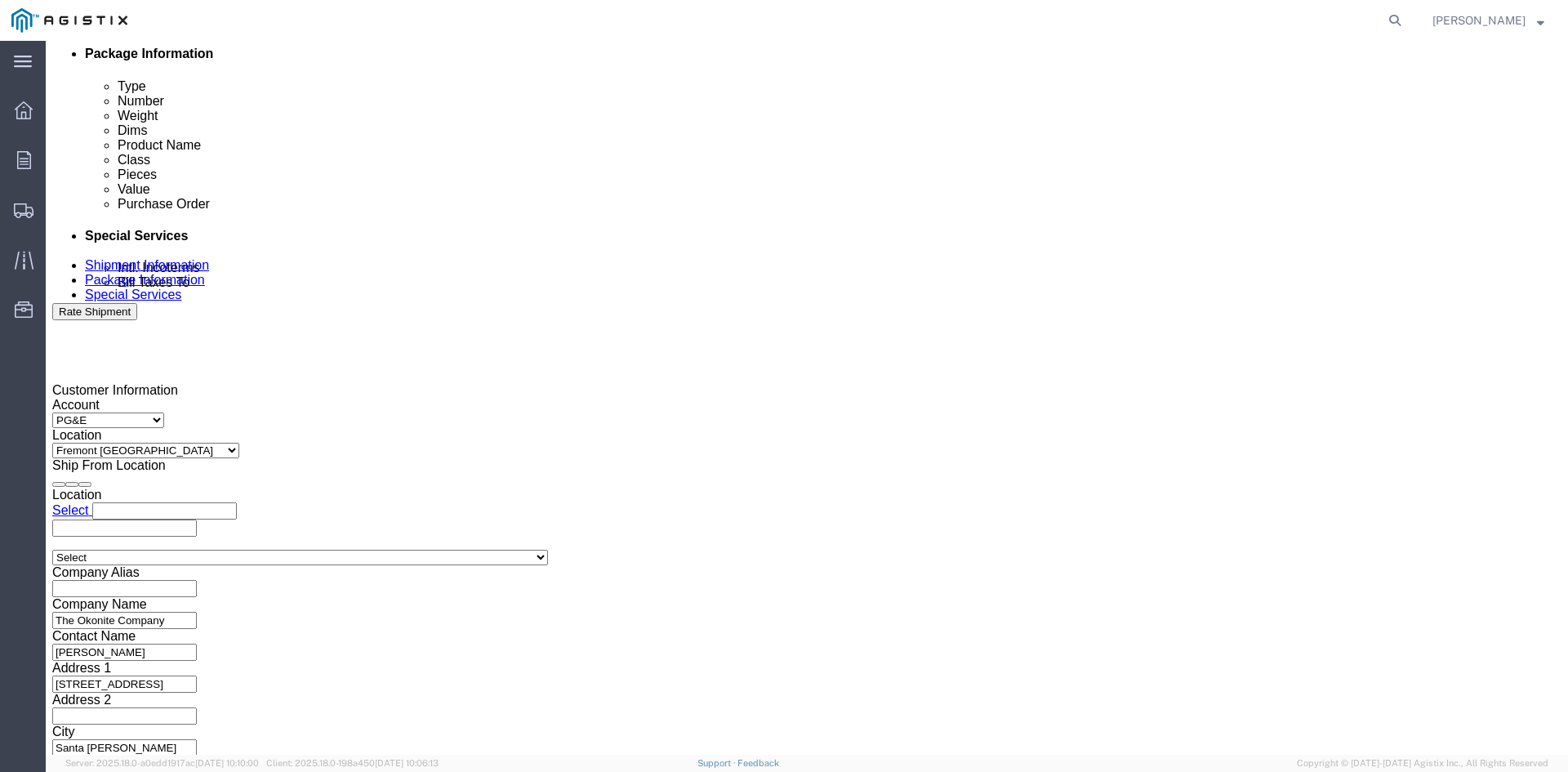
type input "3501413786"
click select "Select Air Less than Truckload Multi-Leg Ocean Freight Rail Small Parcel Truckl…"
select select "TL"
click select "Select Air Less than Truckload Multi-Leg Ocean Freight Rail Small Parcel Truckl…"
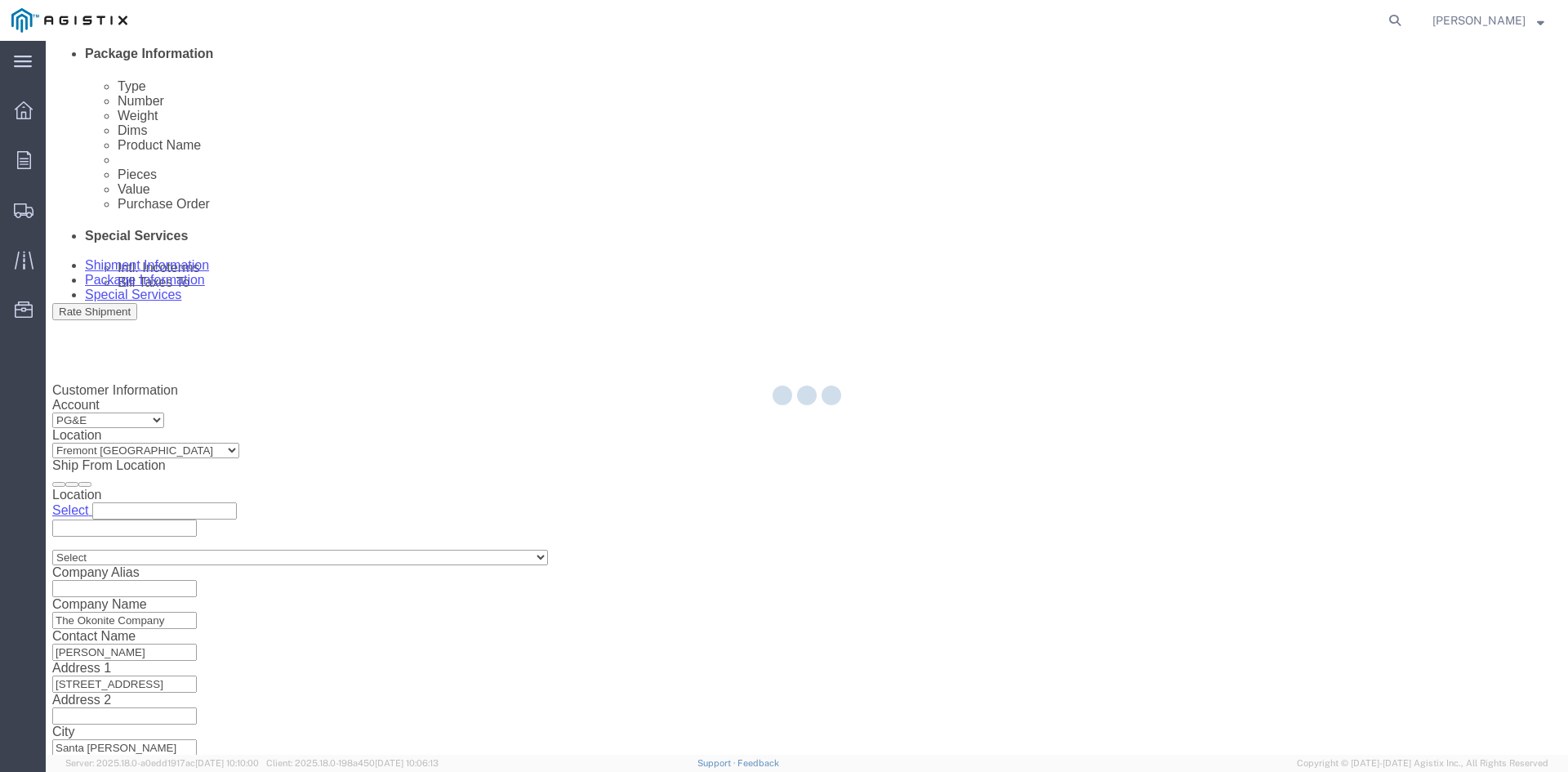
select select
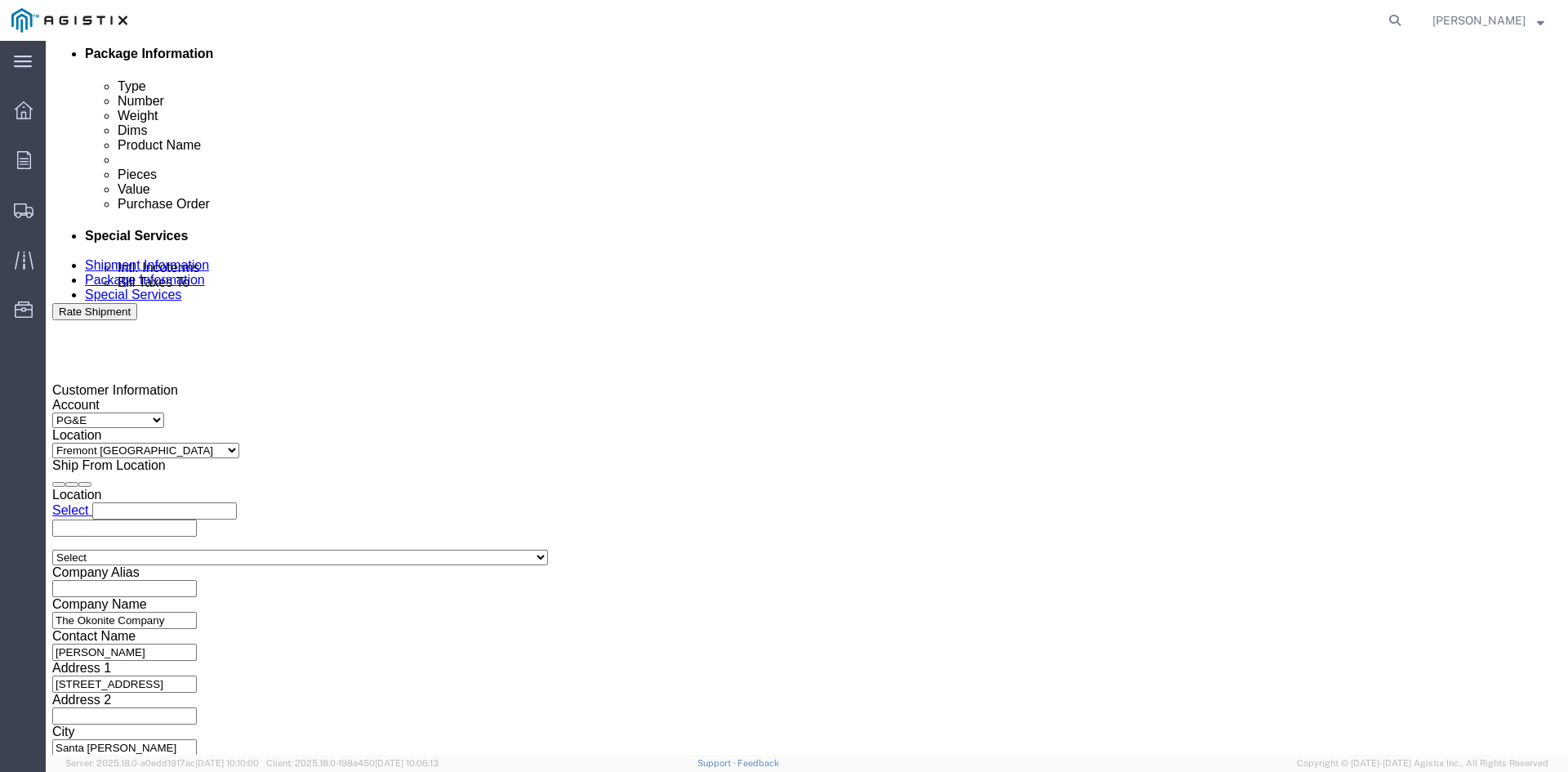
click select "Select 1-Ton (PSS) 10 Wheel 10 Yard Dump Truck 20 Yard Dump Truck Bobtail Botto…"
click button "Continue"
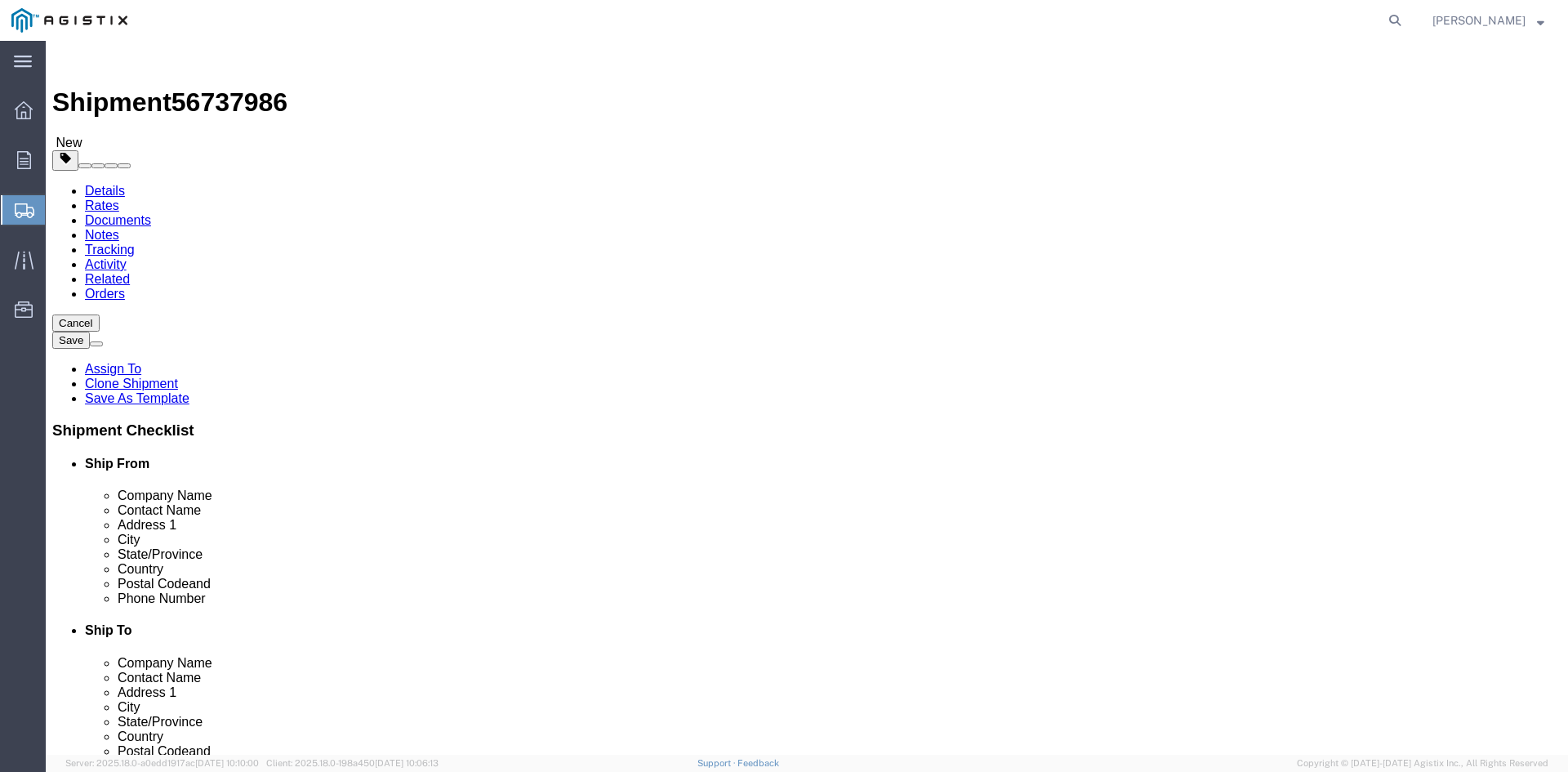
click input "41400.00"
type input "4"
type input "40880"
click dd "8.00 Each"
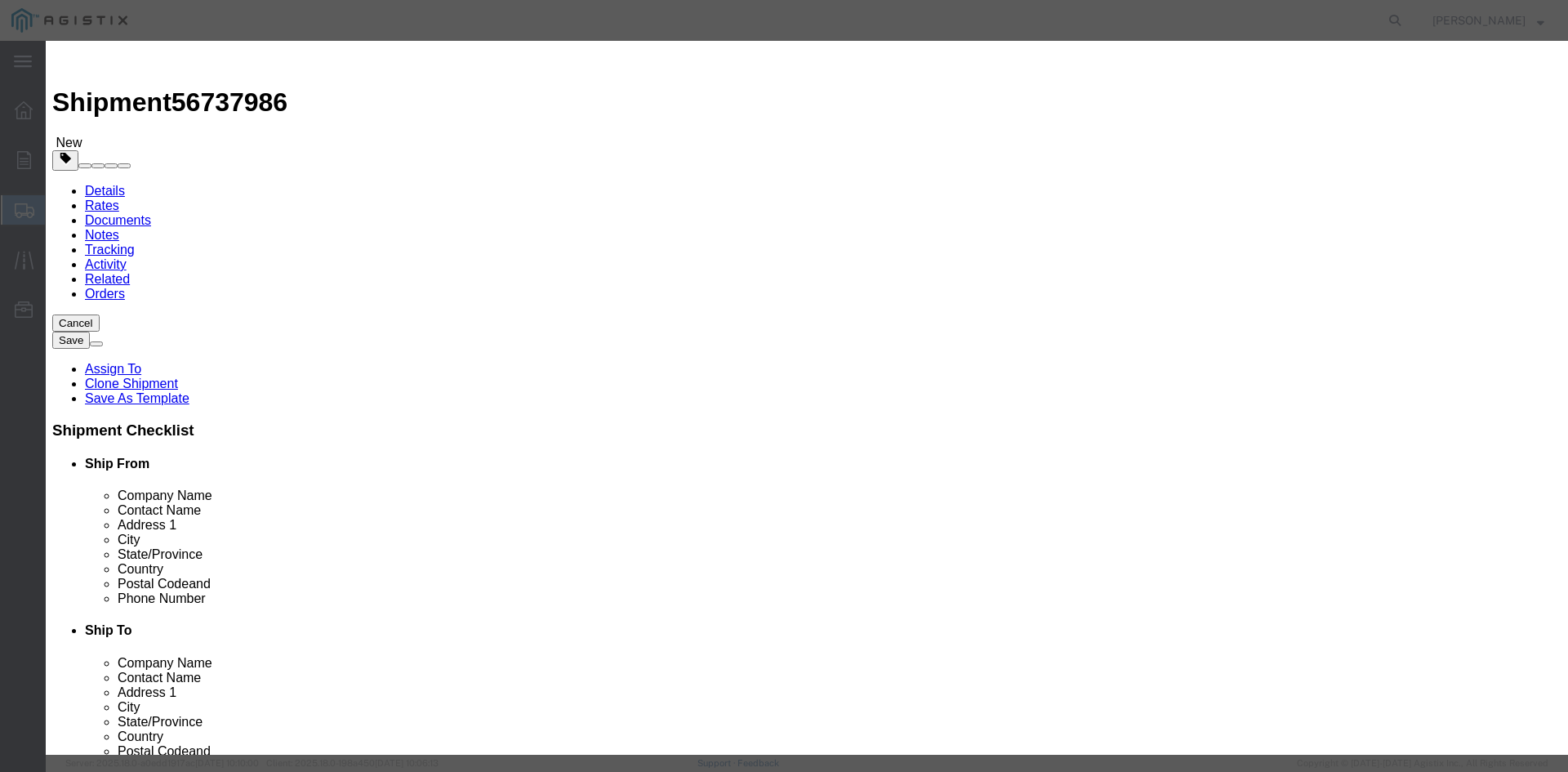
paste textarea "THIS LOAD REQUIRES 4 SETS OF COIL RACKS AND 8 CHAINS. ADVANCED PICK UP NOTICE R…"
type textarea "THIS LOAD REQUIRES 4 SETS OF COIL RACKS AND 8 CHAINS. ADVANCED PICK UP NOTICE R…"
click input "93354.00"
type input "9"
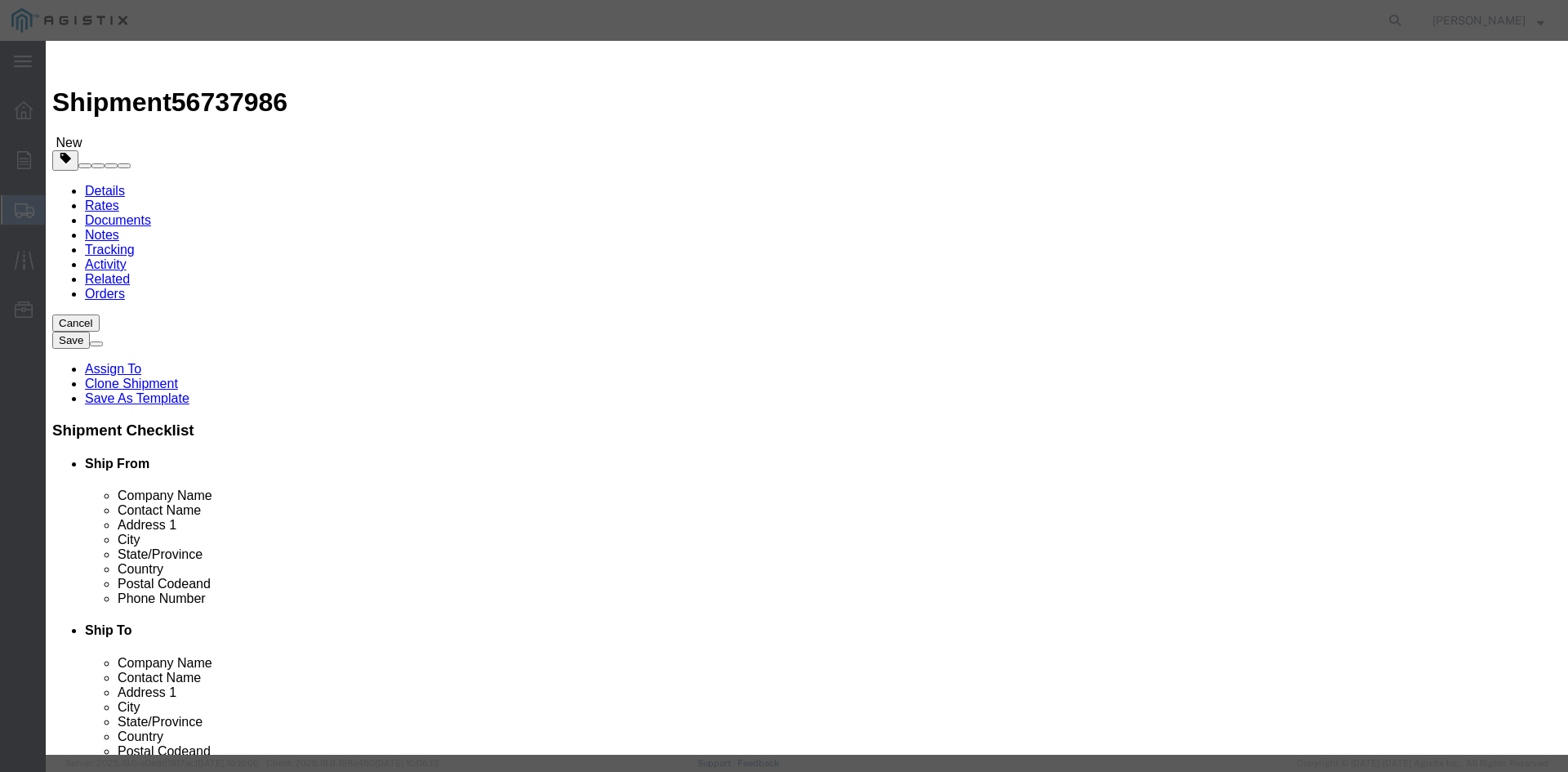
type input "144420"
click button "Save & Close"
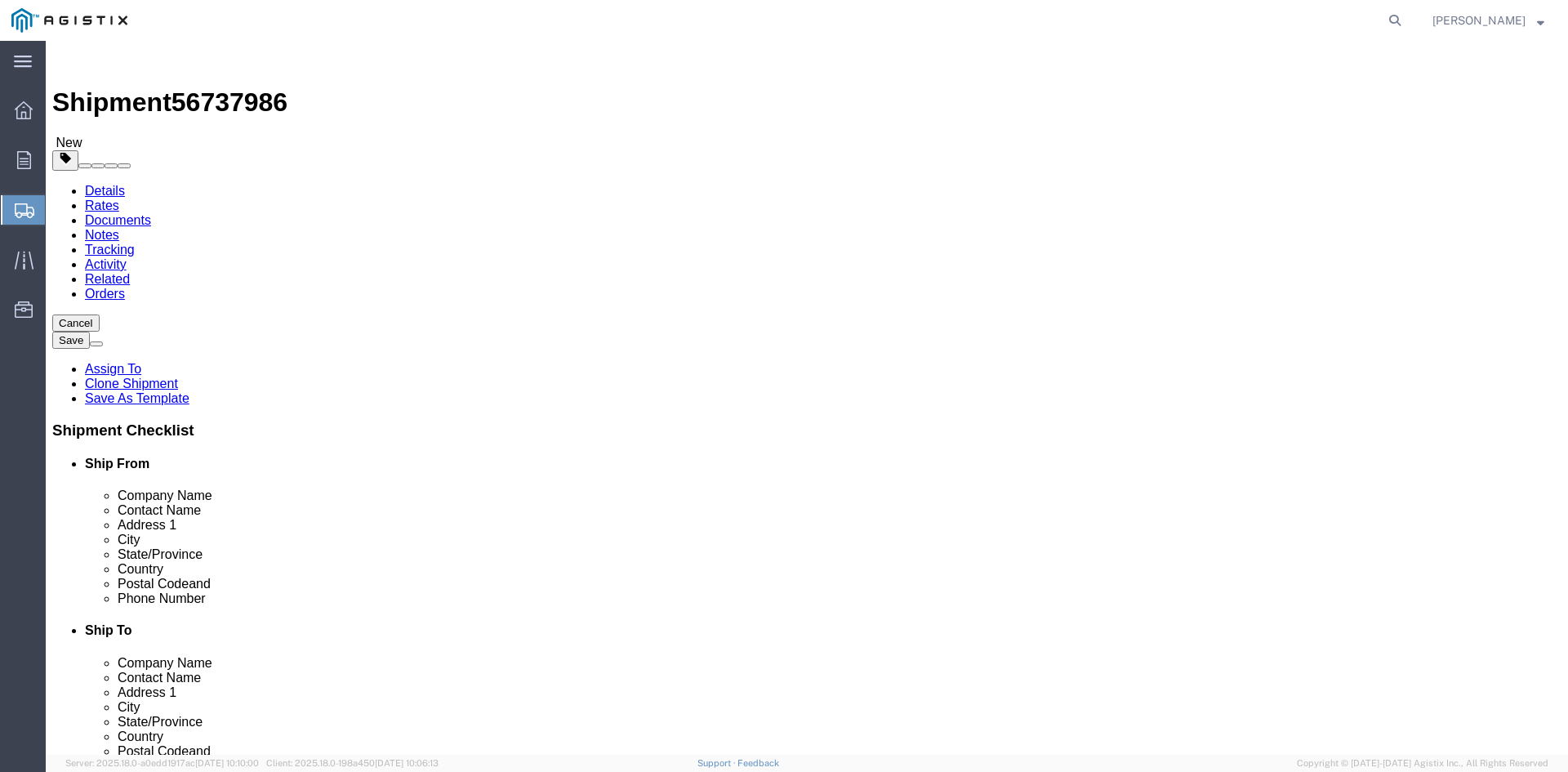
click button "Rate Shipment"
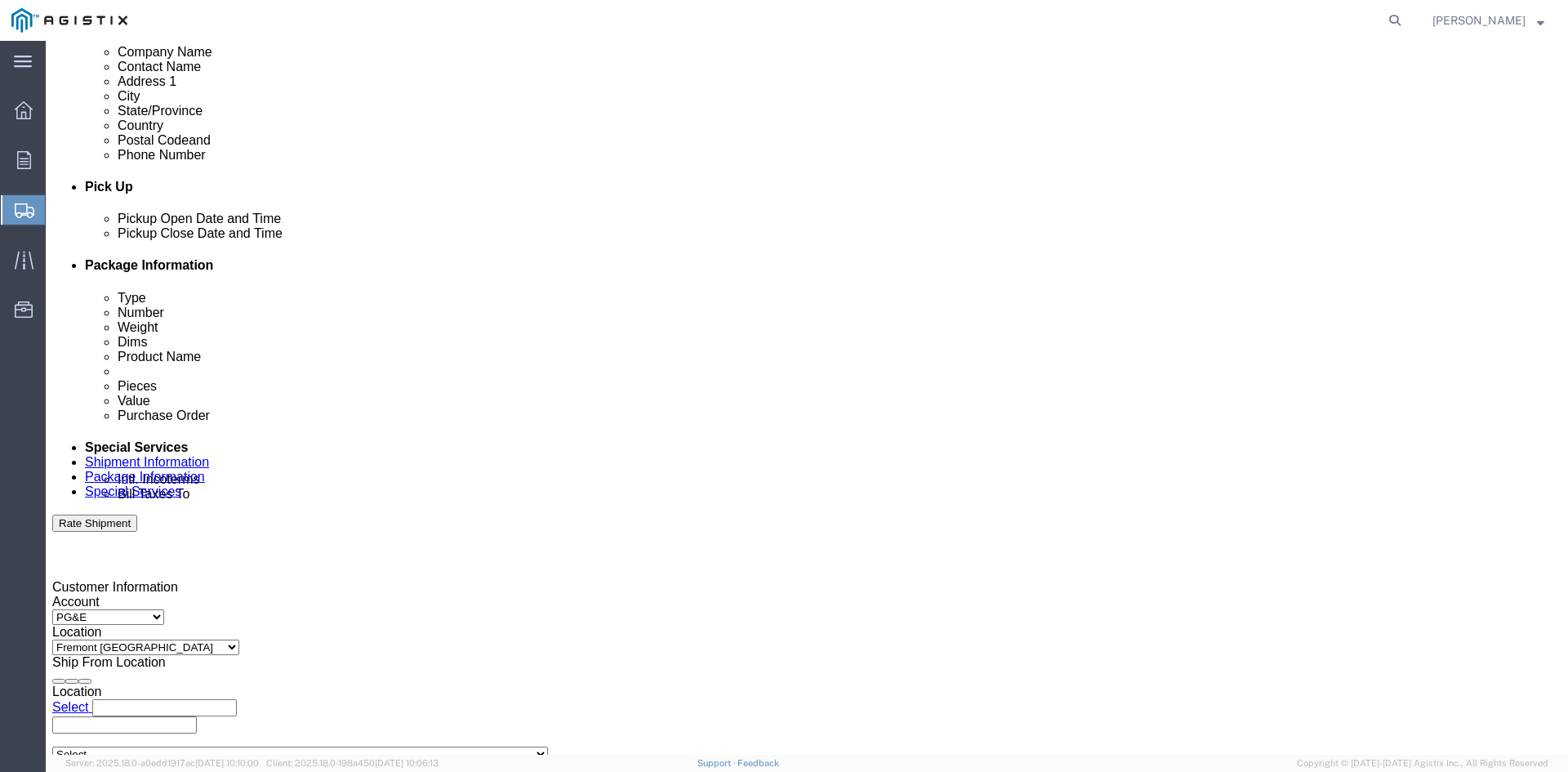
scroll to position [817, 0]
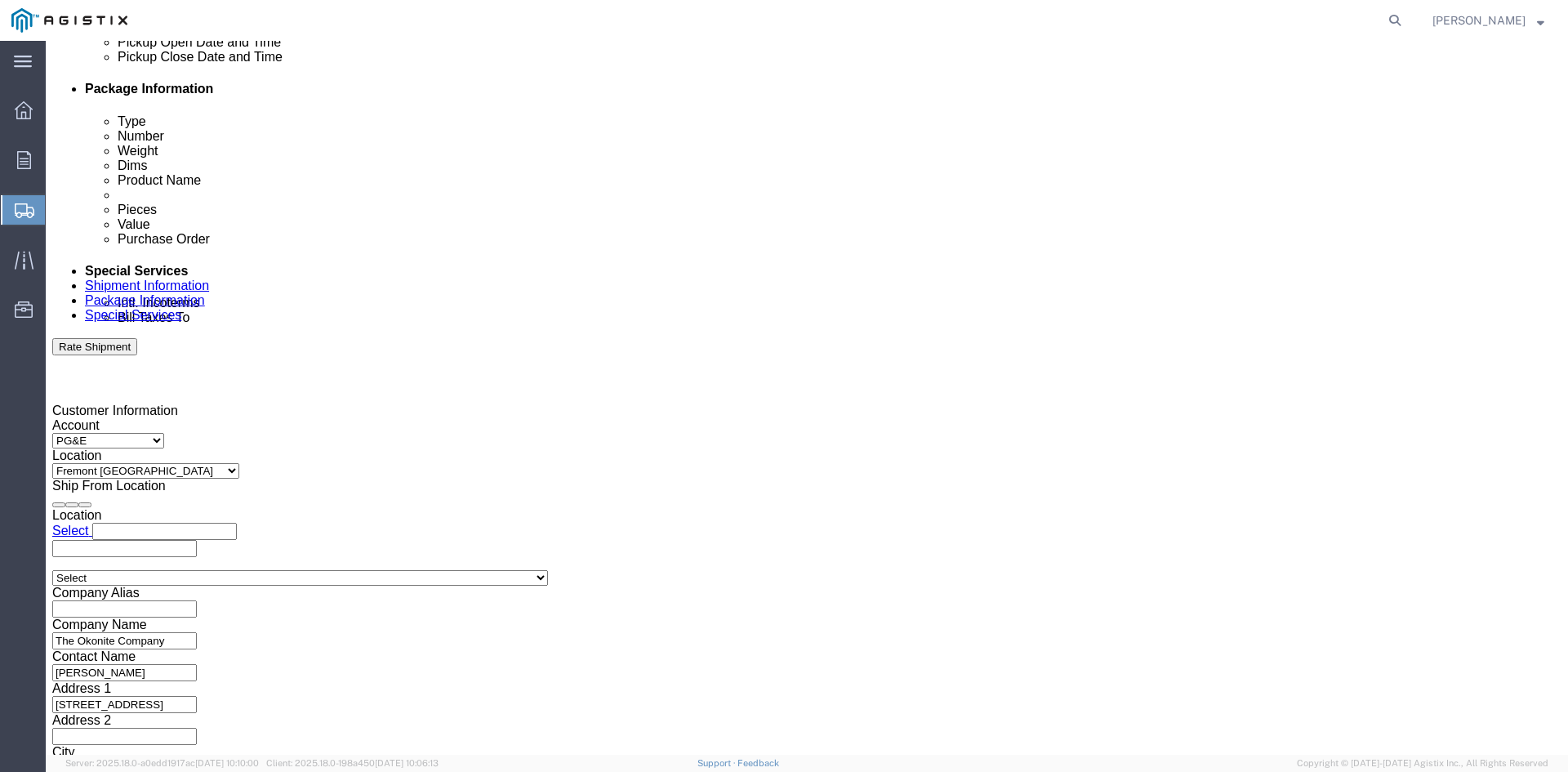
click button "Continue"
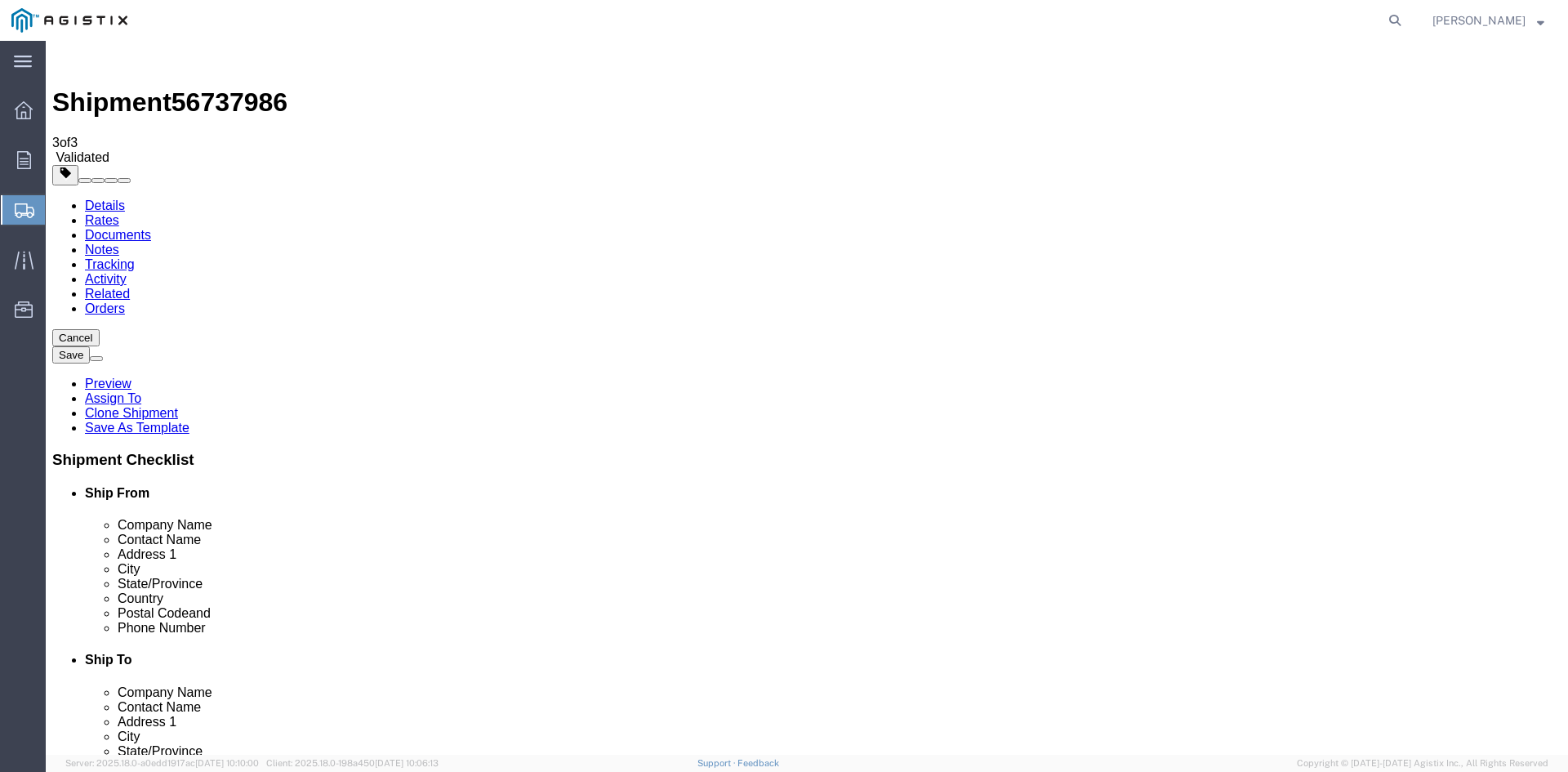
click dd "8.00 Each"
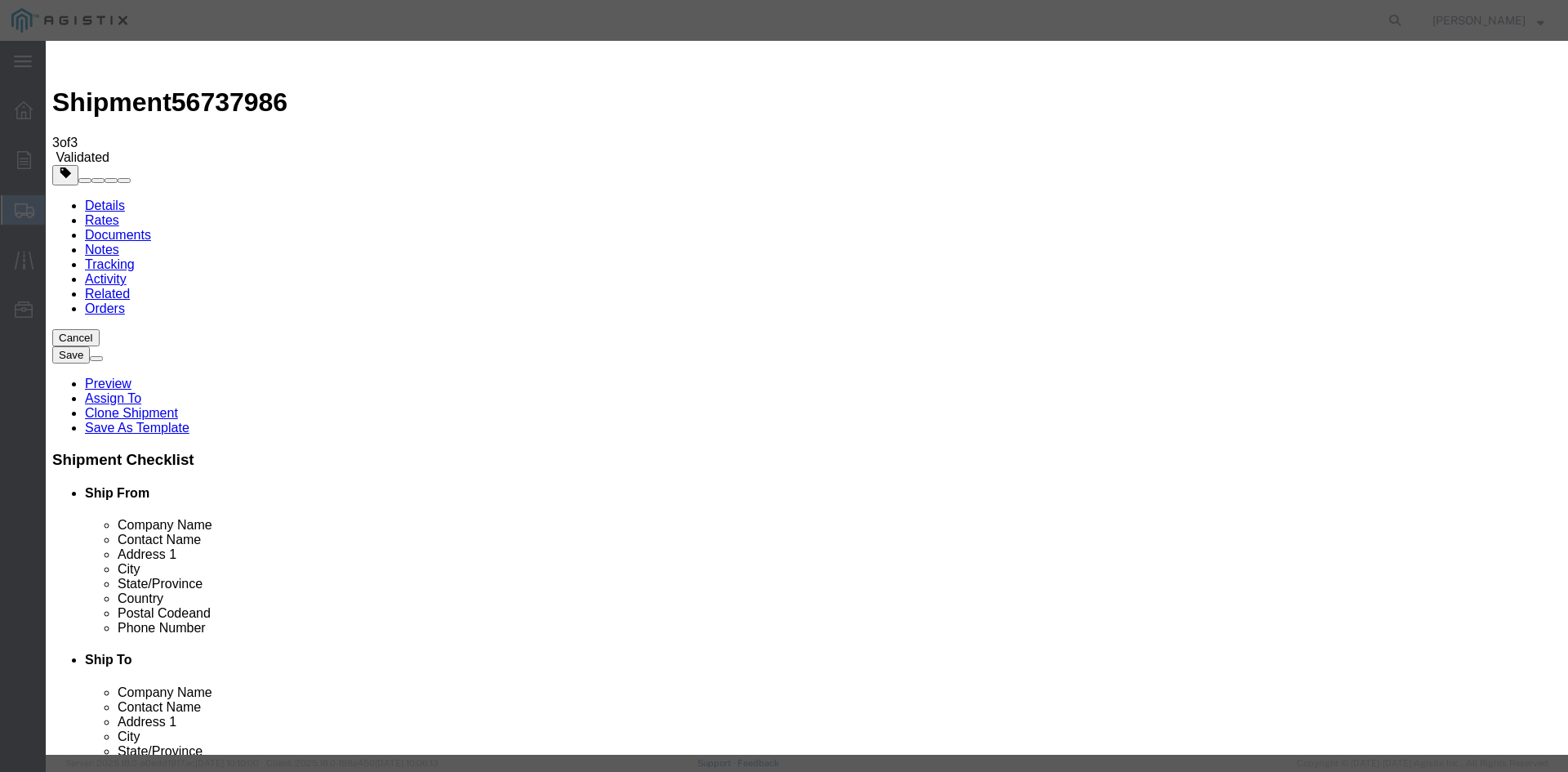
click input "text"
type input "M290047"
click div "Save & Add Another Save & Close Close"
click button "Save & Close"
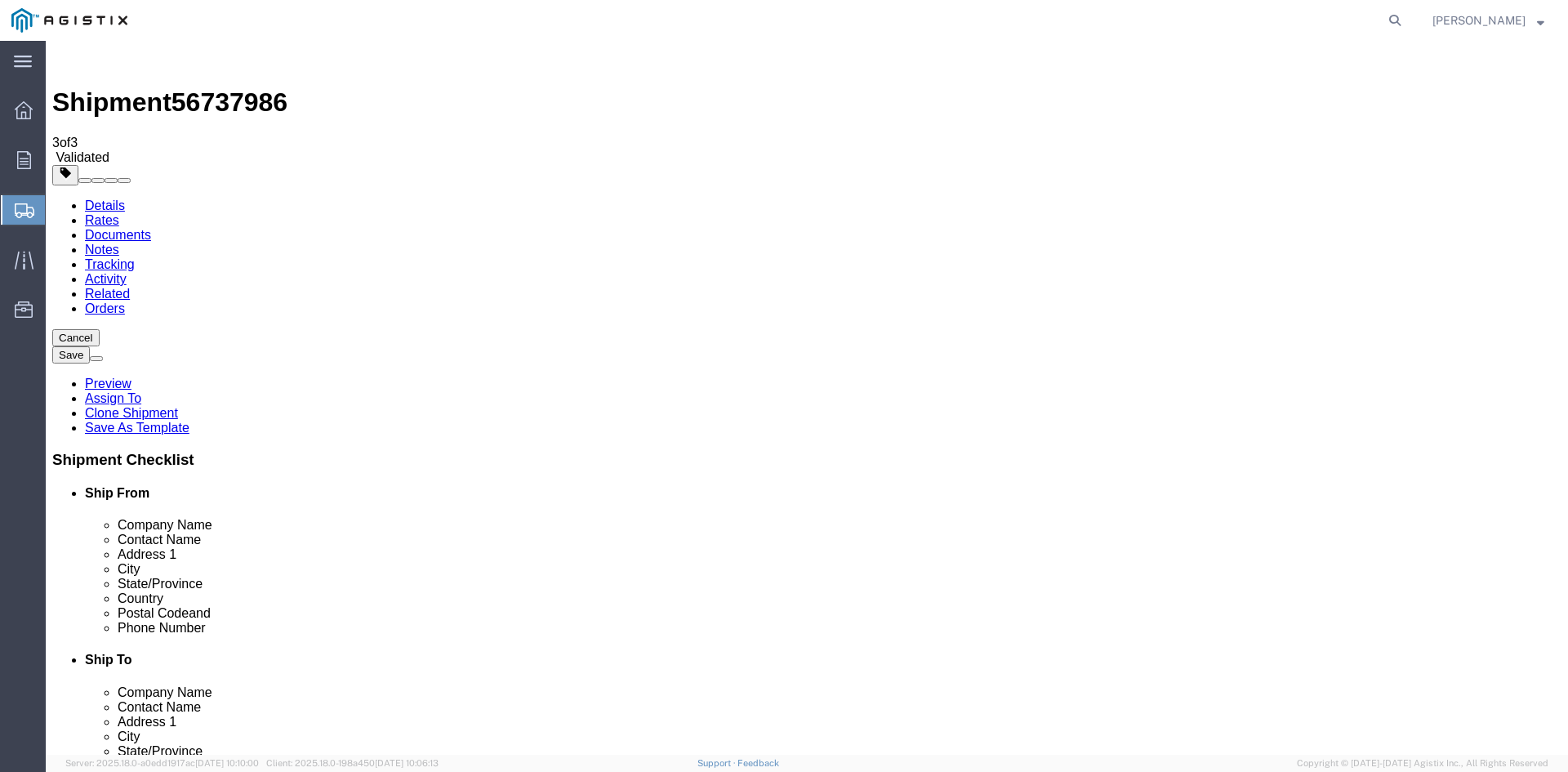
click button "Rate Shipment"
